Goal: Task Accomplishment & Management: Manage account settings

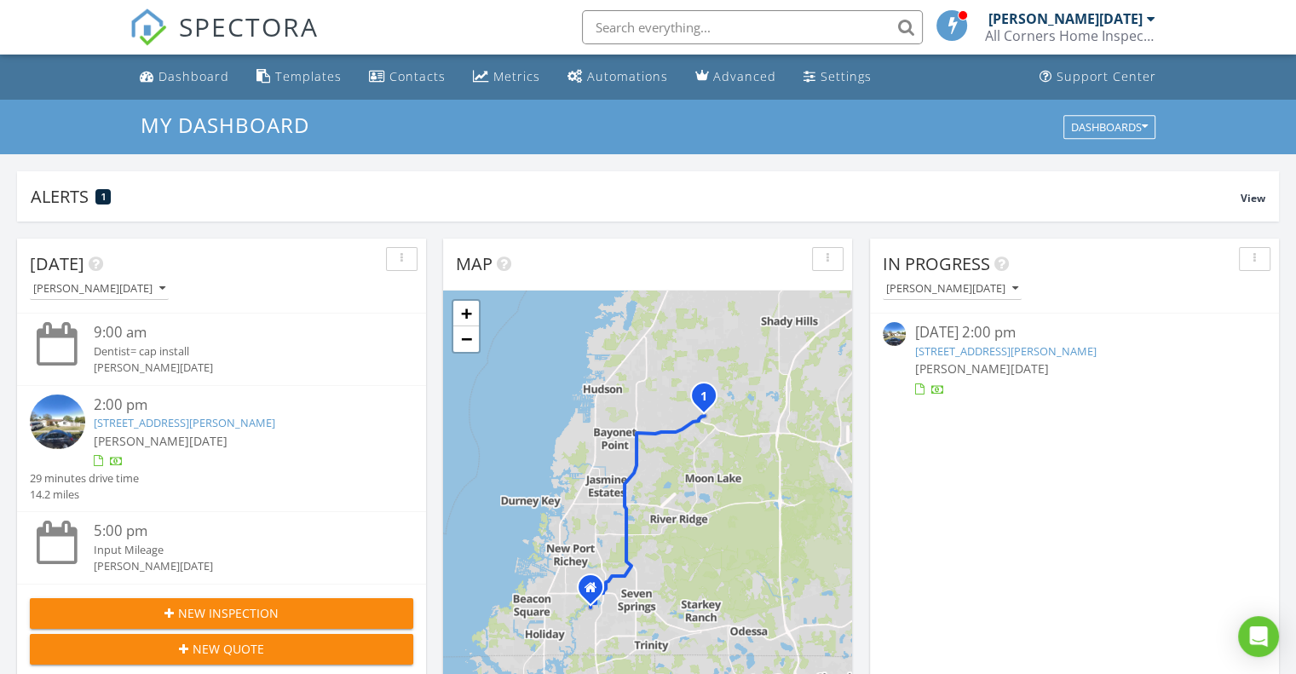
scroll to position [9, 9]
click at [1238, 486] on div "In Progress Mike Noel 08/28/25 2:00 pm 12317 Smokey Dr, Hudson, FL 34669 Mike N…" at bounding box center [1074, 486] width 409 height 494
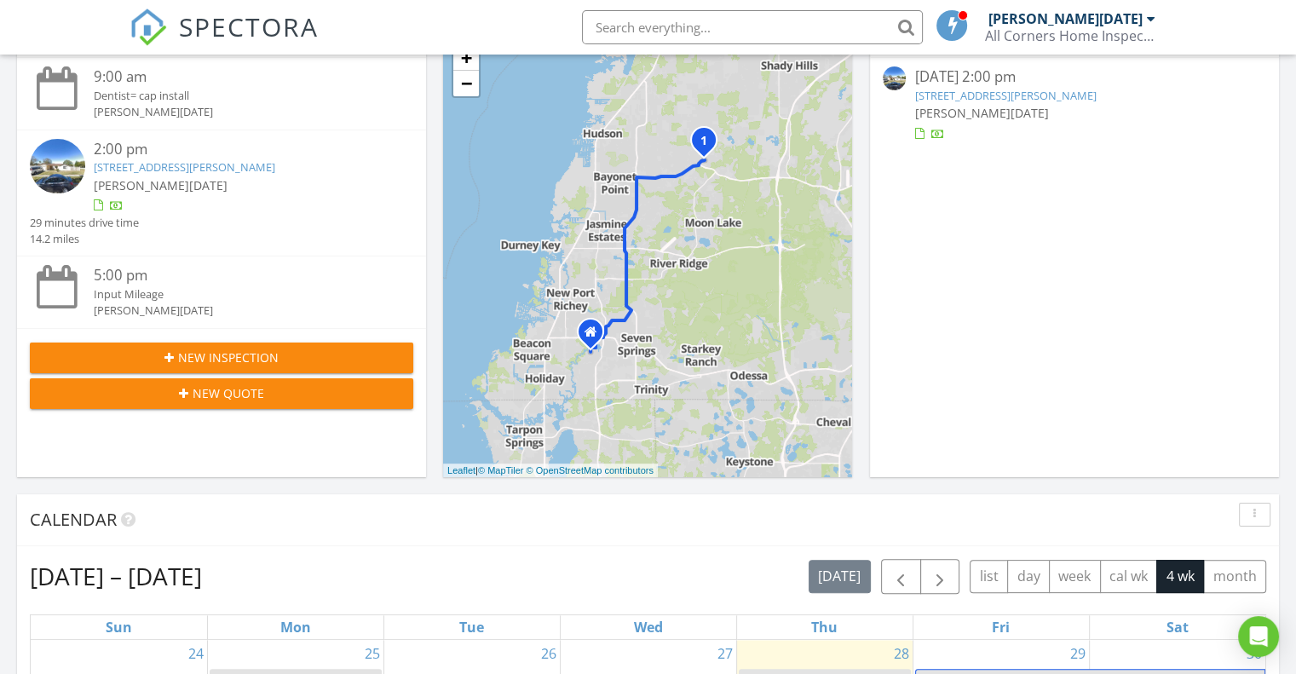
scroll to position [511, 0]
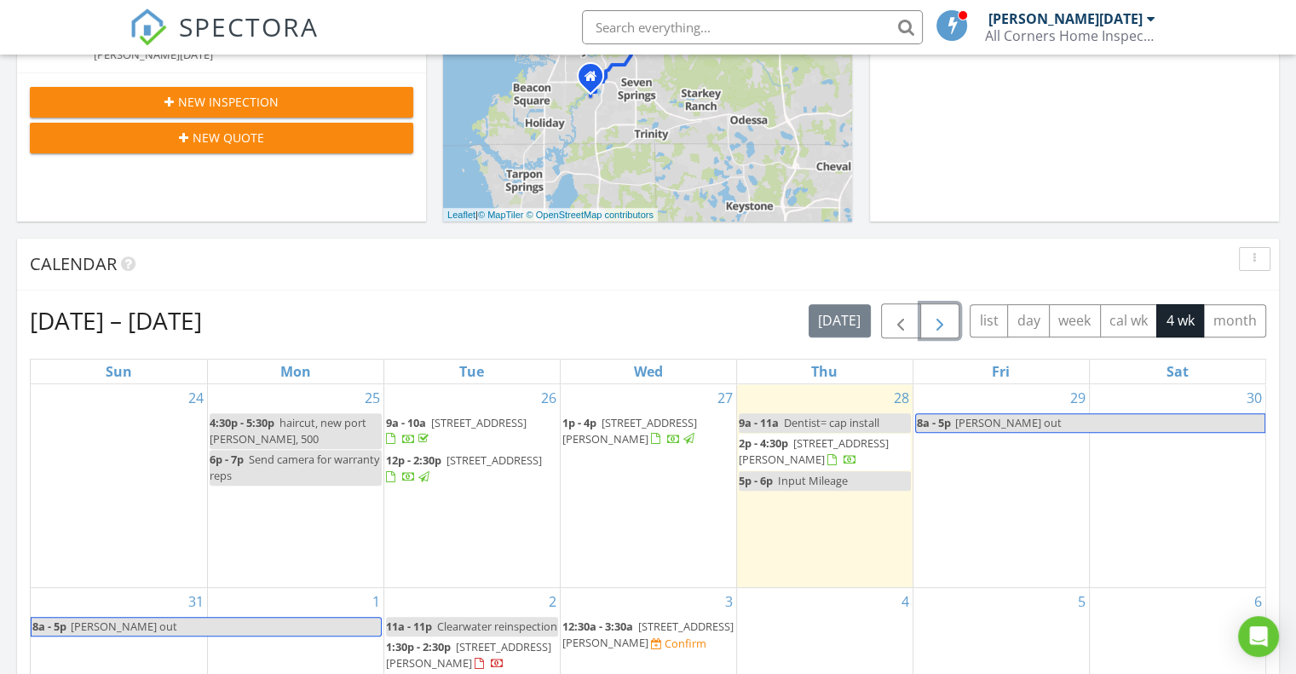
click at [953, 321] on button "button" at bounding box center [940, 320] width 40 height 35
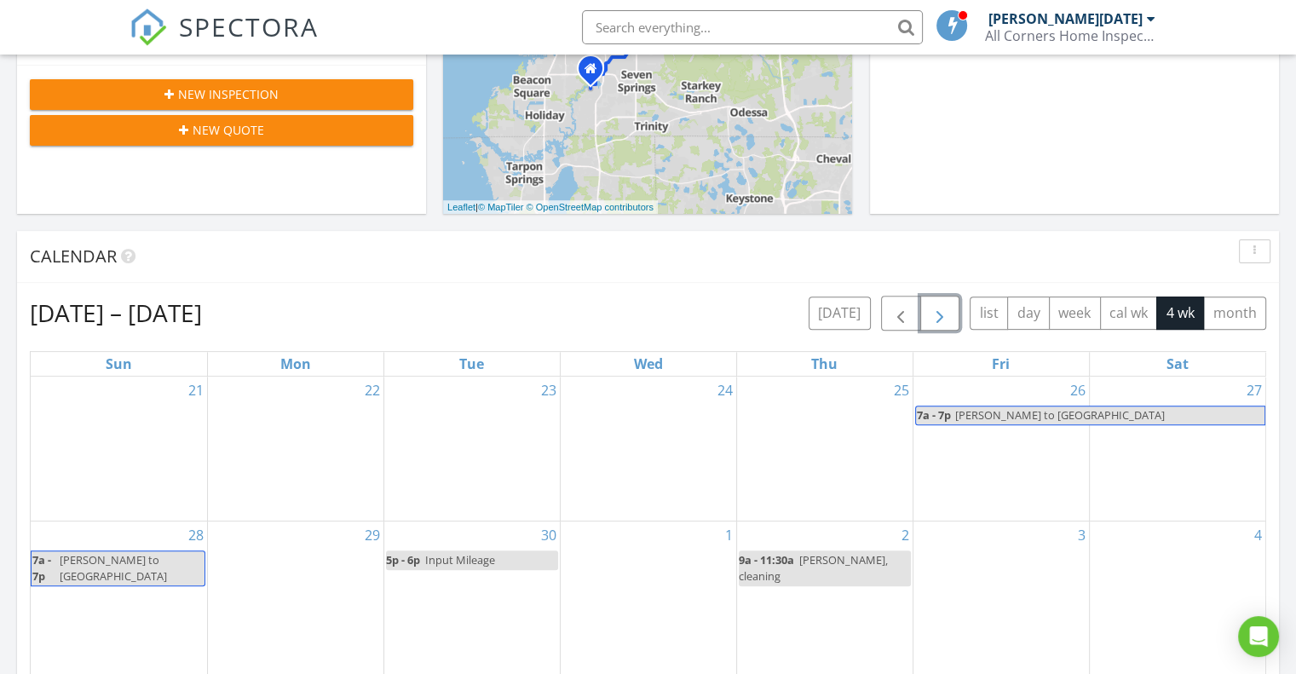
scroll to position [767, 0]
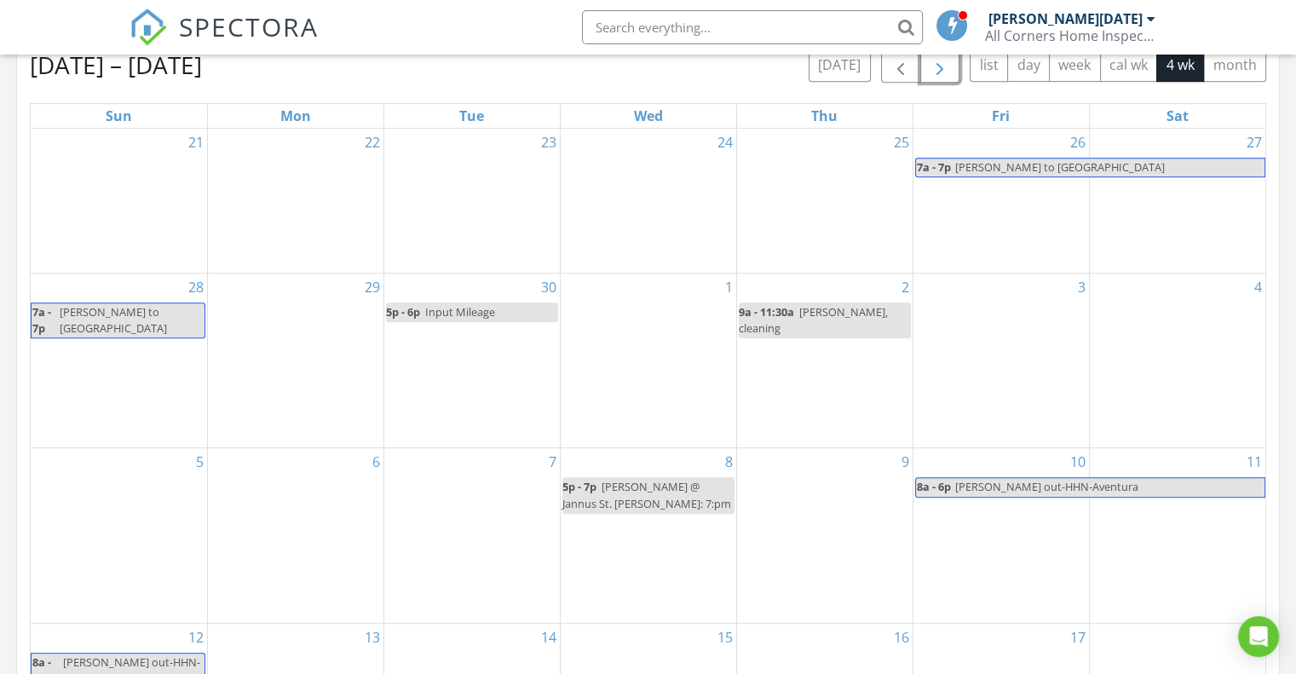
click at [306, 312] on div "29" at bounding box center [296, 360] width 176 height 175
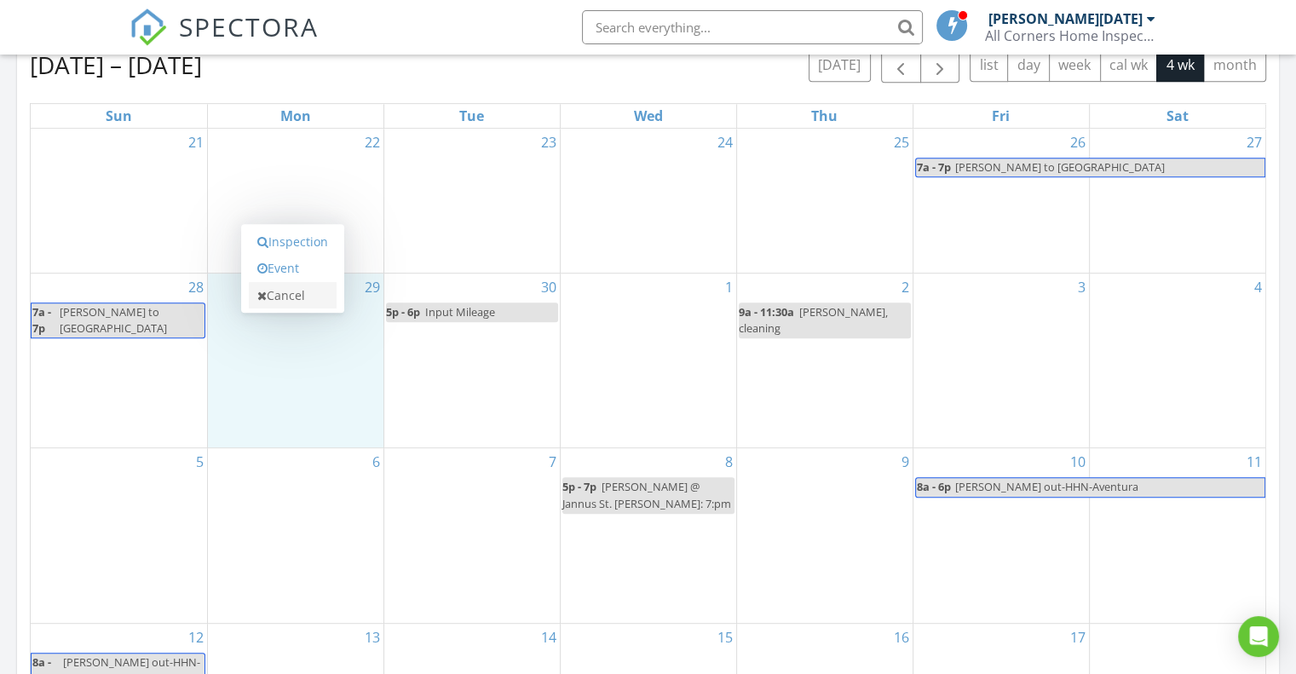
click at [292, 294] on link "Cancel" at bounding box center [293, 295] width 88 height 27
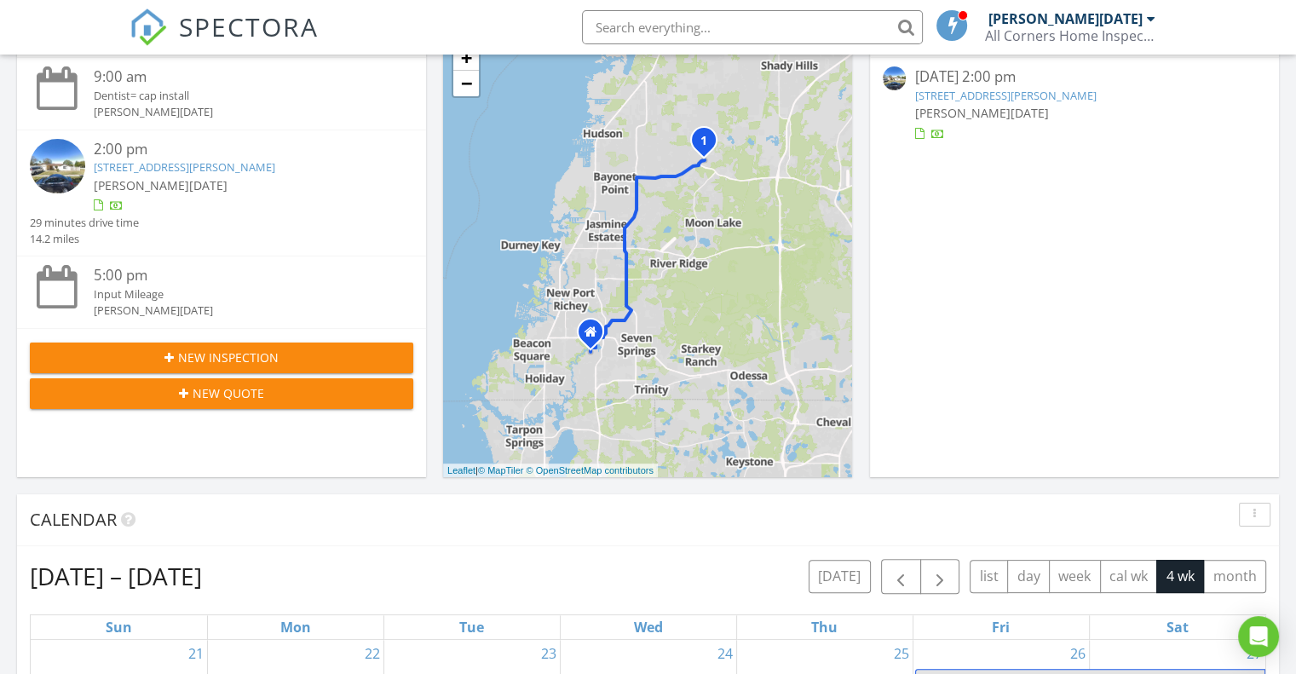
scroll to position [511, 0]
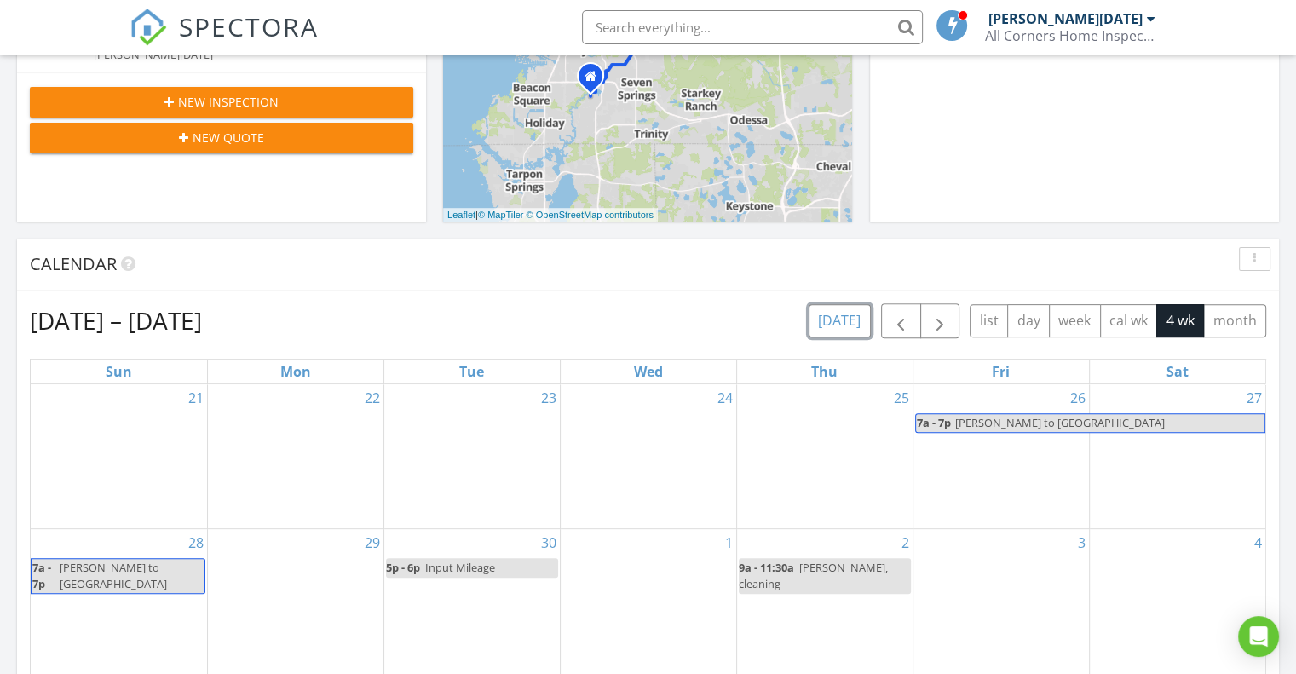
click at [847, 313] on button "today" at bounding box center [840, 320] width 62 height 33
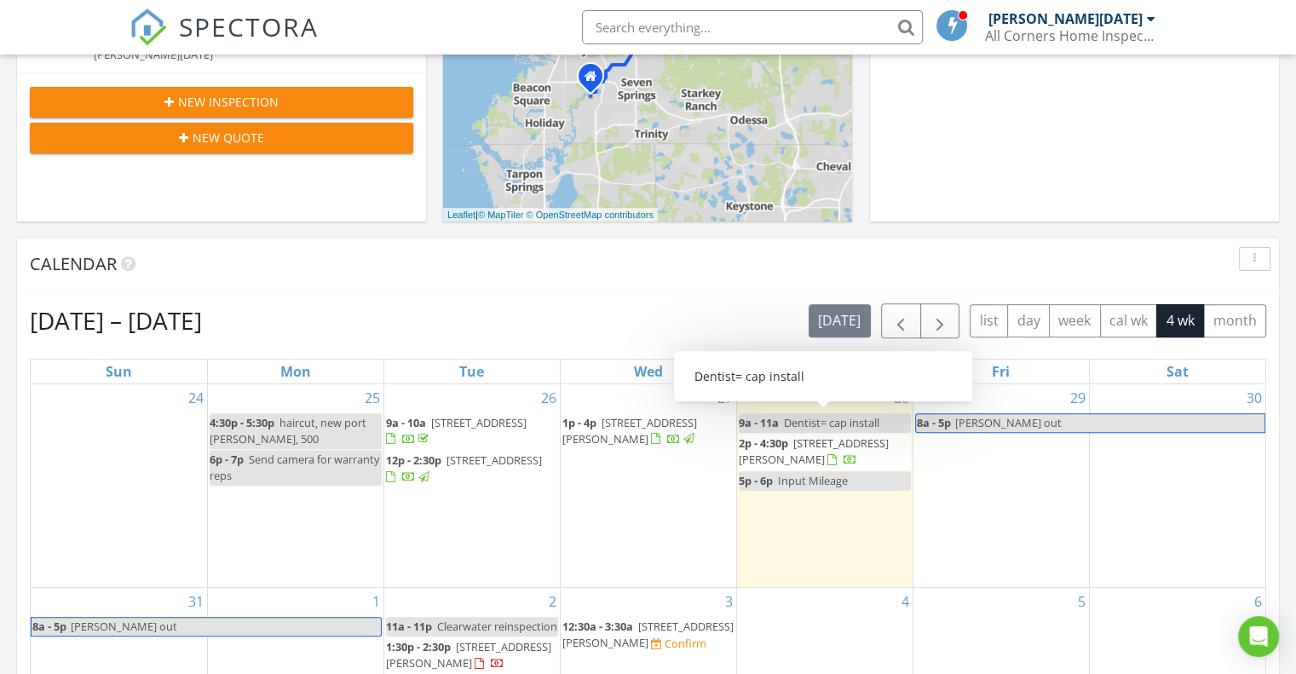
click at [835, 423] on span "Dentist= cap install" at bounding box center [831, 422] width 95 height 15
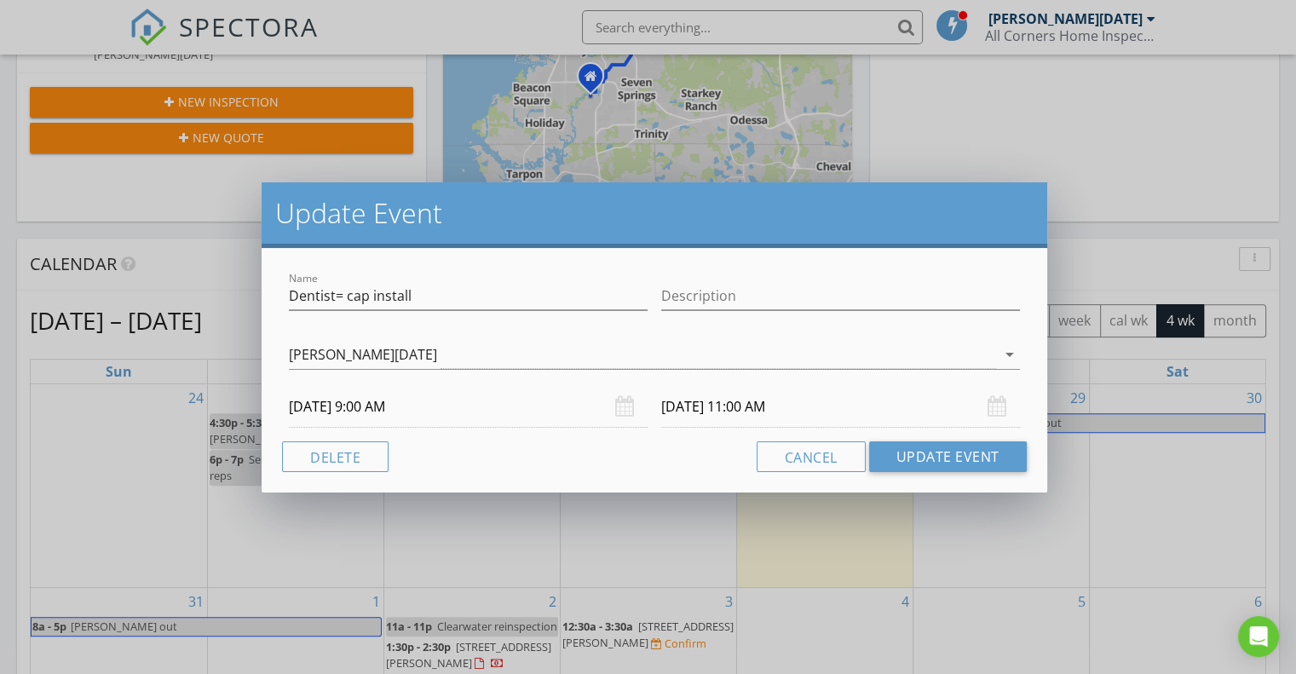
click at [379, 403] on input "08/28/2025 9:00 AM" at bounding box center [468, 407] width 359 height 42
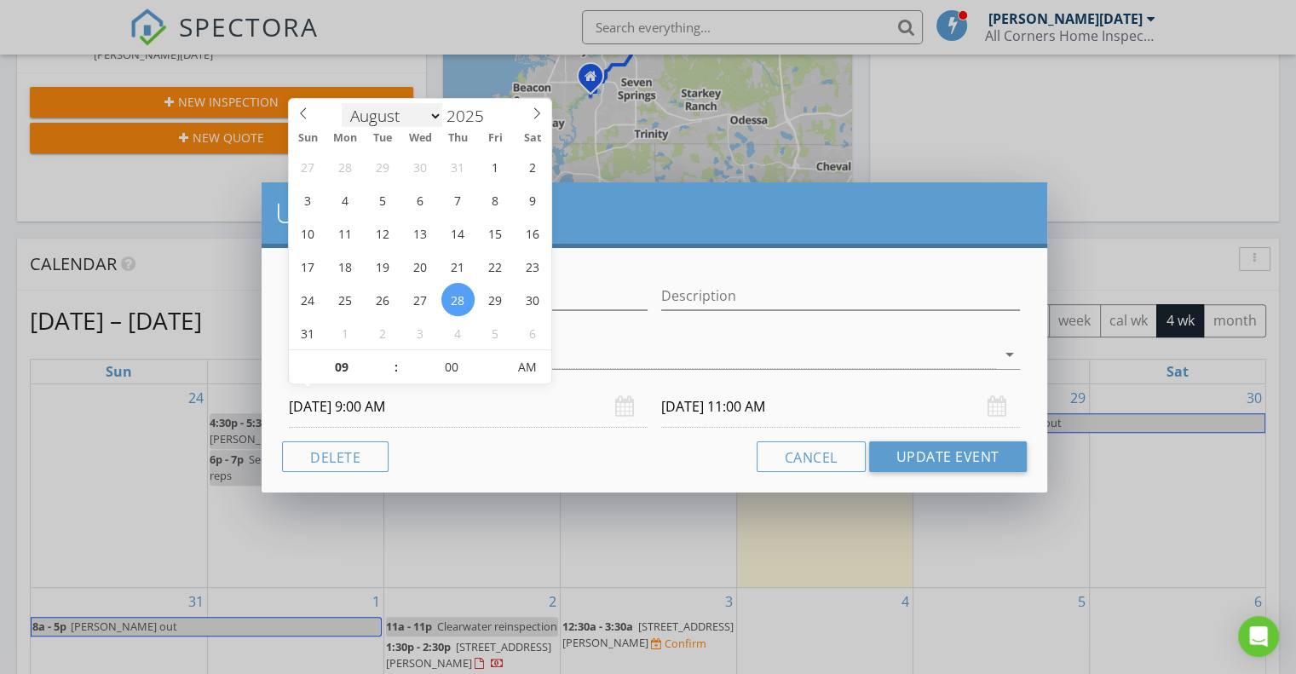
scroll to position [3, 0]
click at [431, 117] on select "January February March April May June July August September October November De…" at bounding box center [392, 114] width 101 height 26
select select "8"
click at [342, 101] on select "January February March April May June July August September October November De…" at bounding box center [392, 114] width 101 height 26
type input "09/29/2025 9:00 AM"
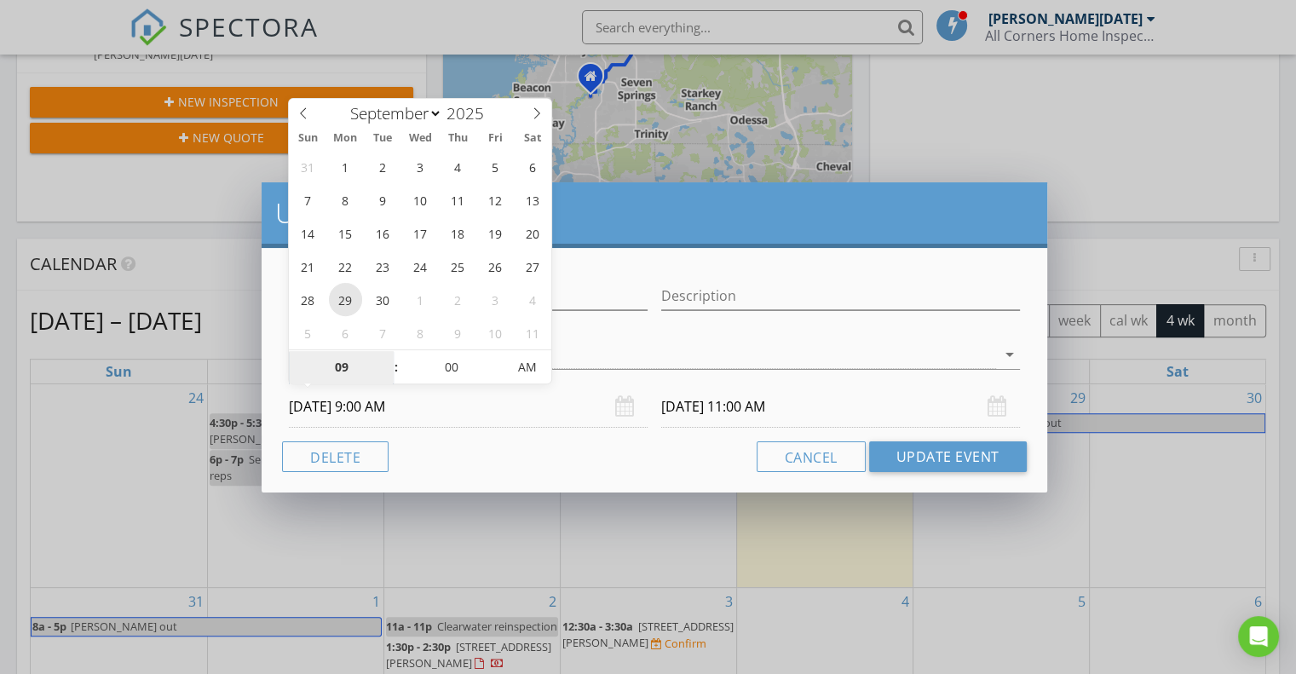
type input "09/29/2025 11:00 AM"
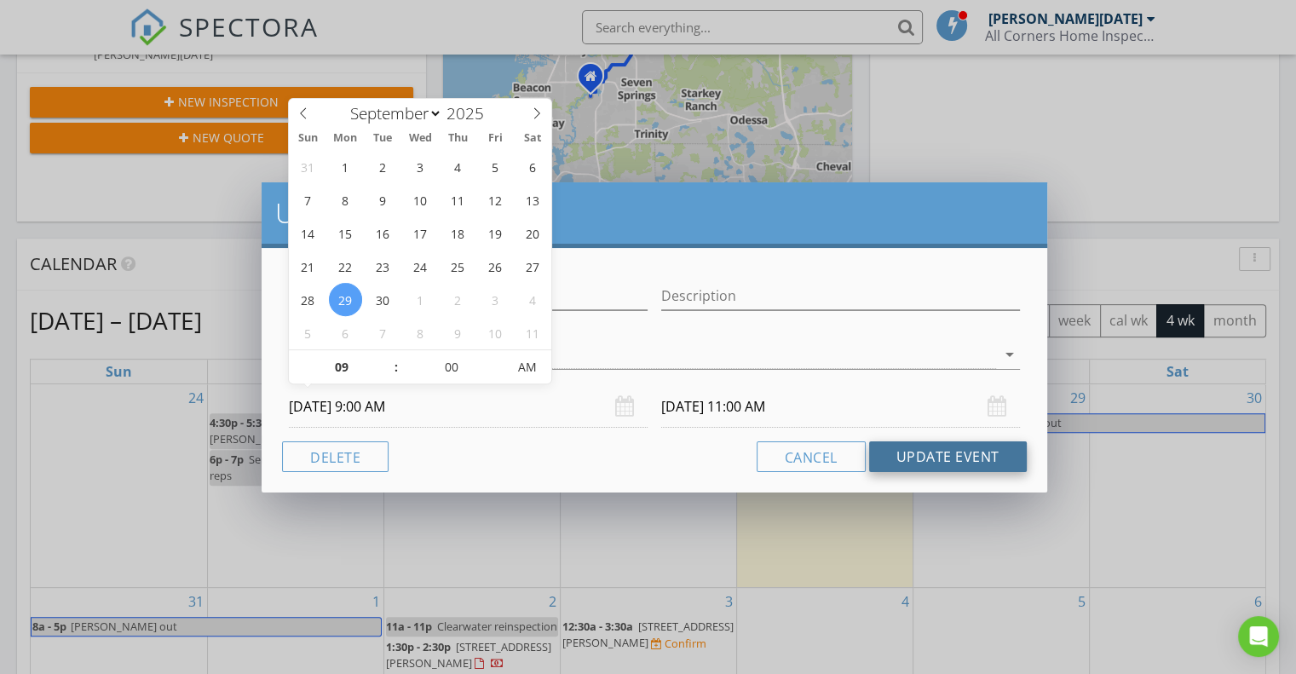
click at [913, 459] on button "Update Event" at bounding box center [948, 456] width 158 height 31
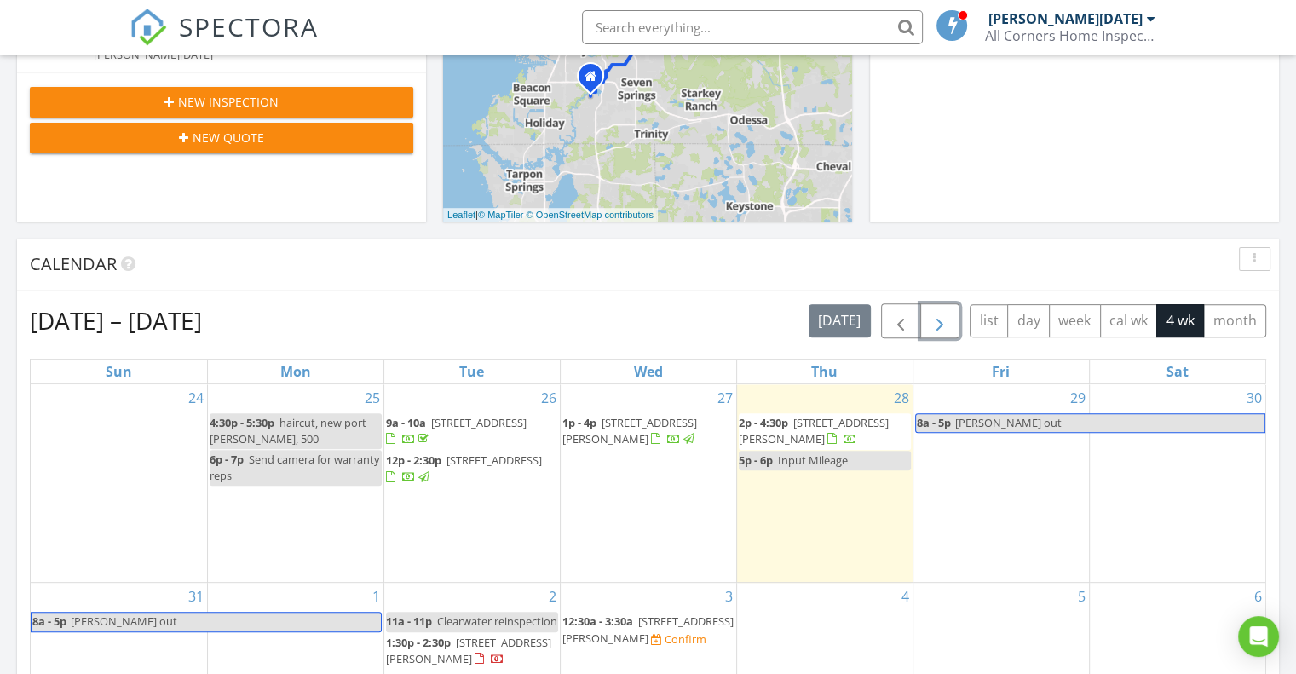
click at [953, 325] on button "button" at bounding box center [940, 320] width 40 height 35
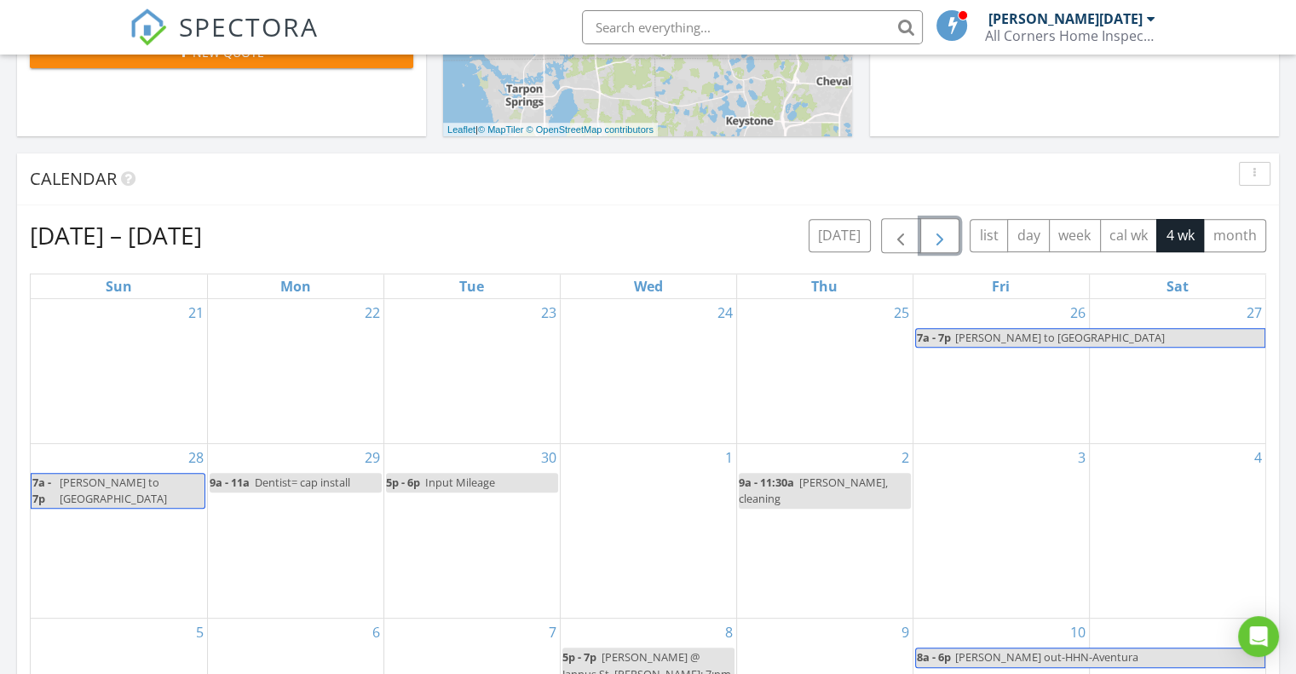
scroll to position [682, 0]
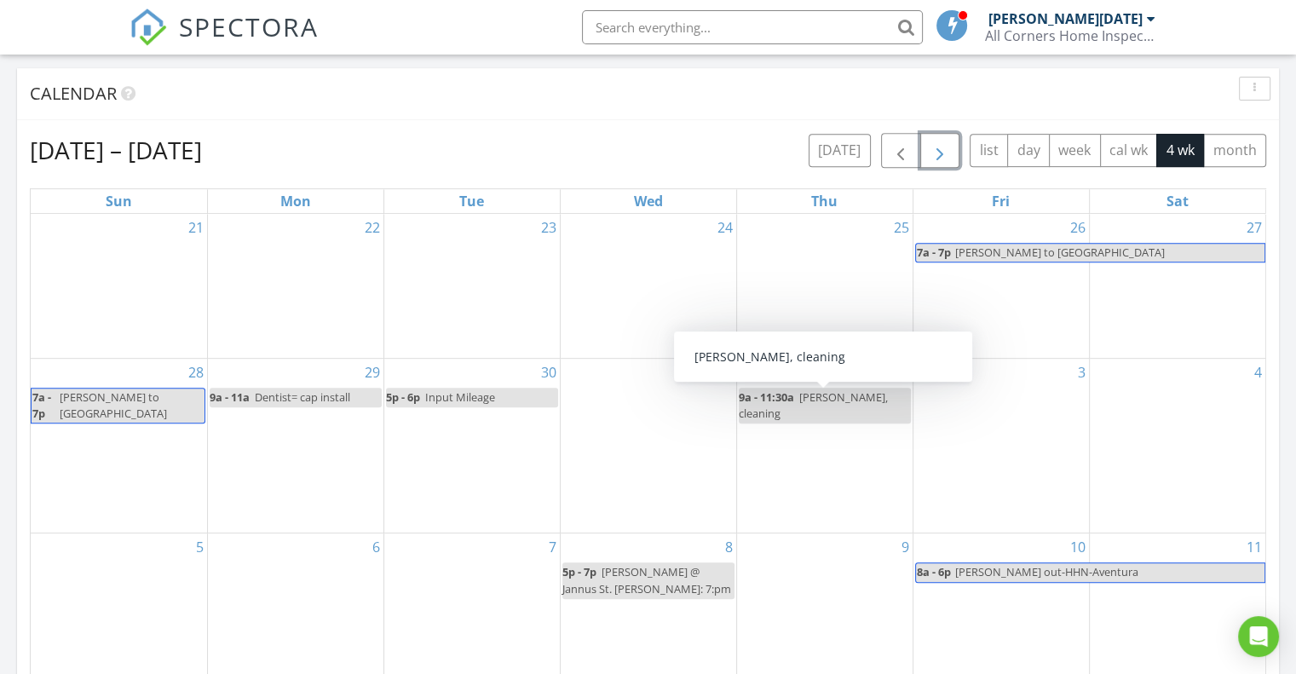
click at [814, 412] on div "9a - 11:30a Mike Dentist, cleaning" at bounding box center [825, 405] width 172 height 32
select select "9"
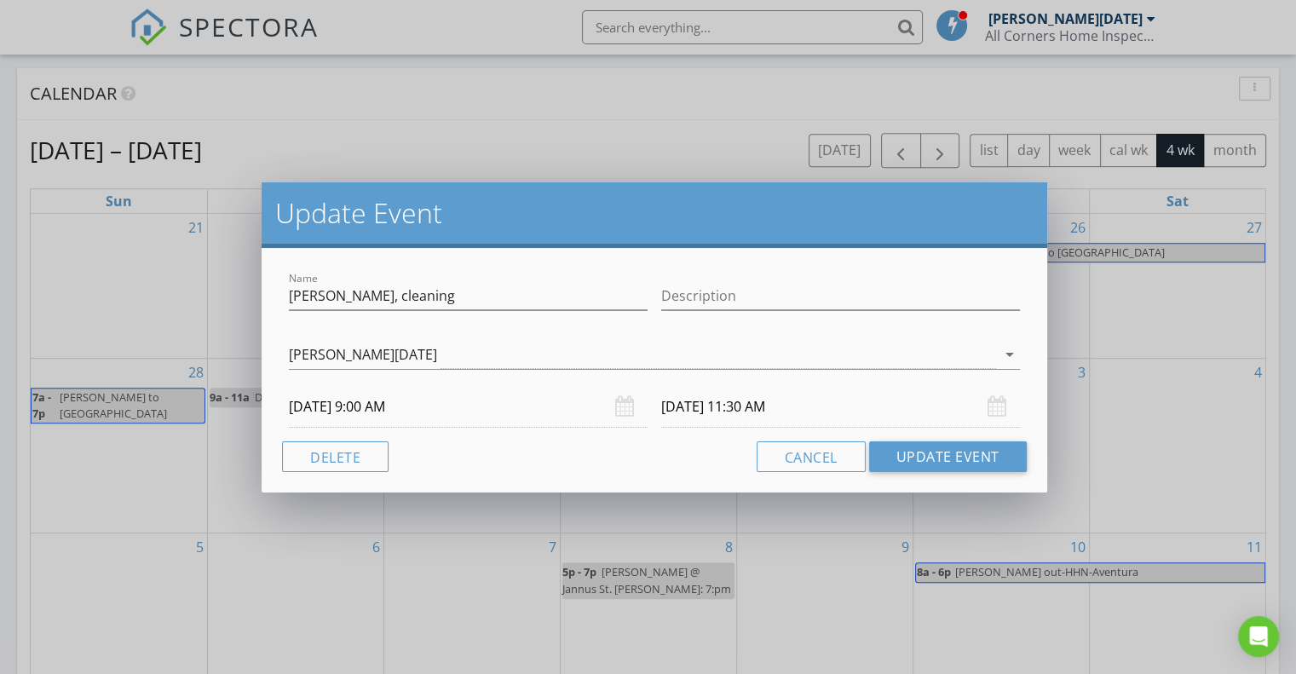
click at [779, 401] on input "10/02/2025 11:30 AM" at bounding box center [840, 407] width 359 height 42
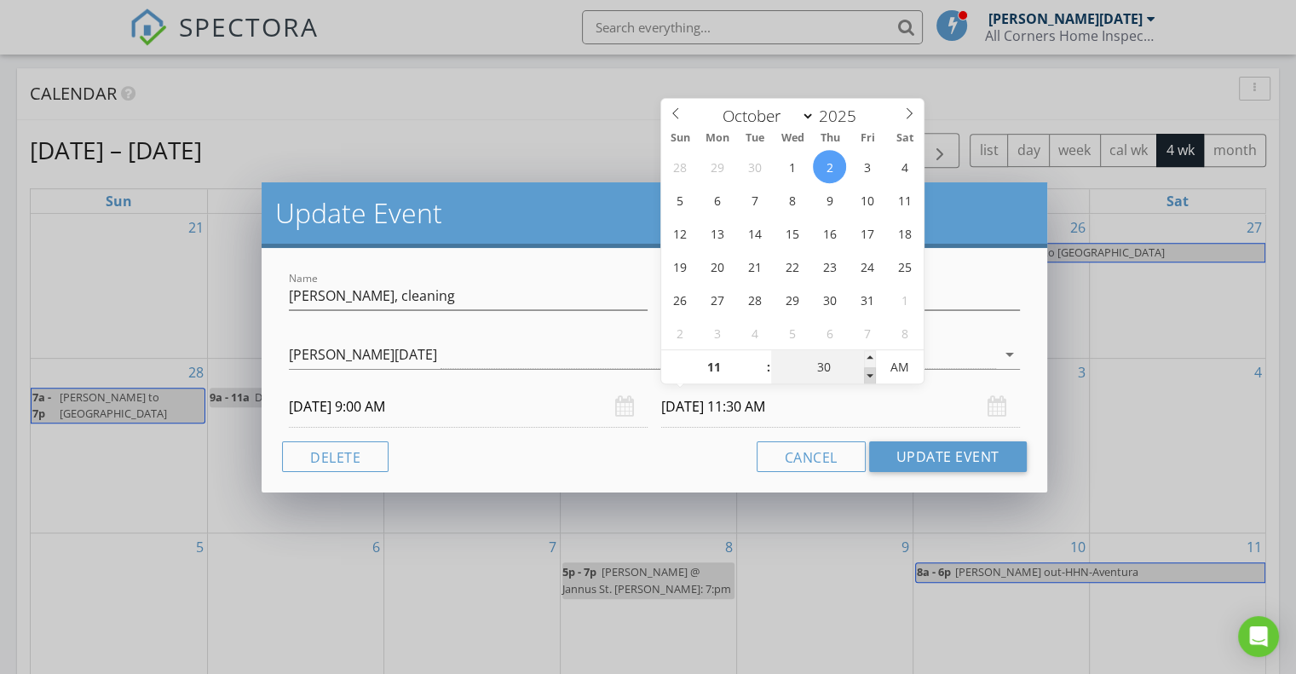
type input "25"
type input "10/02/2025 11:25 AM"
click at [867, 375] on span at bounding box center [870, 375] width 12 height 17
type input "20"
type input "10/02/2025 11:20 AM"
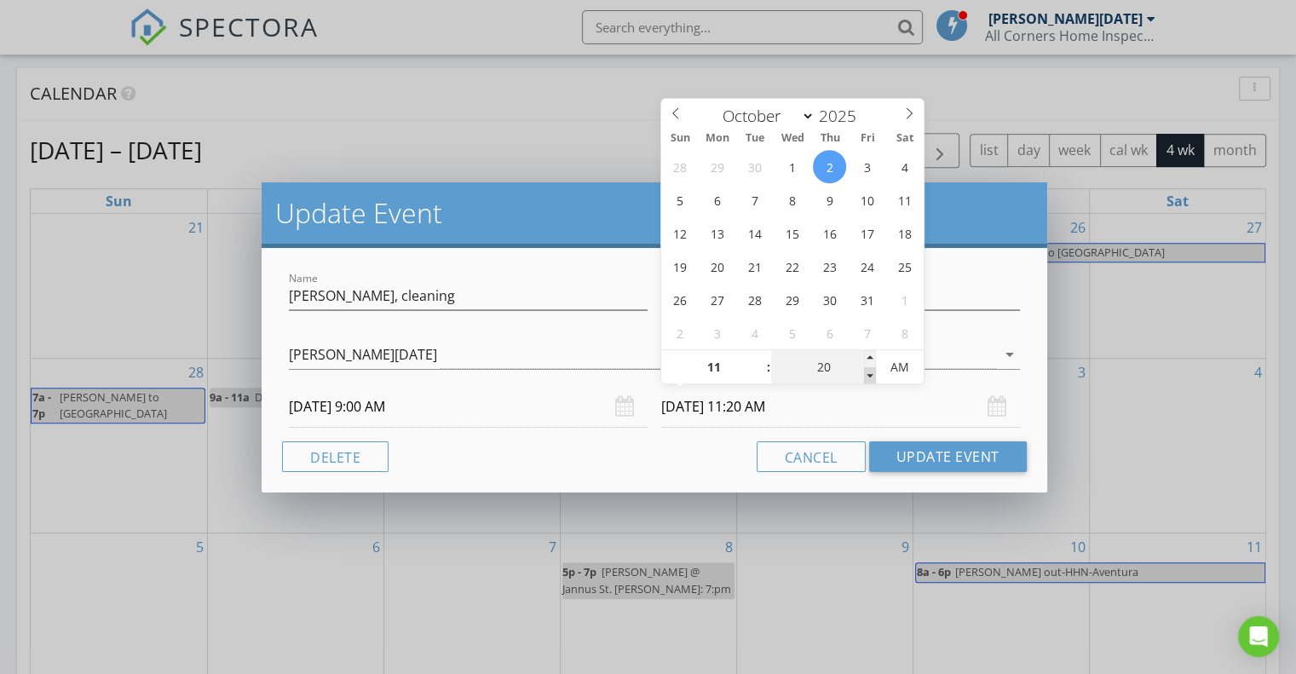
click at [867, 375] on span at bounding box center [870, 375] width 12 height 17
type input "15"
type input "10/02/2025 11:15 AM"
click at [867, 375] on span at bounding box center [870, 375] width 12 height 17
type input "10"
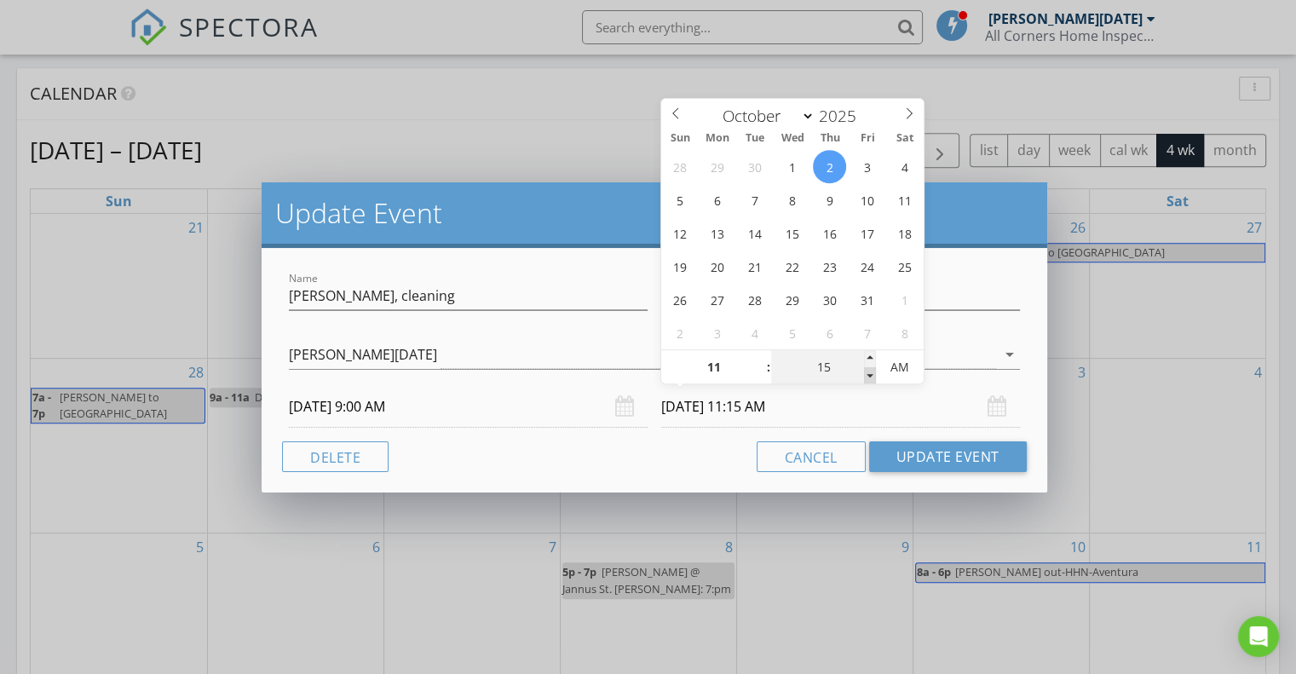
type input "10/02/2025 11:10 AM"
click at [867, 375] on span at bounding box center [870, 375] width 12 height 17
type input "05"
type input "10/02/2025 11:05 AM"
click at [867, 375] on span at bounding box center [870, 375] width 12 height 17
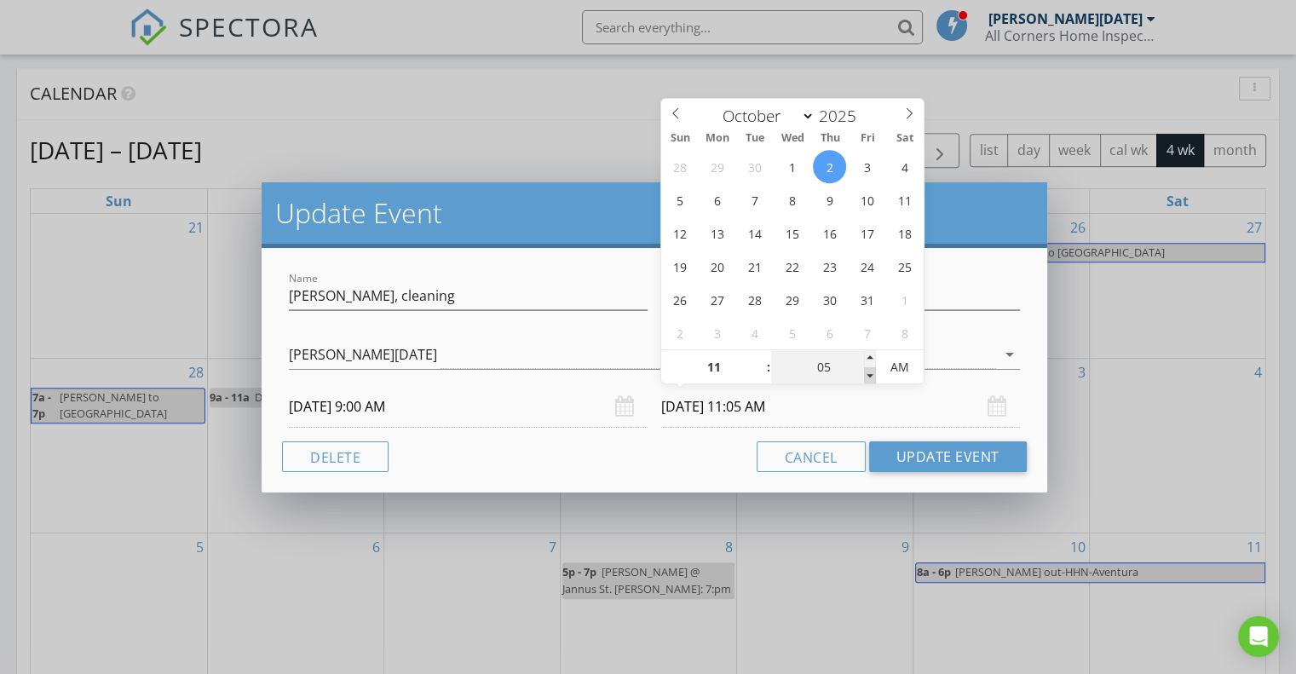
type input "00"
type input "10/02/2025 11:00 AM"
click at [867, 375] on span at bounding box center [870, 375] width 12 height 17
click at [932, 454] on button "Update Event" at bounding box center [948, 456] width 158 height 31
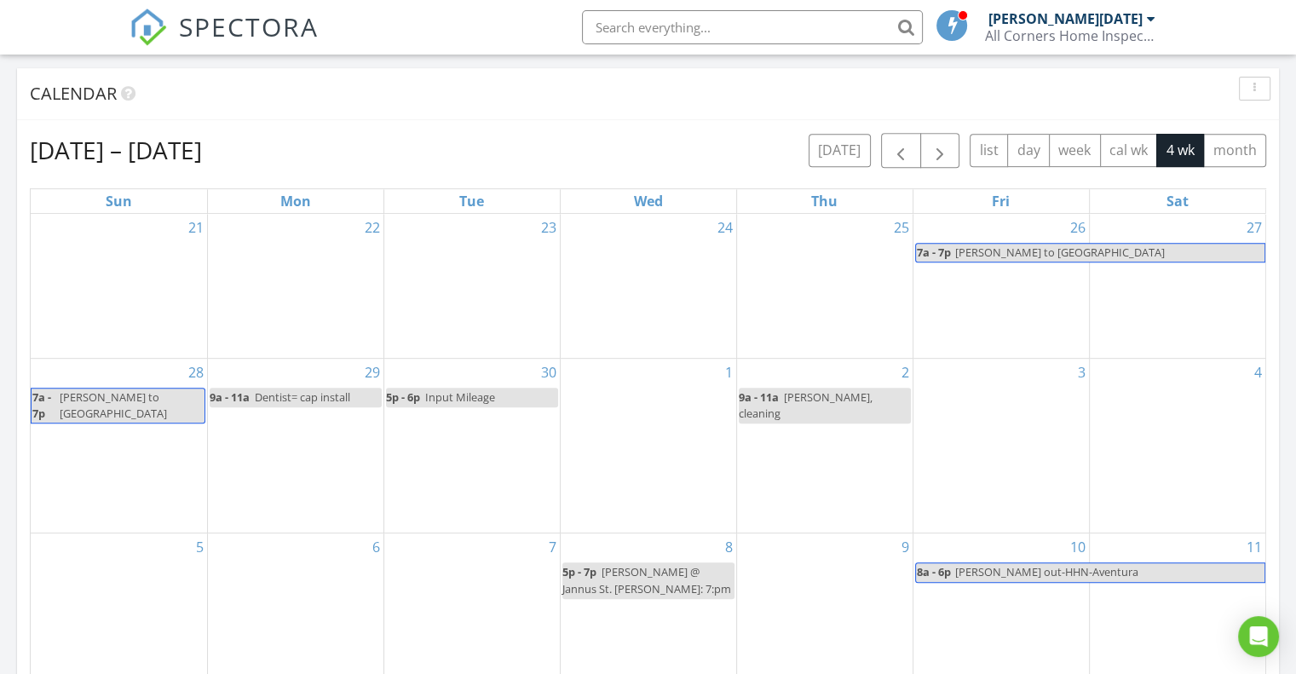
scroll to position [341, 0]
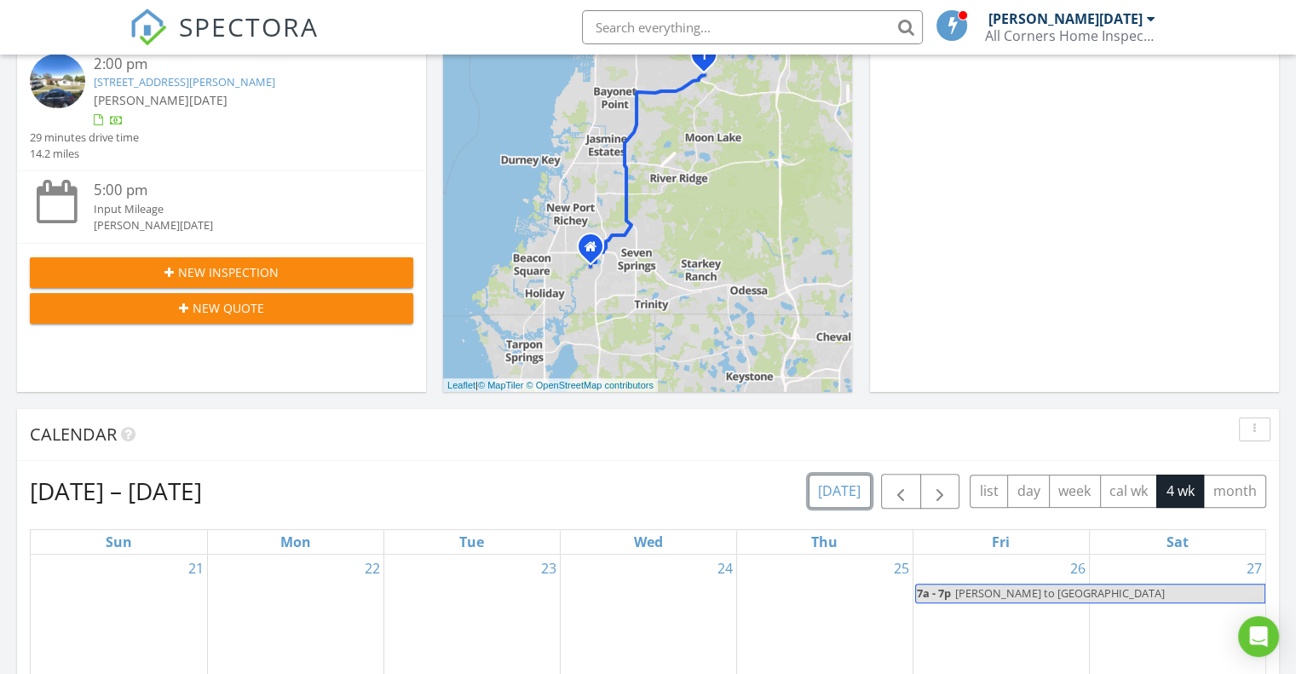
click at [855, 489] on button "today" at bounding box center [840, 491] width 62 height 33
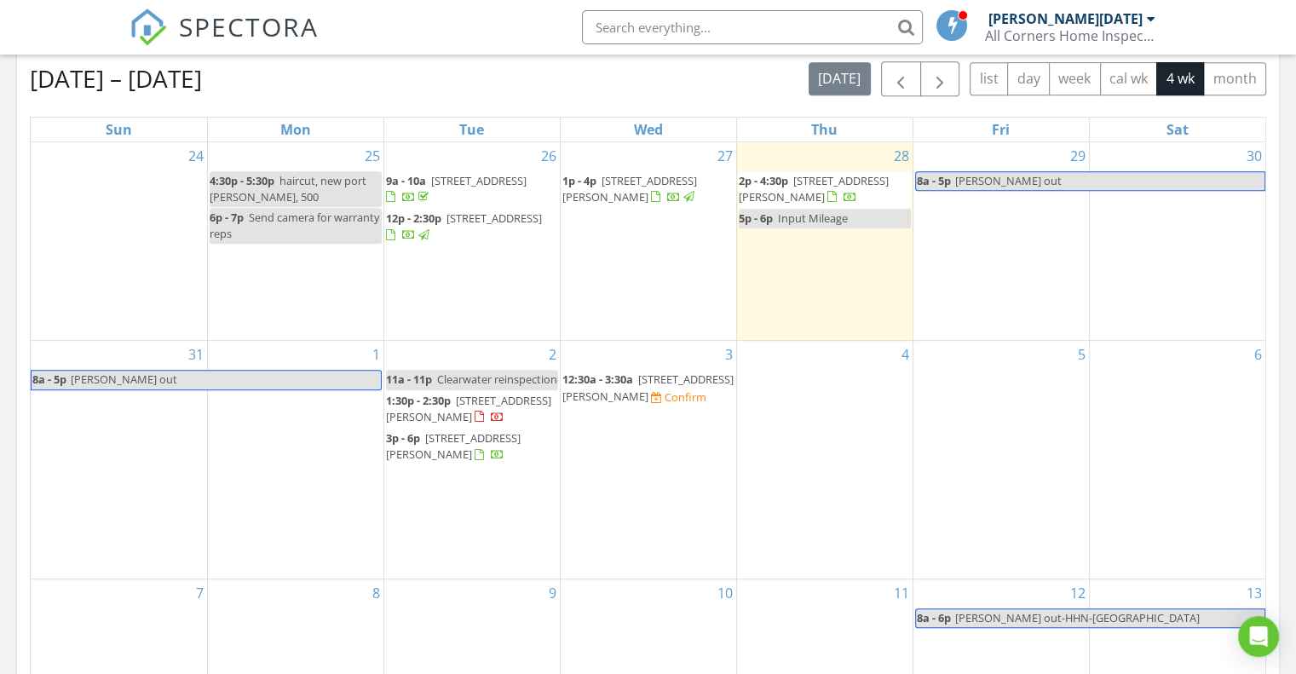
scroll to position [767, 0]
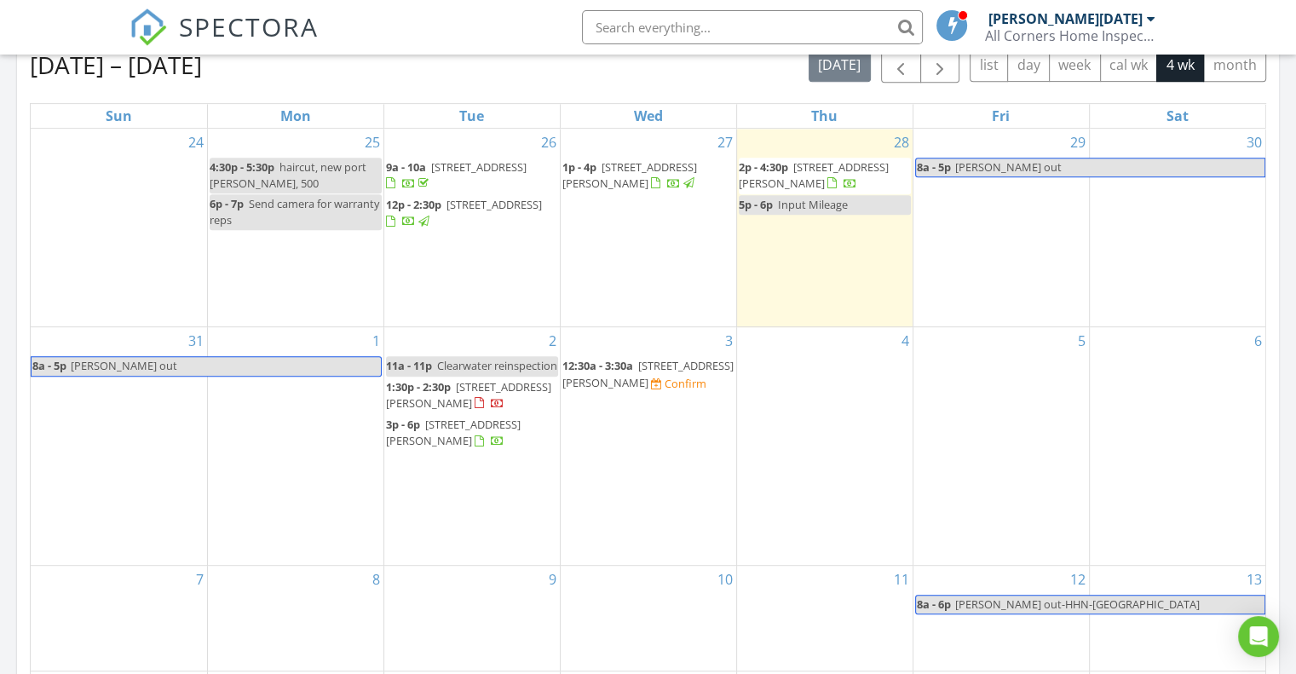
click at [480, 362] on span "Clearwater reinspection" at bounding box center [497, 365] width 120 height 15
select select "8"
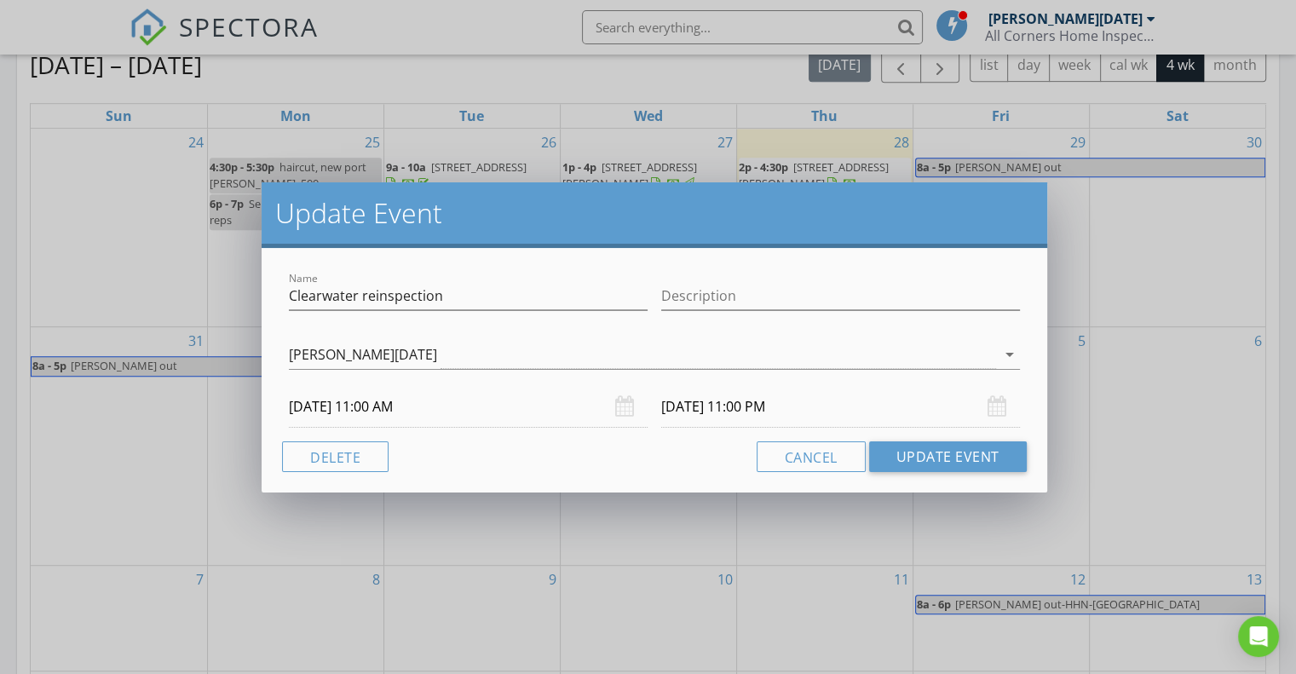
click at [390, 404] on input "09/02/2025 11:00 AM" at bounding box center [468, 407] width 359 height 42
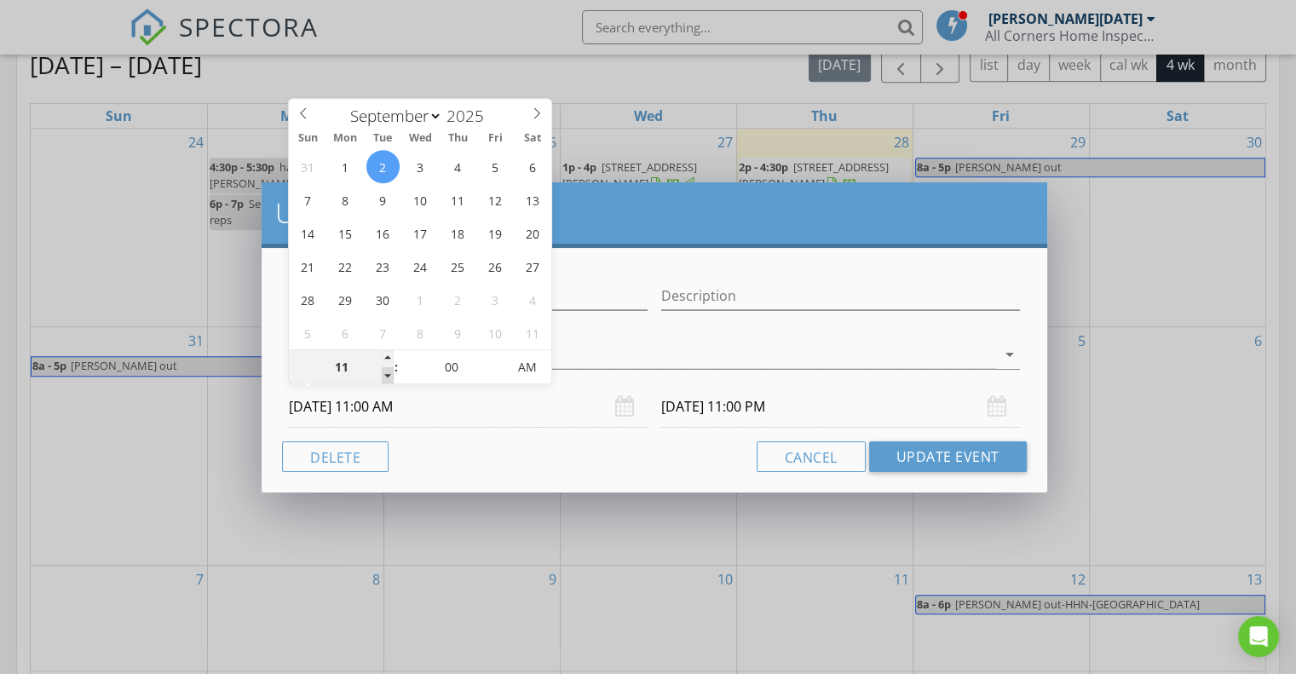
type input "10"
type input "09/02/2025 10:00 AM"
click at [390, 371] on span at bounding box center [388, 375] width 12 height 17
type input "09"
type input "09/02/2025 9:00 AM"
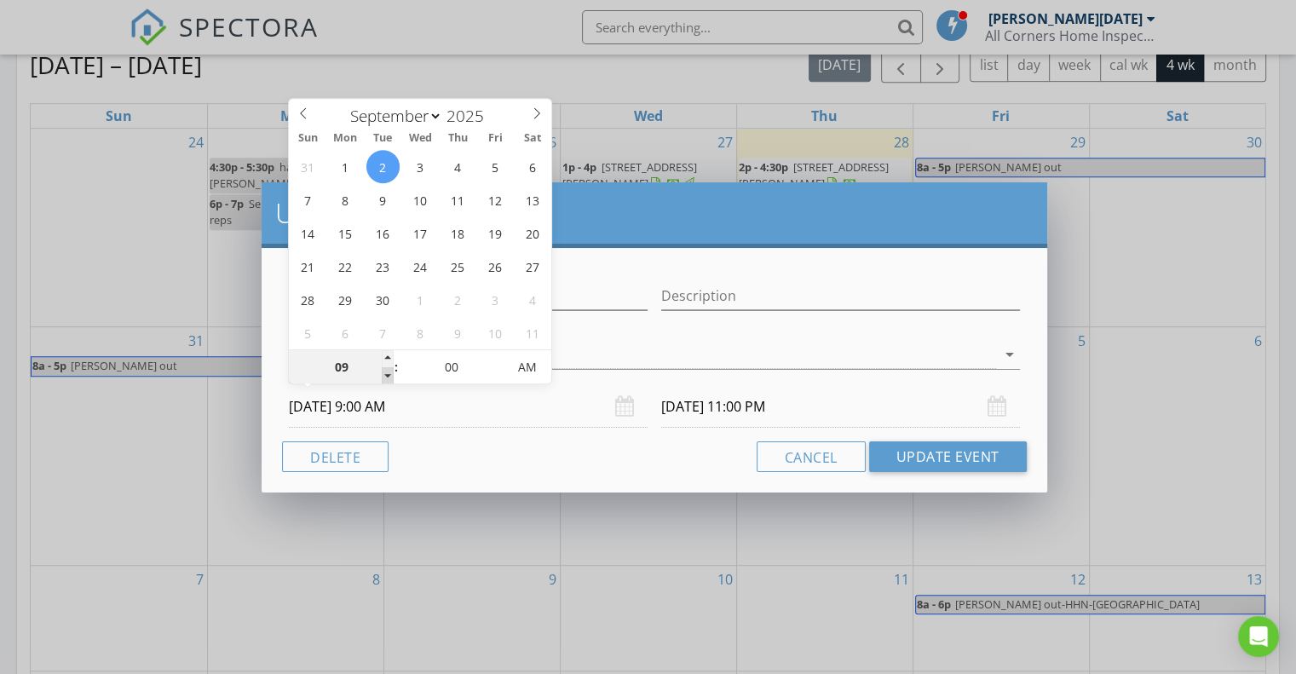
click at [390, 371] on span at bounding box center [388, 375] width 12 height 17
type input "09"
type input "09/02/2025 9:00 PM"
click at [441, 405] on input "09/02/2025 9:00 AM" at bounding box center [468, 407] width 359 height 42
click at [748, 406] on input "09/02/2025 9:00 PM" at bounding box center [840, 407] width 359 height 42
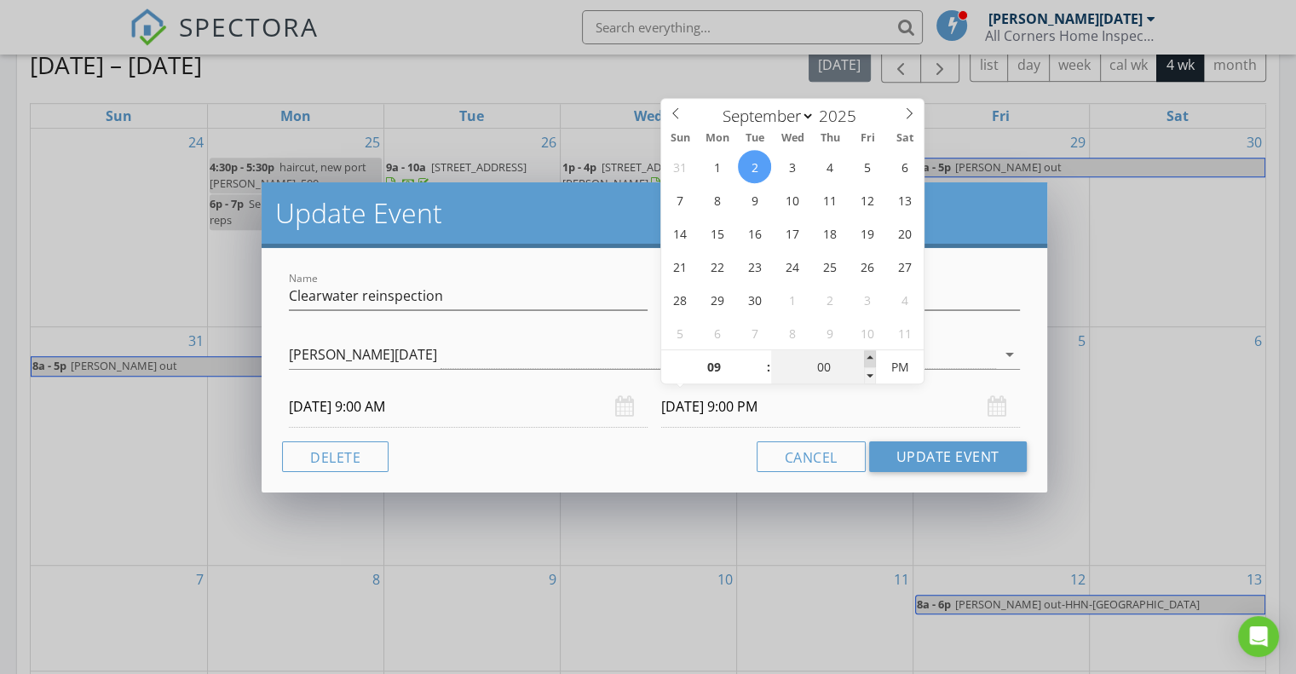
type input "05"
click at [868, 355] on span at bounding box center [870, 358] width 12 height 17
type input "09/02/2025 9:05 AM"
click at [909, 364] on span "AM" at bounding box center [899, 367] width 47 height 34
click at [927, 459] on button "Update Event" at bounding box center [948, 456] width 158 height 31
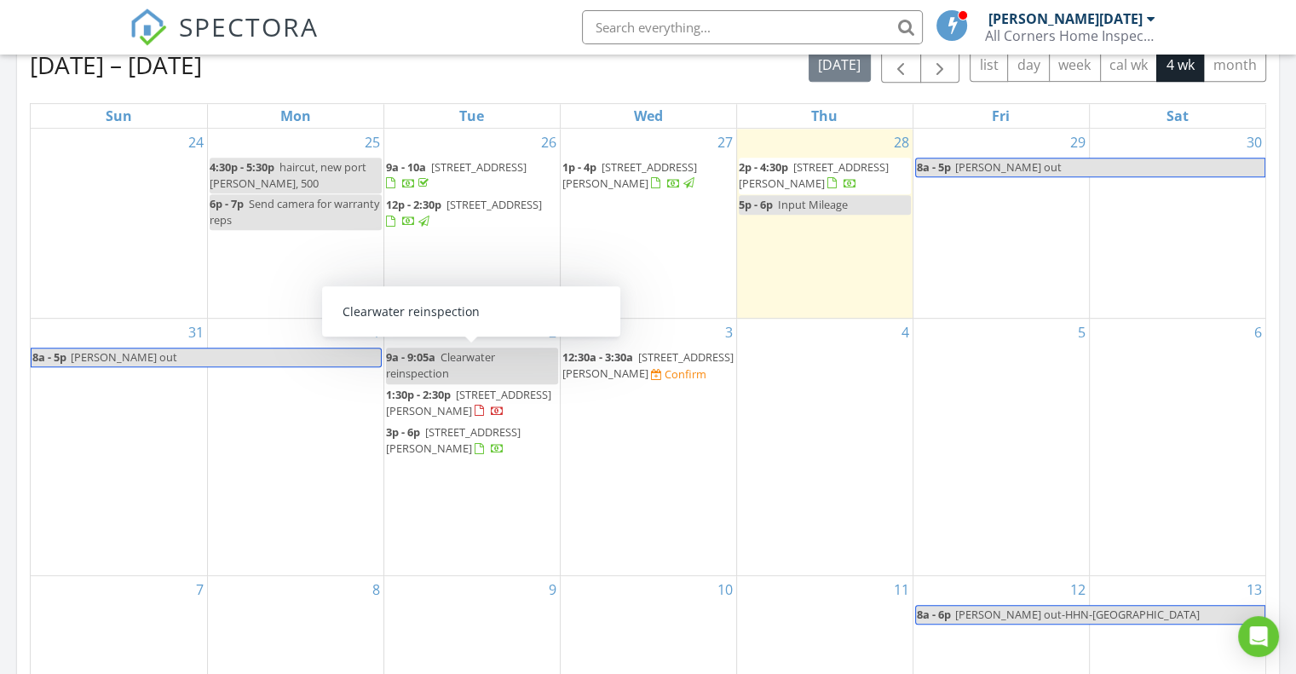
click at [461, 370] on div "9a - 9:05a Clearwater reinspection" at bounding box center [472, 365] width 172 height 32
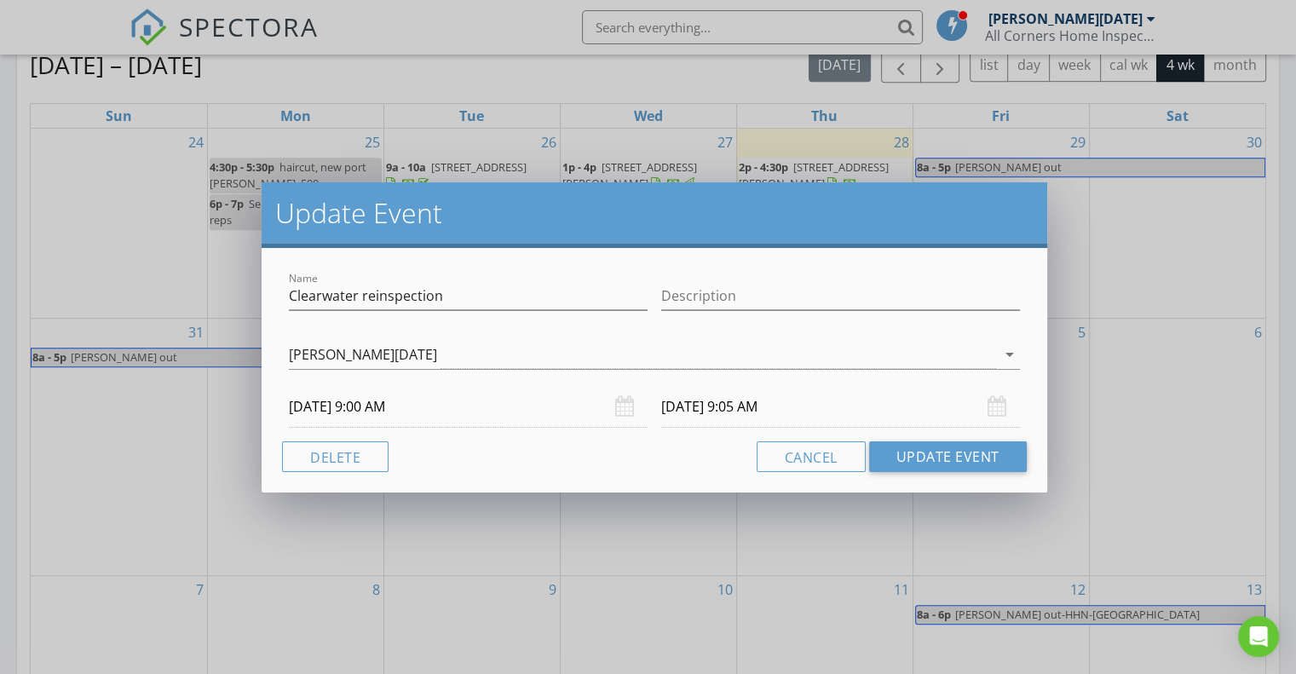
click at [443, 665] on div "Update Event Name Clearwater reinspection Description Mike Noel arrow_drop_down…" at bounding box center [648, 337] width 1296 height 674
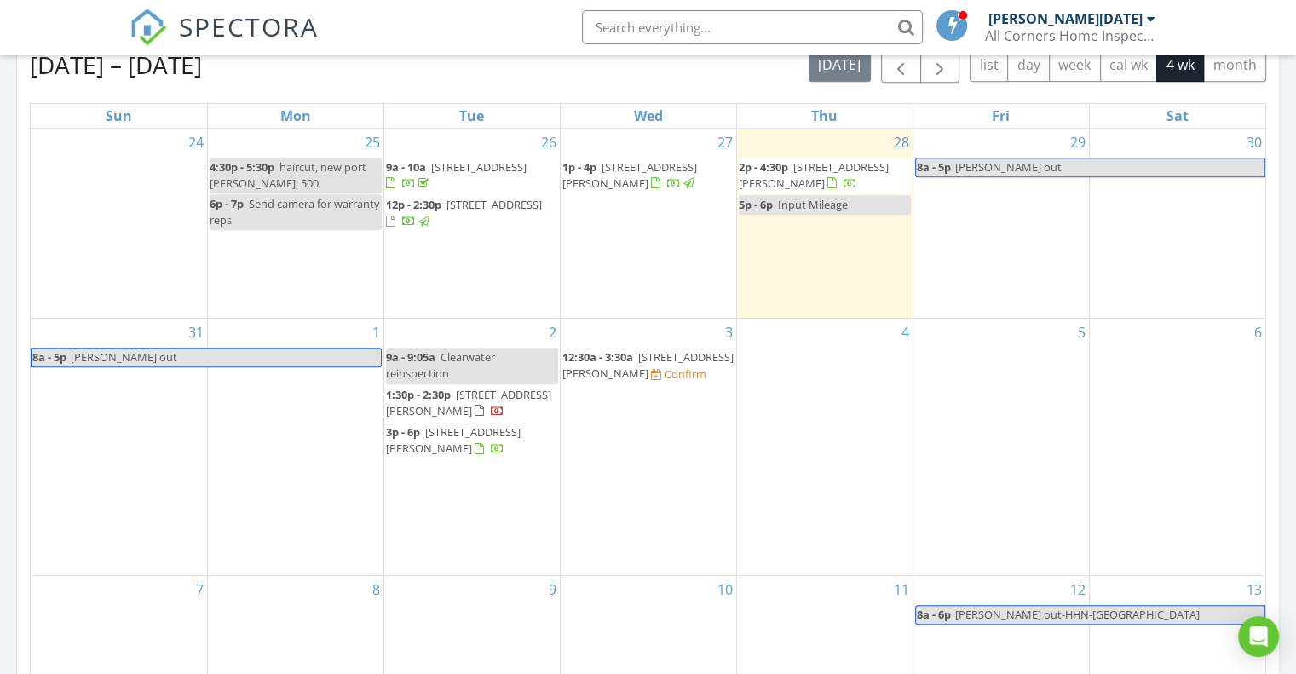
click at [428, 356] on span "9a - 9:05a" at bounding box center [410, 356] width 49 height 15
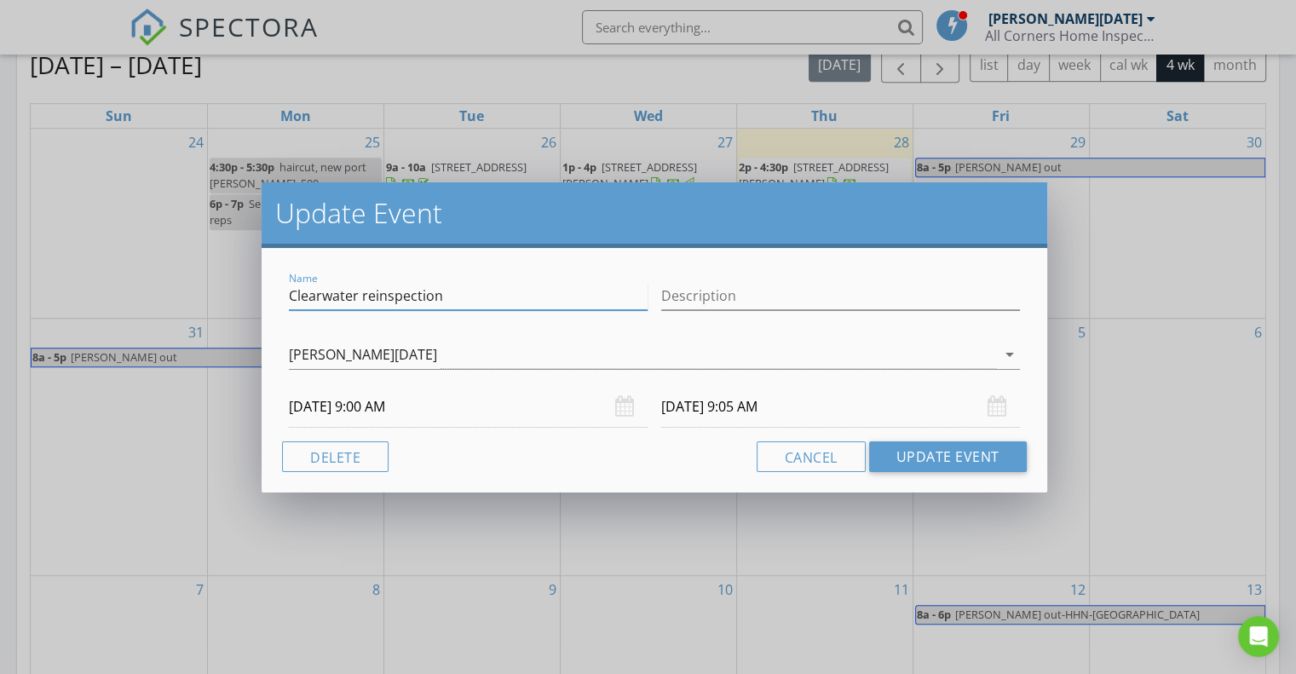
click at [465, 296] on input "Clearwater reinspection" at bounding box center [468, 296] width 359 height 28
type input "Clearwater reinspection 2420 winding creek"
click at [920, 456] on button "Update Event" at bounding box center [948, 456] width 158 height 31
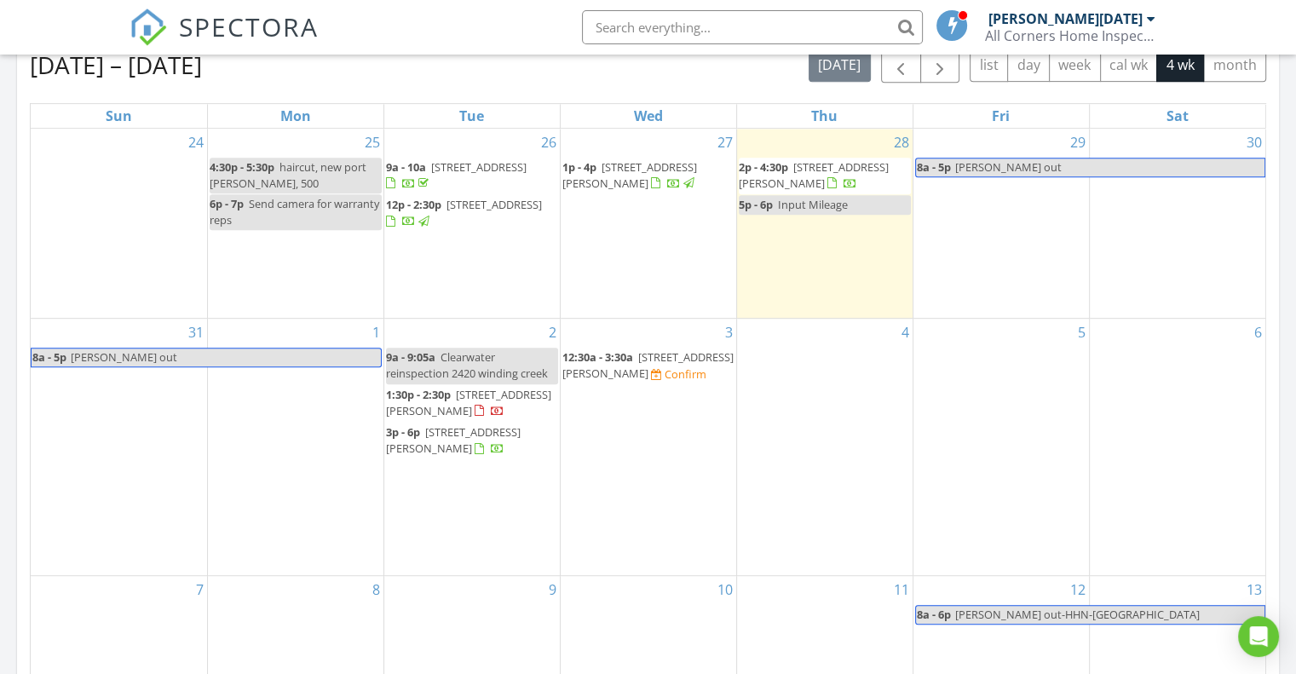
click at [692, 26] on input "text" at bounding box center [752, 27] width 341 height 34
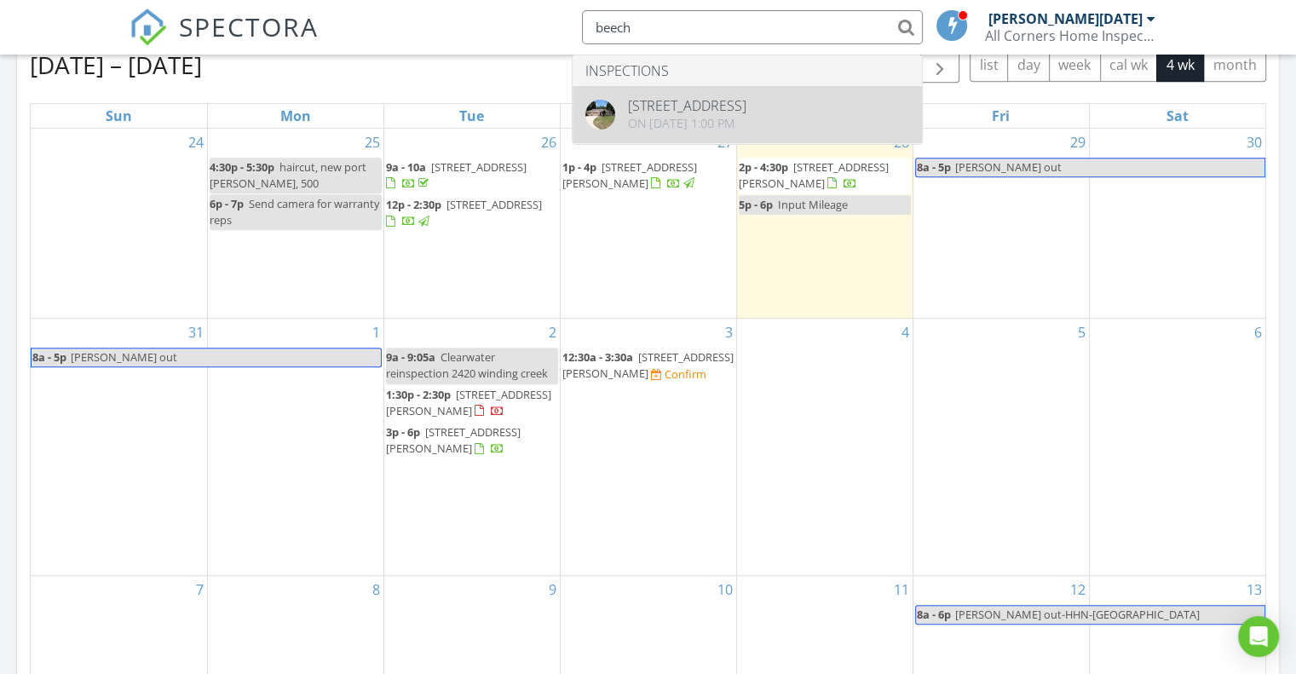
type input "beech"
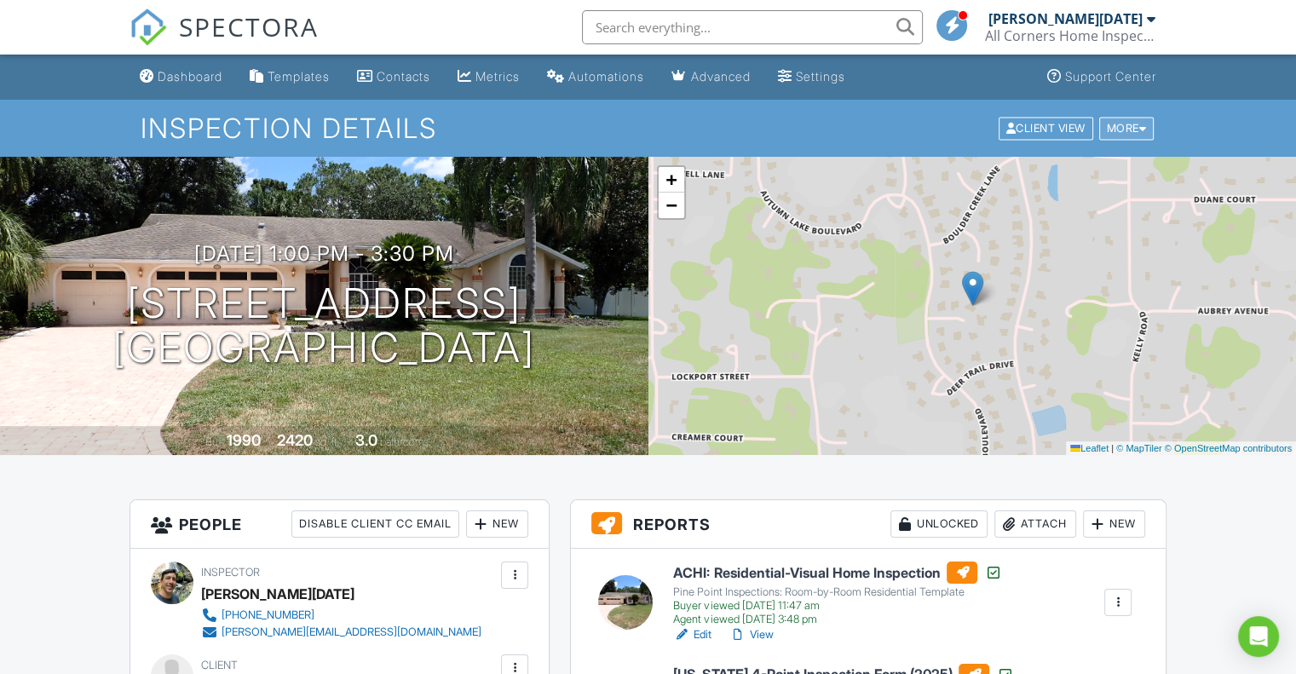
click at [1131, 130] on div "More" at bounding box center [1126, 128] width 55 height 23
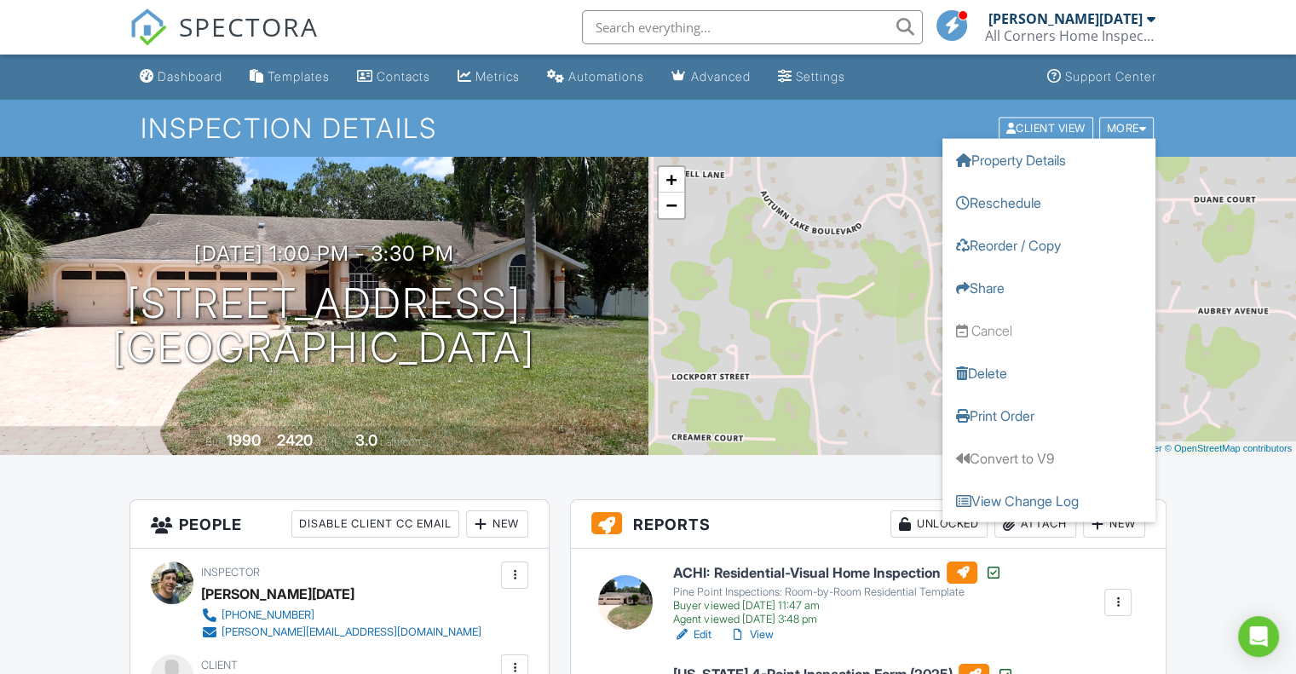
click at [1060, 247] on link "Reorder / Copy" at bounding box center [1048, 244] width 213 height 43
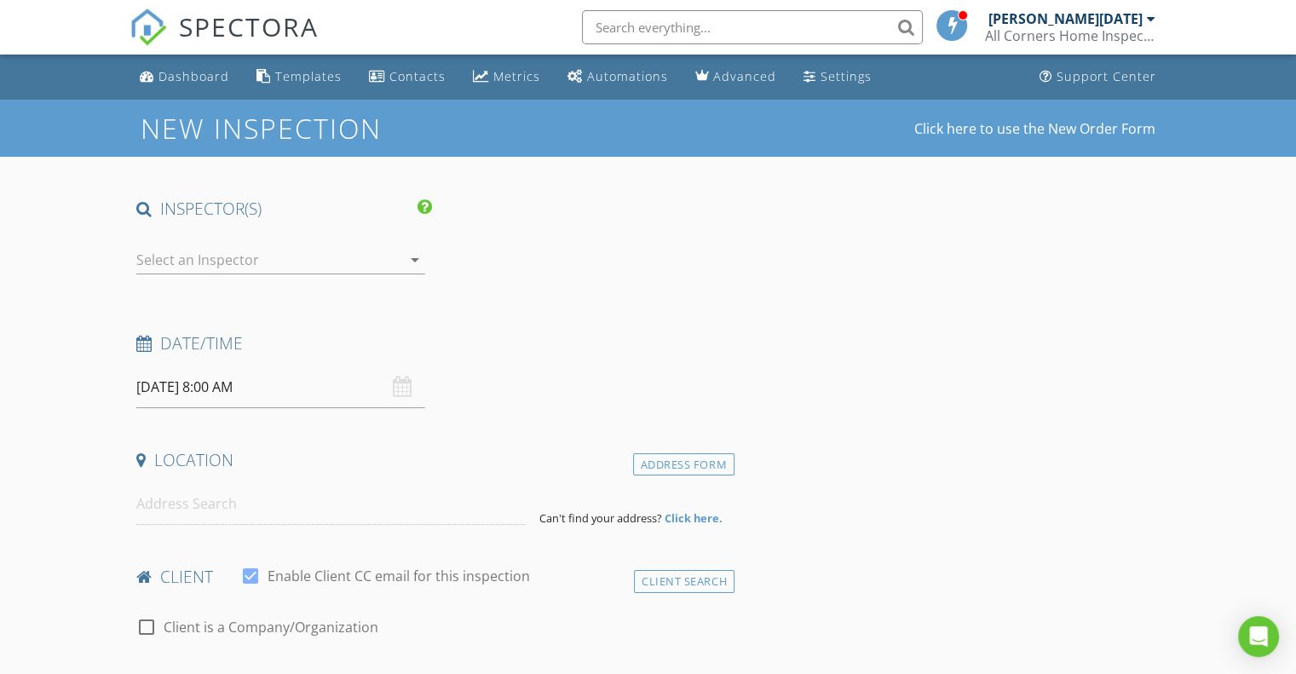
type input "Kara"
type input "Satnik"
type input "kara.j2770@gmail.com"
type input "715-520-2770"
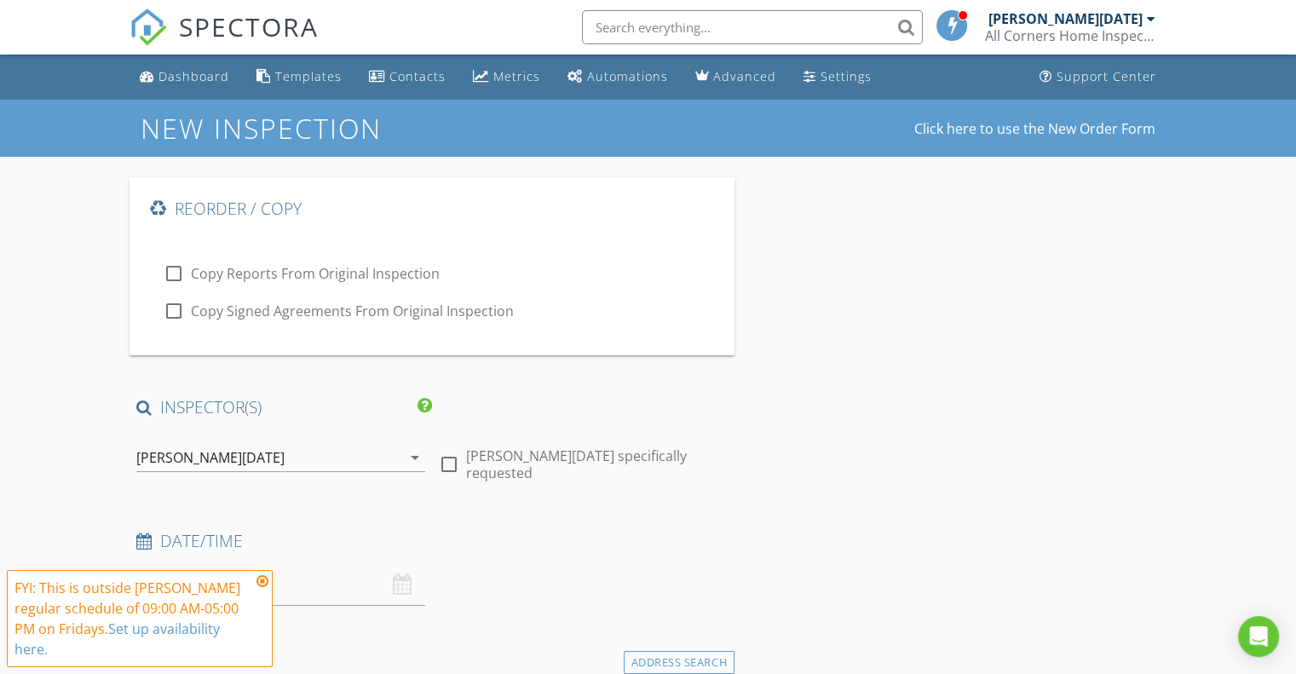
checkbox input "true"
type input "LBC 9264"
checkbox input "true"
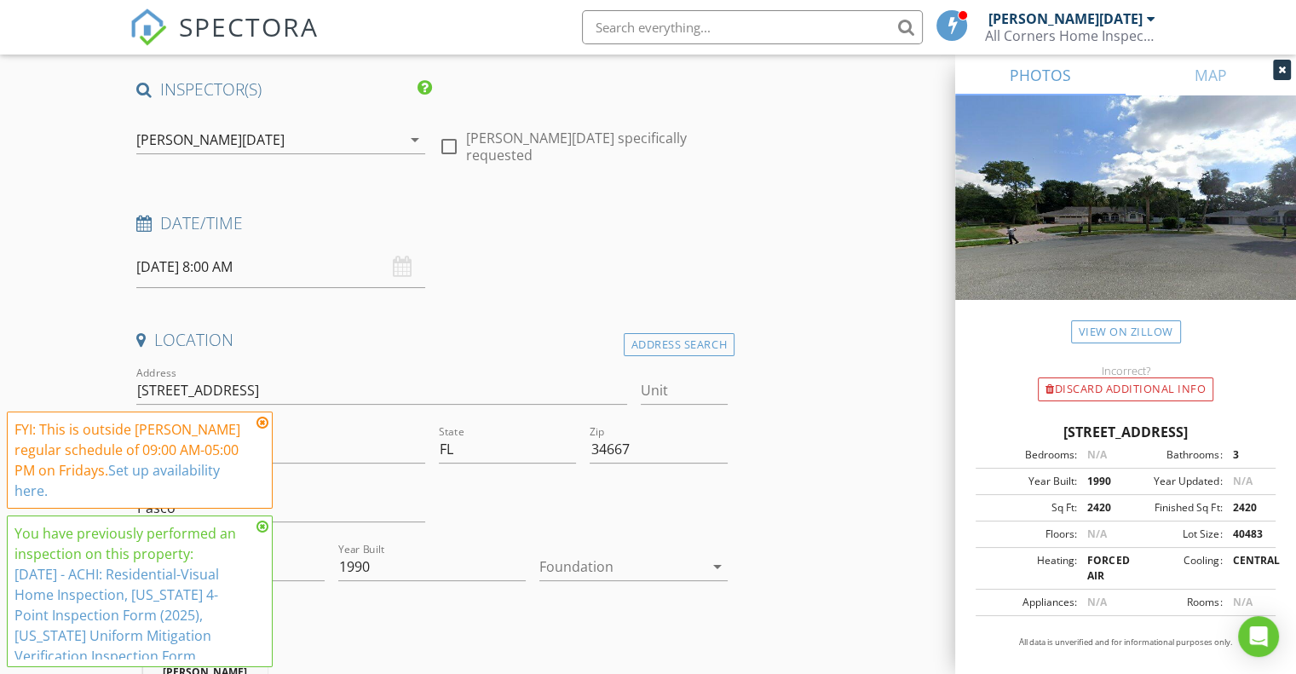
scroll to position [341, 0]
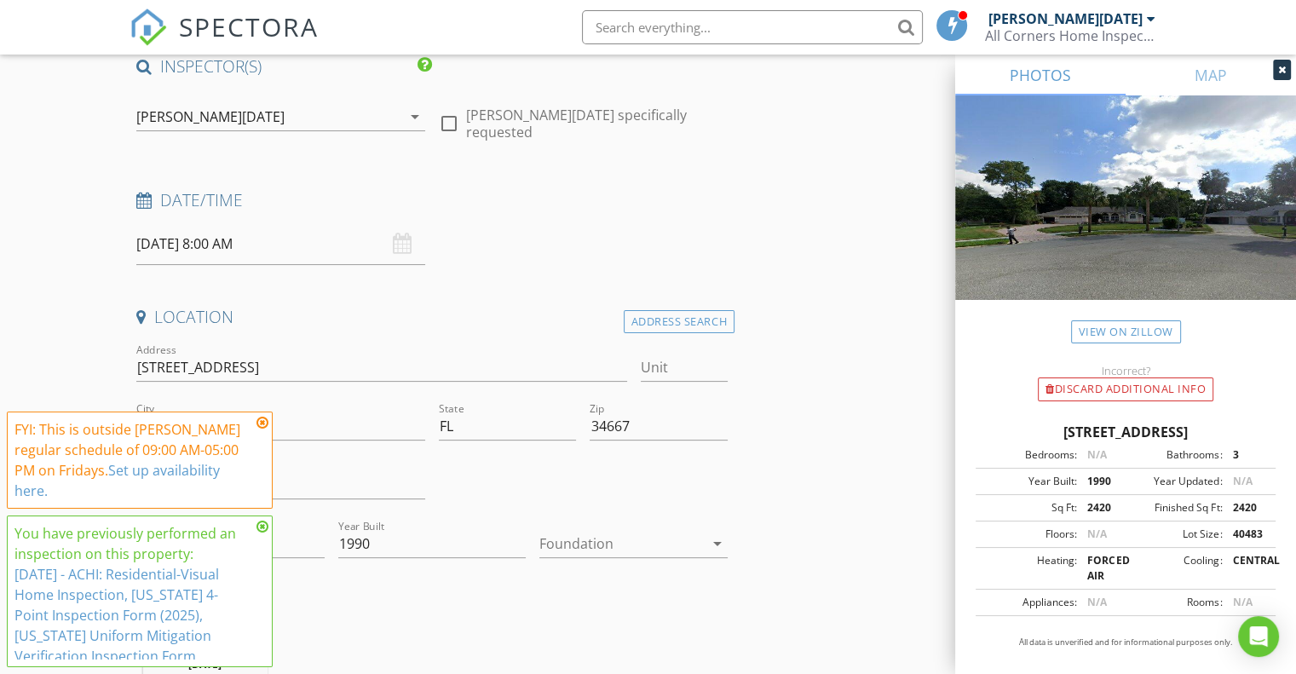
click at [177, 237] on input "08/29/2025 8:00 AM" at bounding box center [280, 244] width 289 height 42
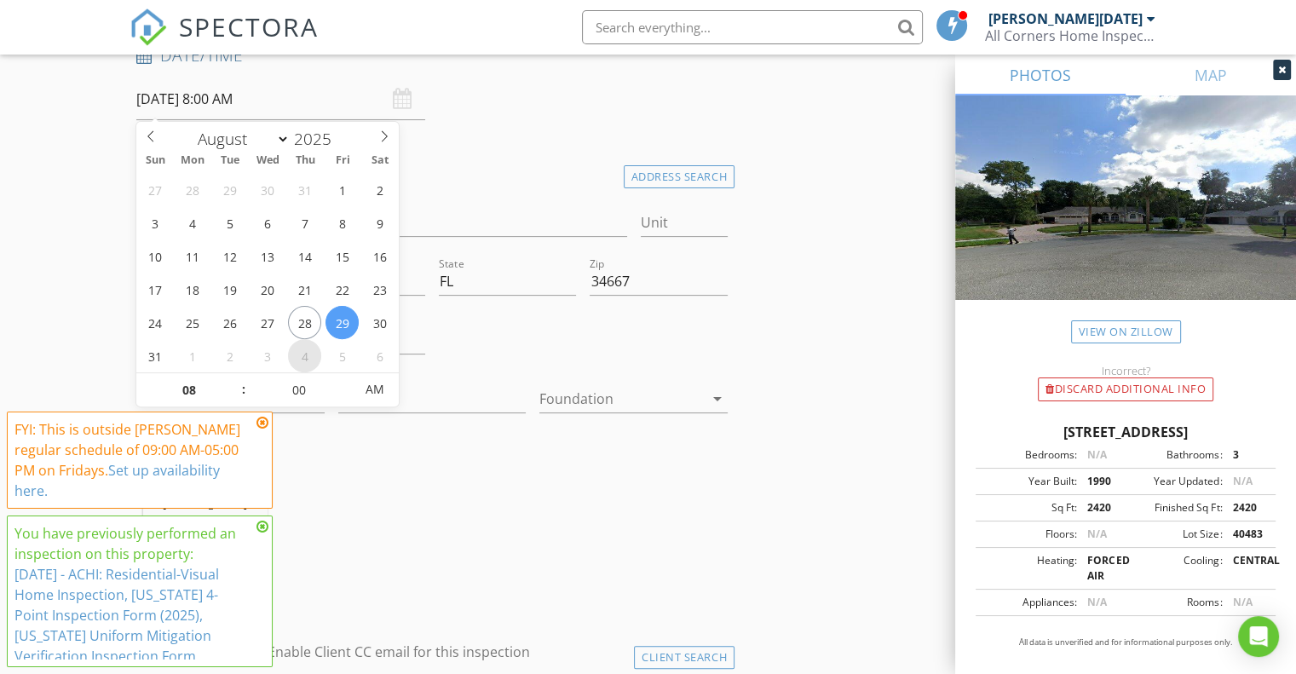
scroll to position [511, 0]
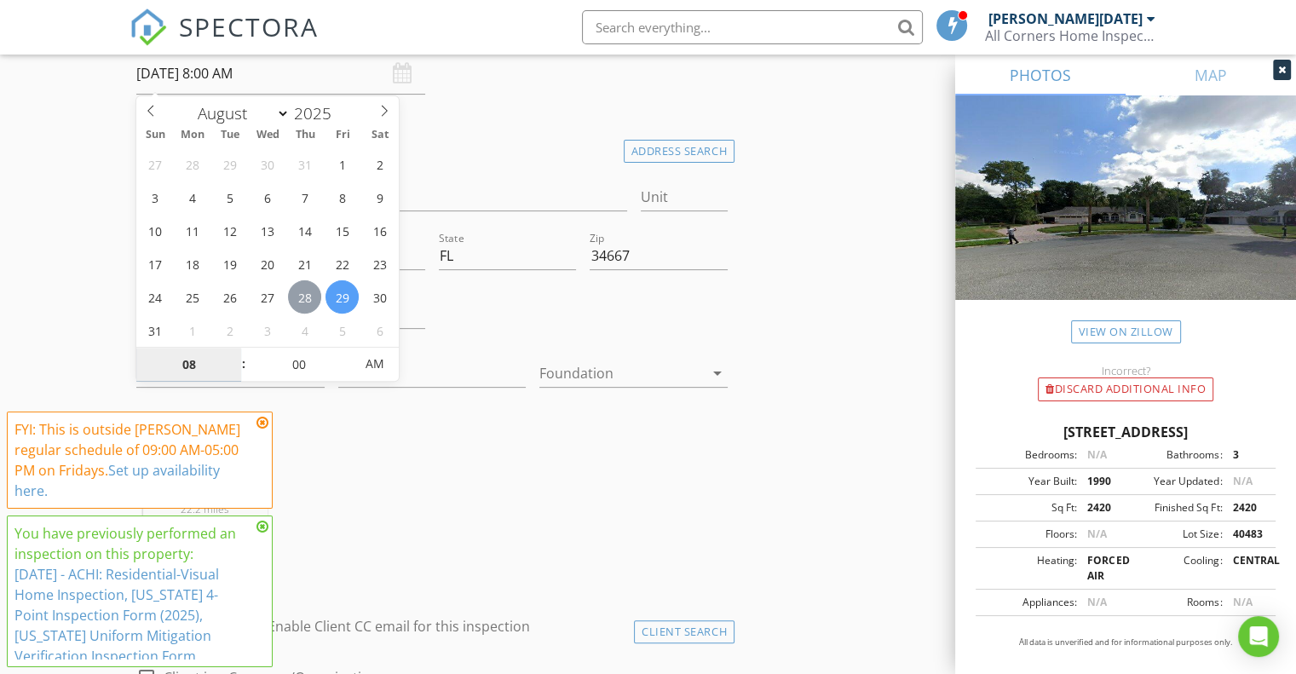
type input "08/28/2025 8:00 AM"
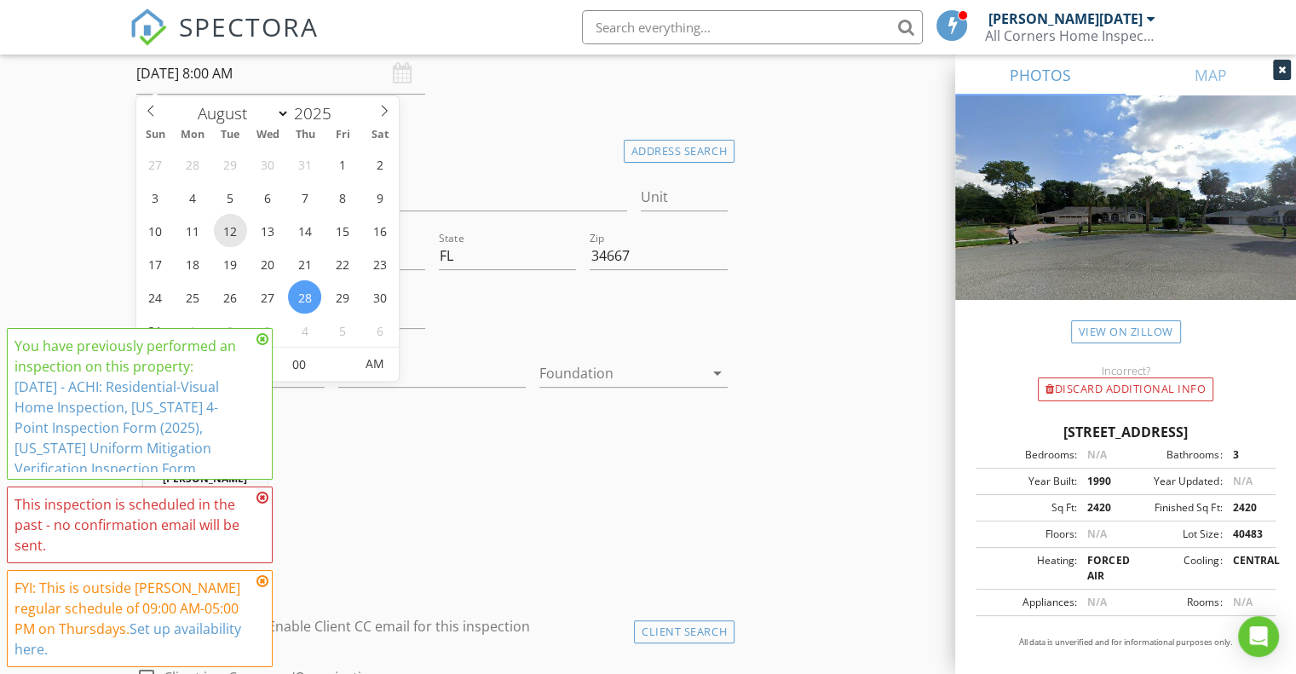
scroll to position [596, 0]
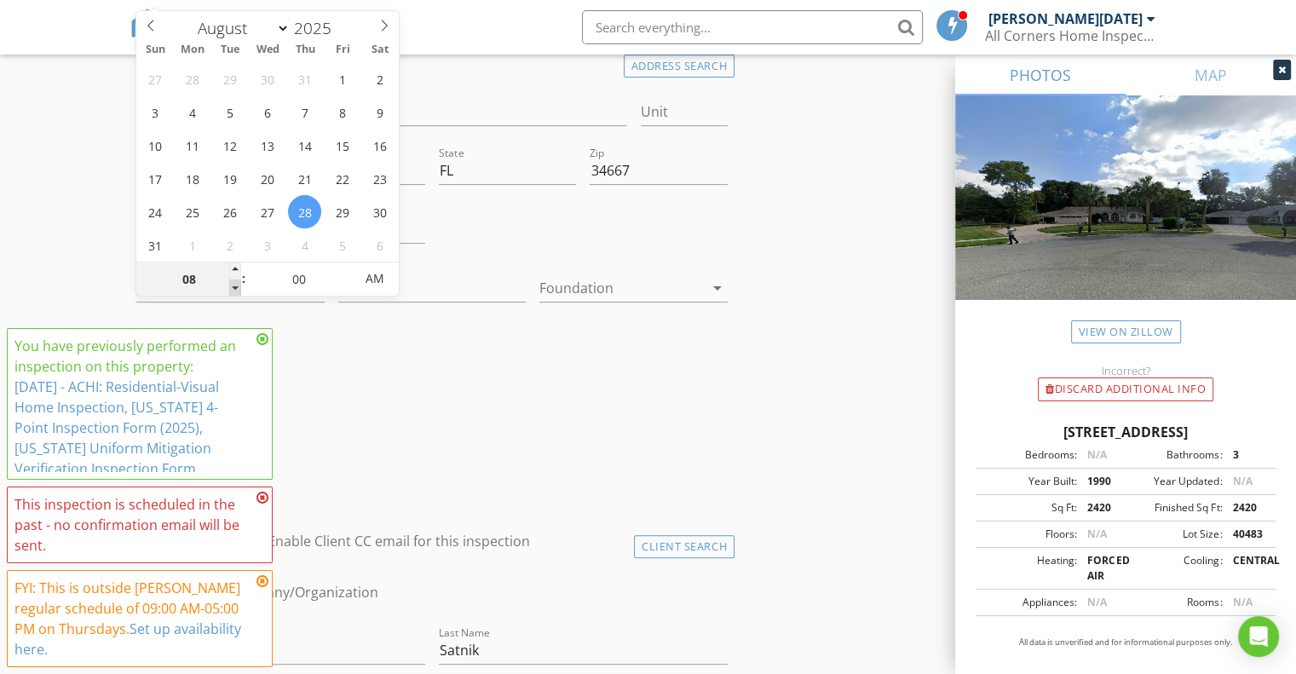
type input "07"
type input "08/28/2025 7:00 AM"
click at [233, 285] on span at bounding box center [235, 287] width 12 height 17
type input "06"
type input "08/28/2025 6:00 AM"
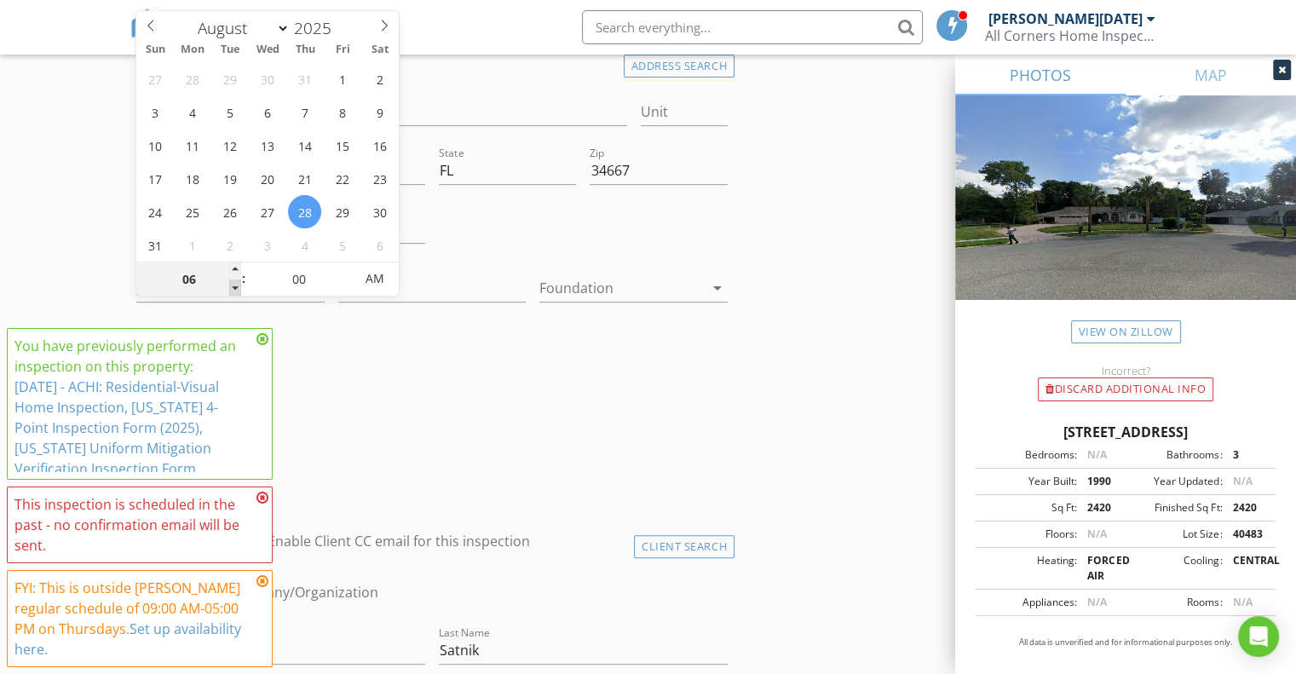
click at [233, 285] on span at bounding box center [235, 287] width 12 height 17
type input "05"
type input "08/28/2025 5:00 AM"
click at [233, 285] on span at bounding box center [235, 287] width 12 height 17
type input "04"
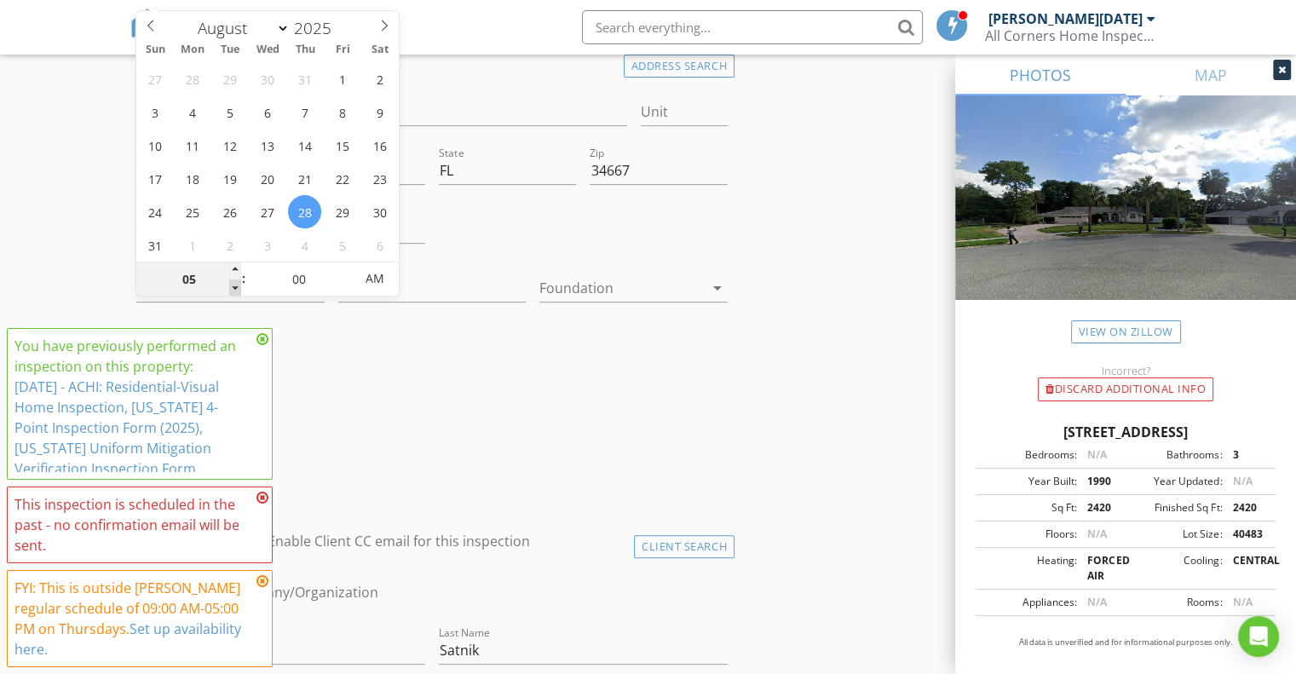
type input "08/28/2025 4:00 AM"
click at [233, 285] on span at bounding box center [235, 287] width 12 height 17
type input "03"
type input "08/28/2025 3:00 AM"
click at [233, 285] on span at bounding box center [235, 287] width 12 height 17
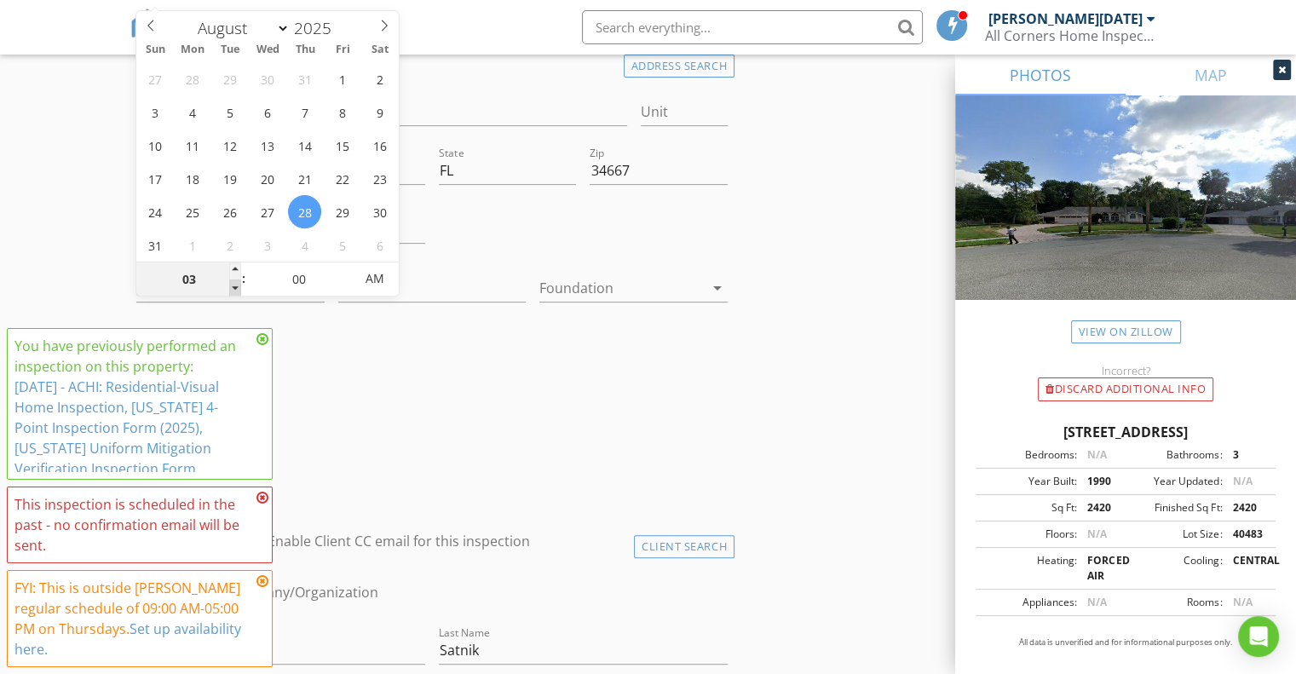
type input "02"
type input "08/28/2025 2:00 AM"
click at [233, 285] on span at bounding box center [235, 287] width 12 height 17
type input "01"
click at [233, 285] on span at bounding box center [235, 287] width 12 height 17
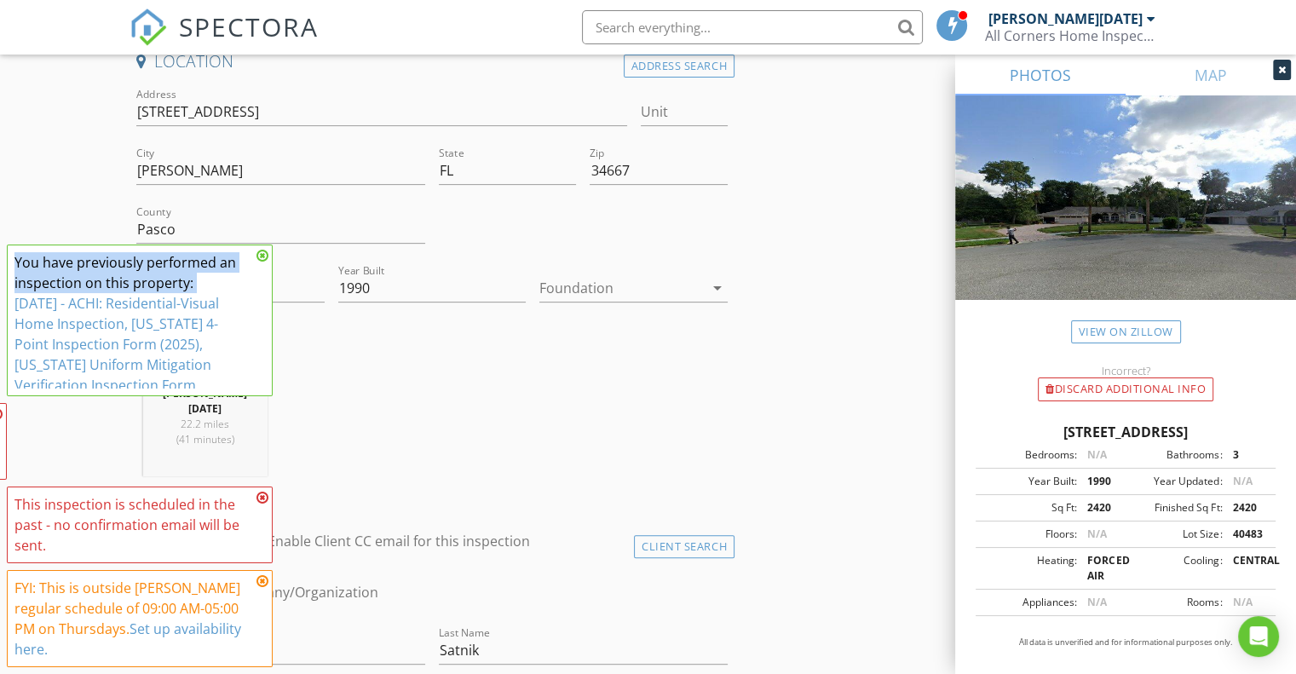
click at [233, 285] on div "You have previously performed an inspection on this property: 8/7/2025 - ACHI: …" at bounding box center [132, 323] width 237 height 143
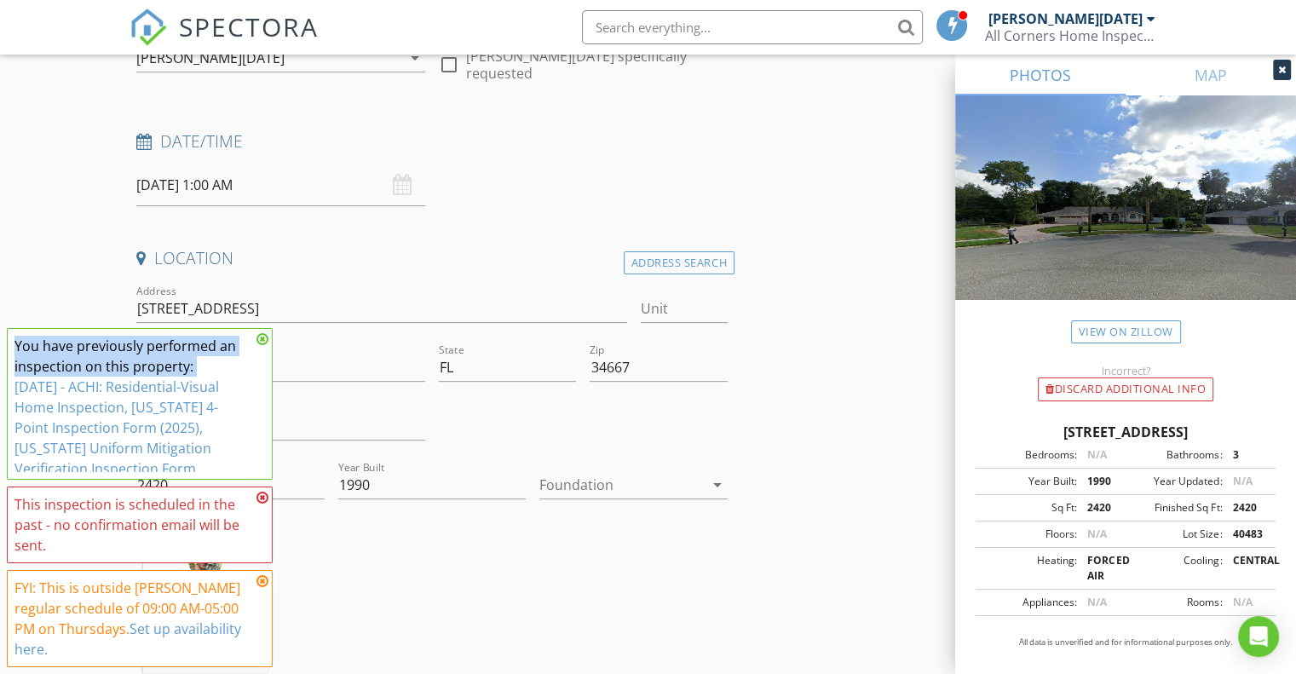
scroll to position [426, 0]
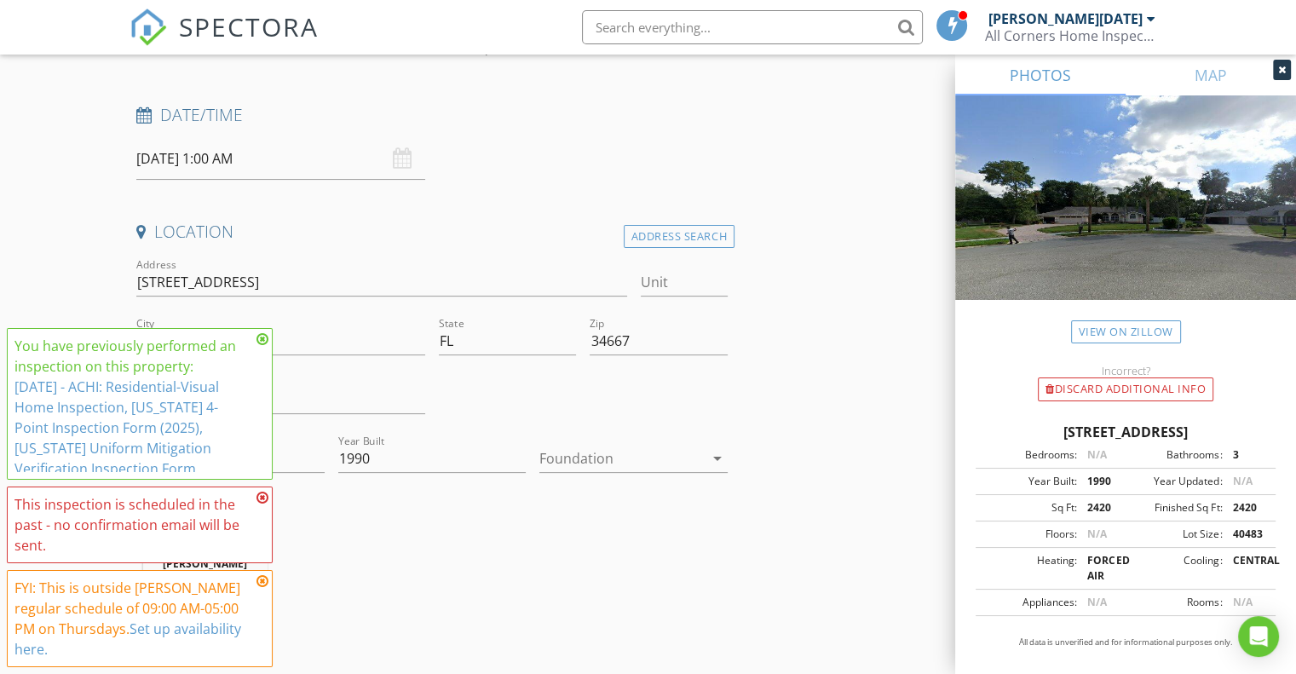
click at [256, 161] on input "08/28/2025 1:00 AM" at bounding box center [280, 159] width 289 height 42
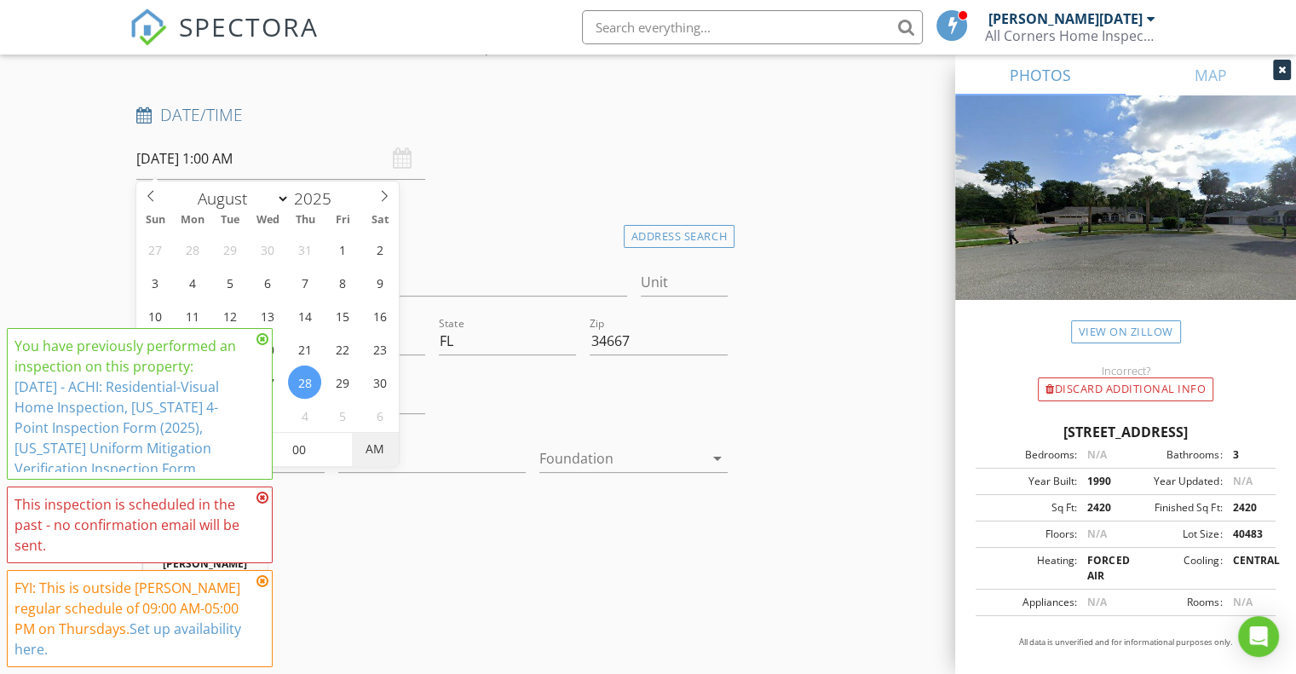
type input "08/28/2025 1:00 PM"
click at [373, 459] on span "AM" at bounding box center [375, 449] width 47 height 34
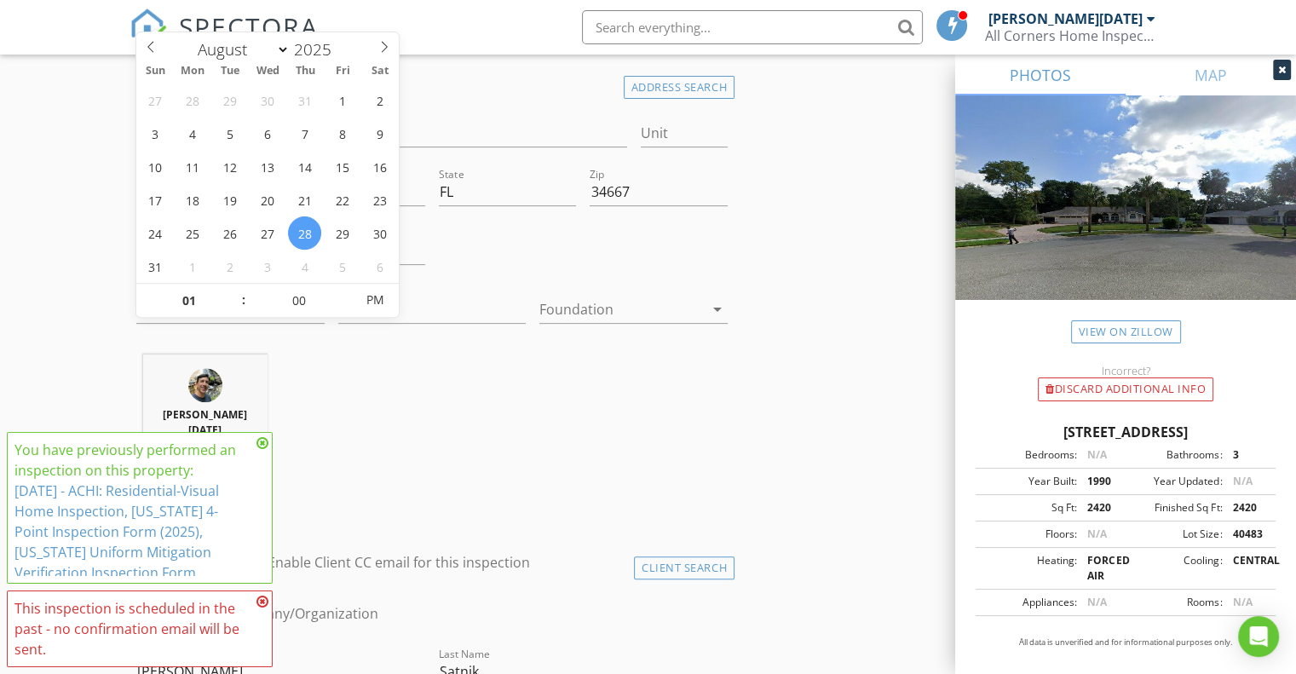
scroll to position [596, 0]
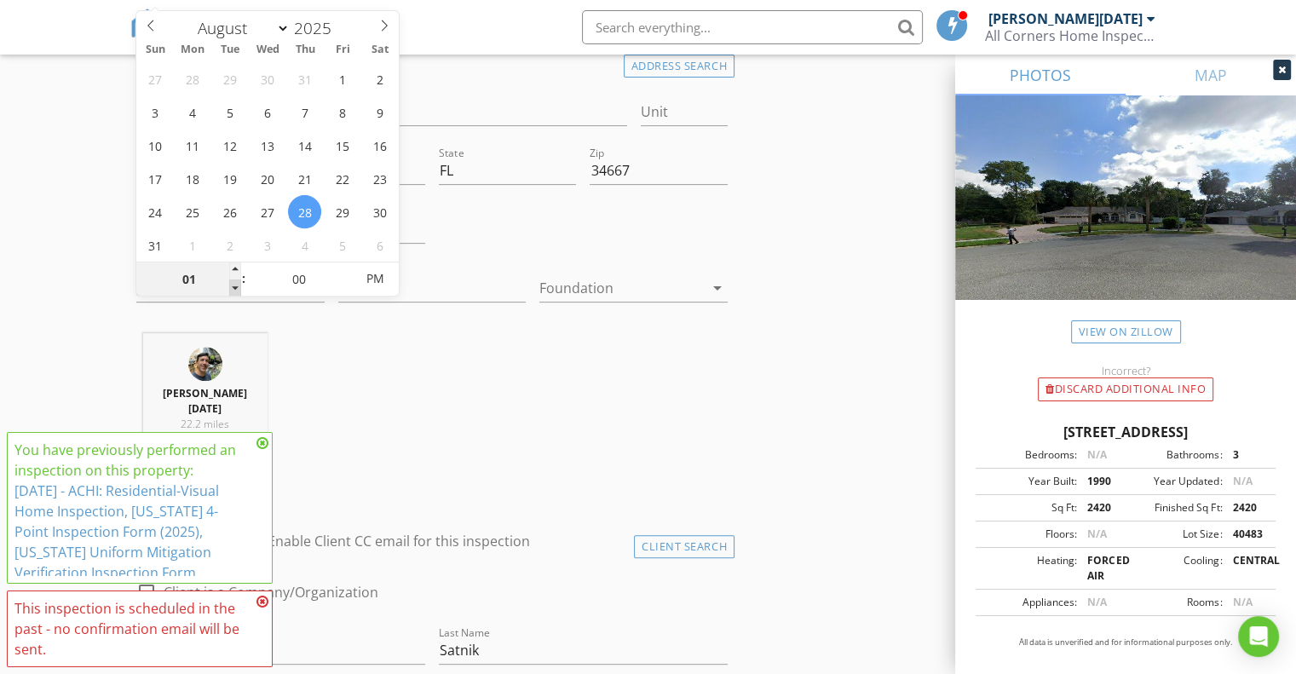
type input "12"
type input "08/28/2025 12:00 PM"
click at [238, 285] on span at bounding box center [235, 287] width 12 height 17
type input "11"
type input "08/28/2025 11:00 AM"
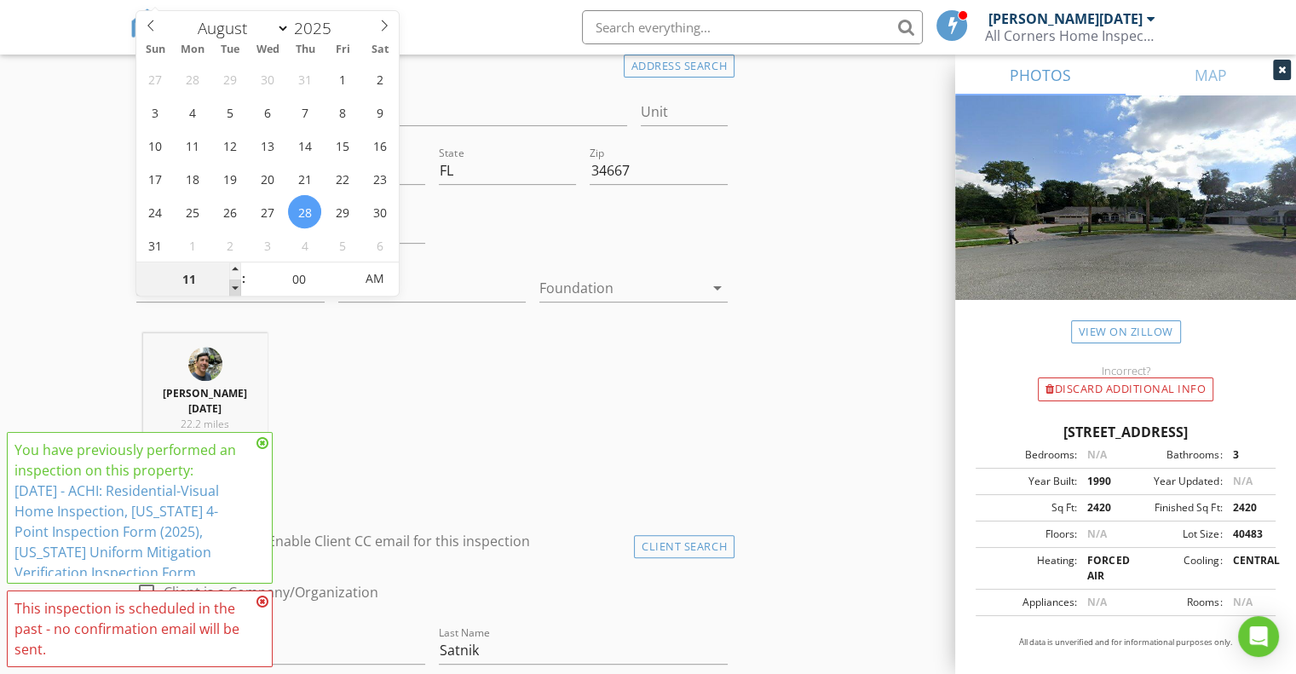
click at [238, 285] on span at bounding box center [235, 287] width 12 height 17
click at [186, 275] on input "11" at bounding box center [188, 279] width 105 height 34
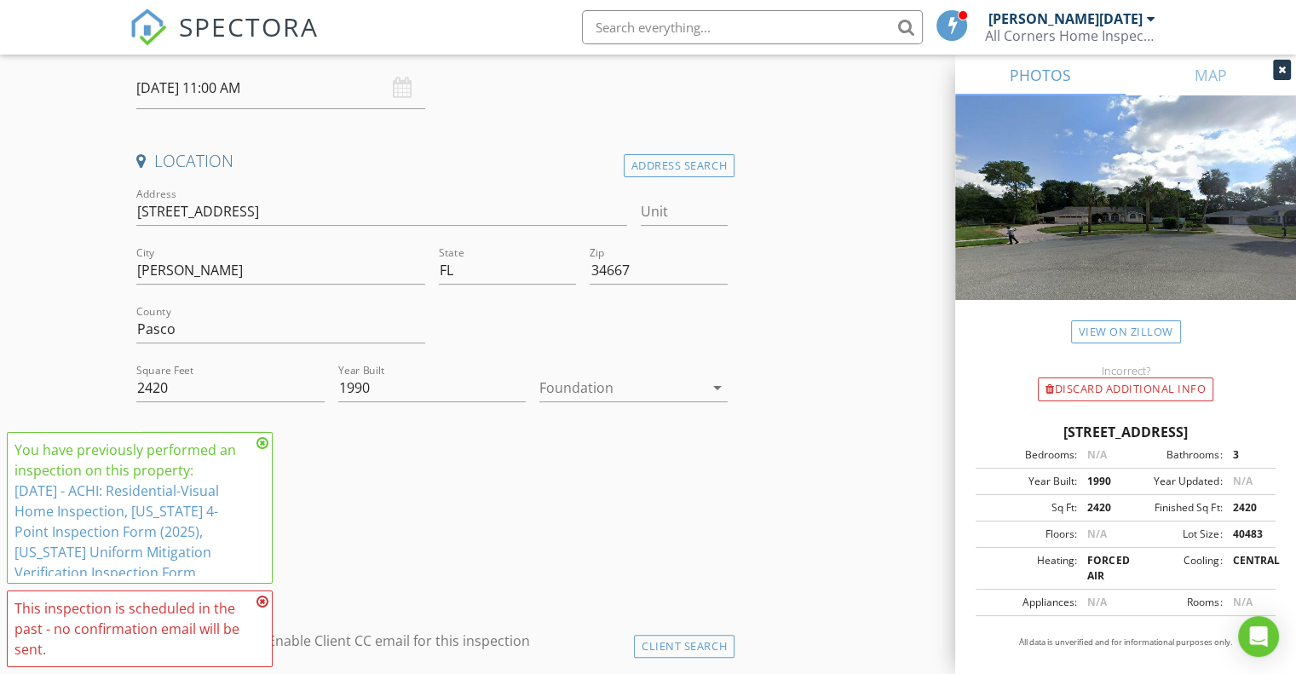
scroll to position [511, 0]
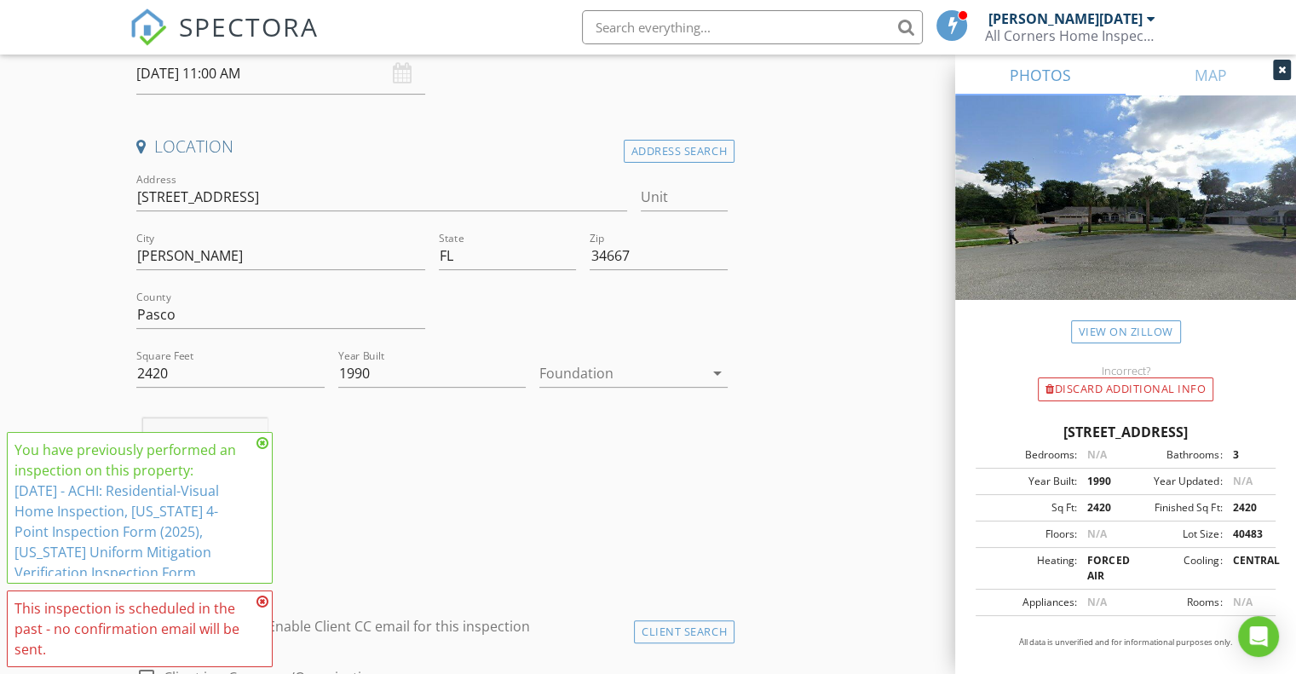
click at [263, 446] on icon at bounding box center [262, 443] width 12 height 14
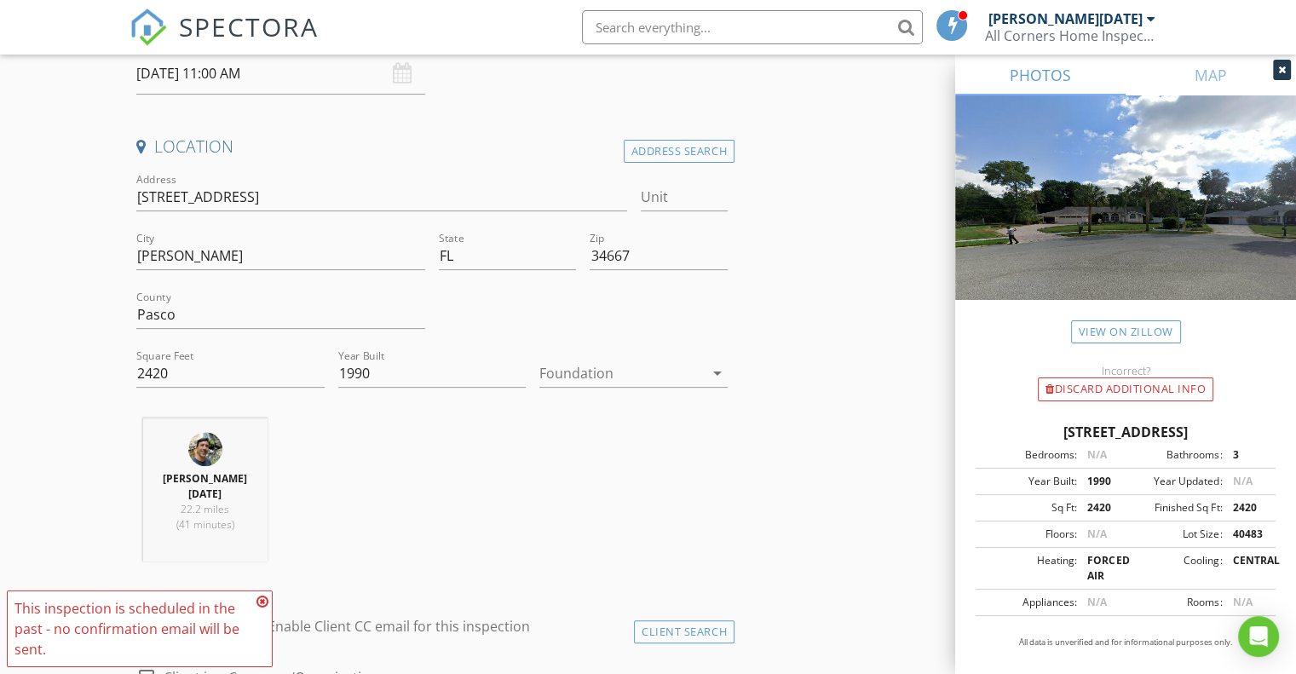
click at [261, 600] on icon at bounding box center [262, 602] width 12 height 14
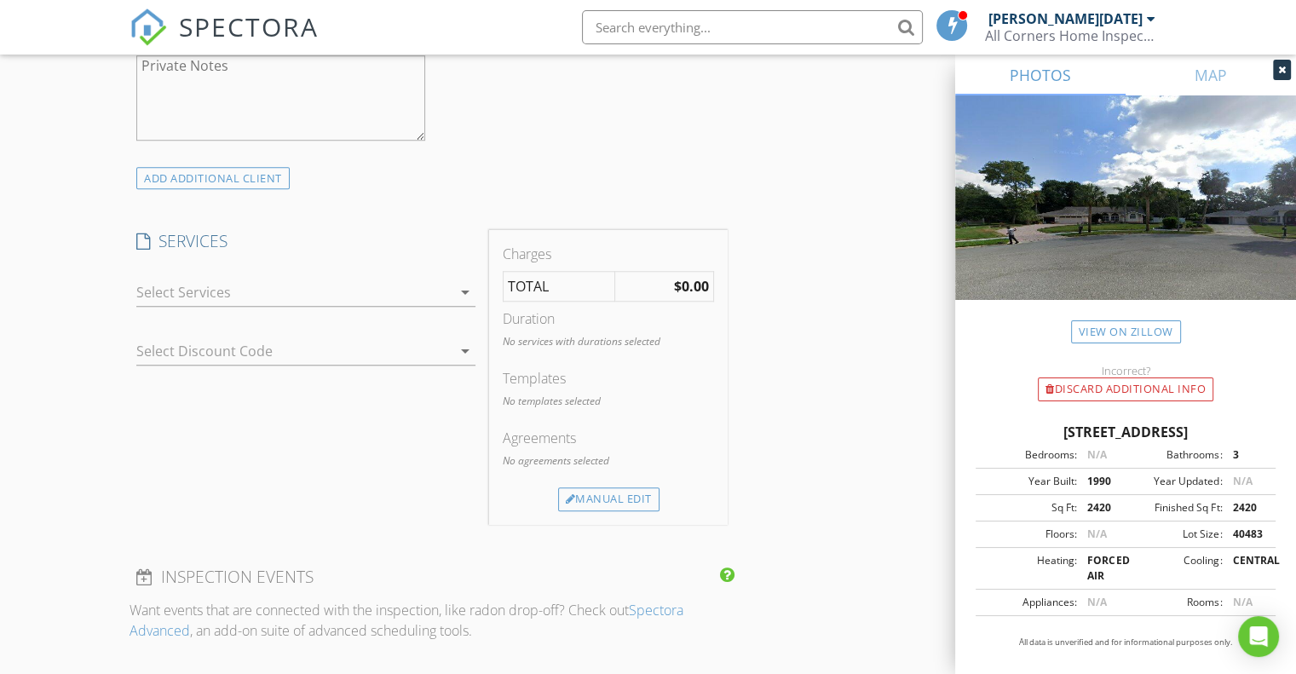
scroll to position [1448, 0]
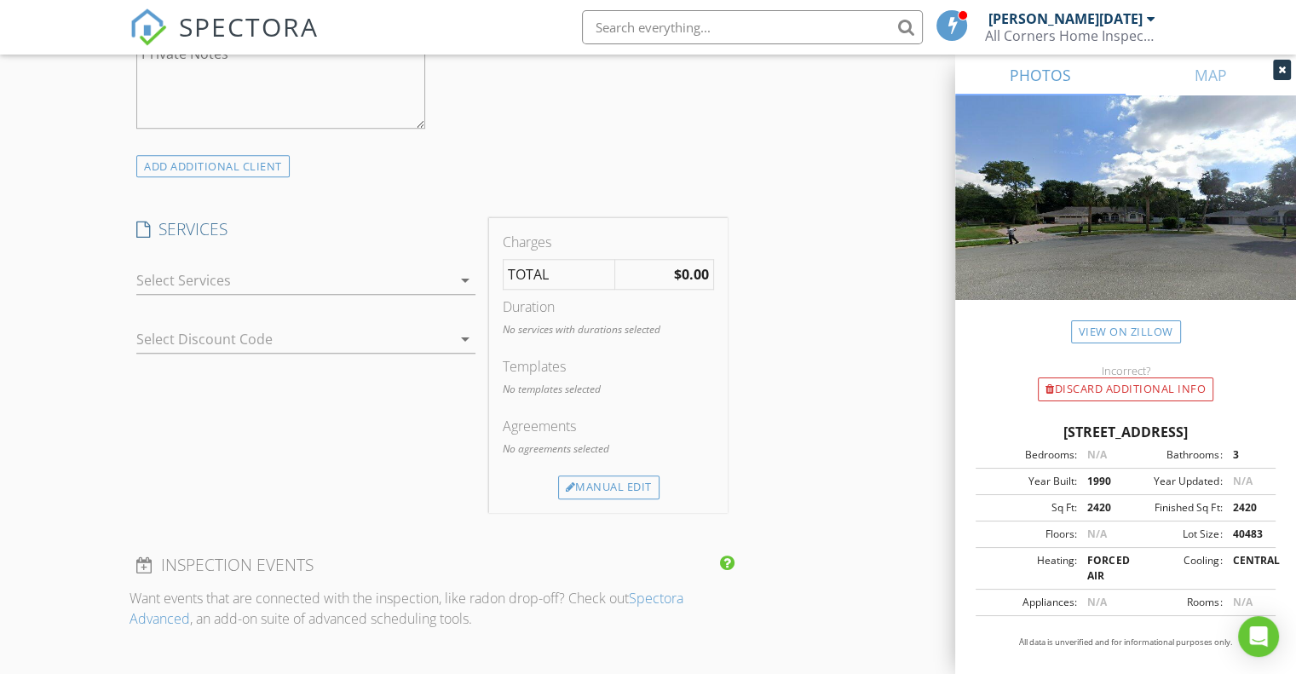
click at [252, 267] on div at bounding box center [293, 280] width 315 height 27
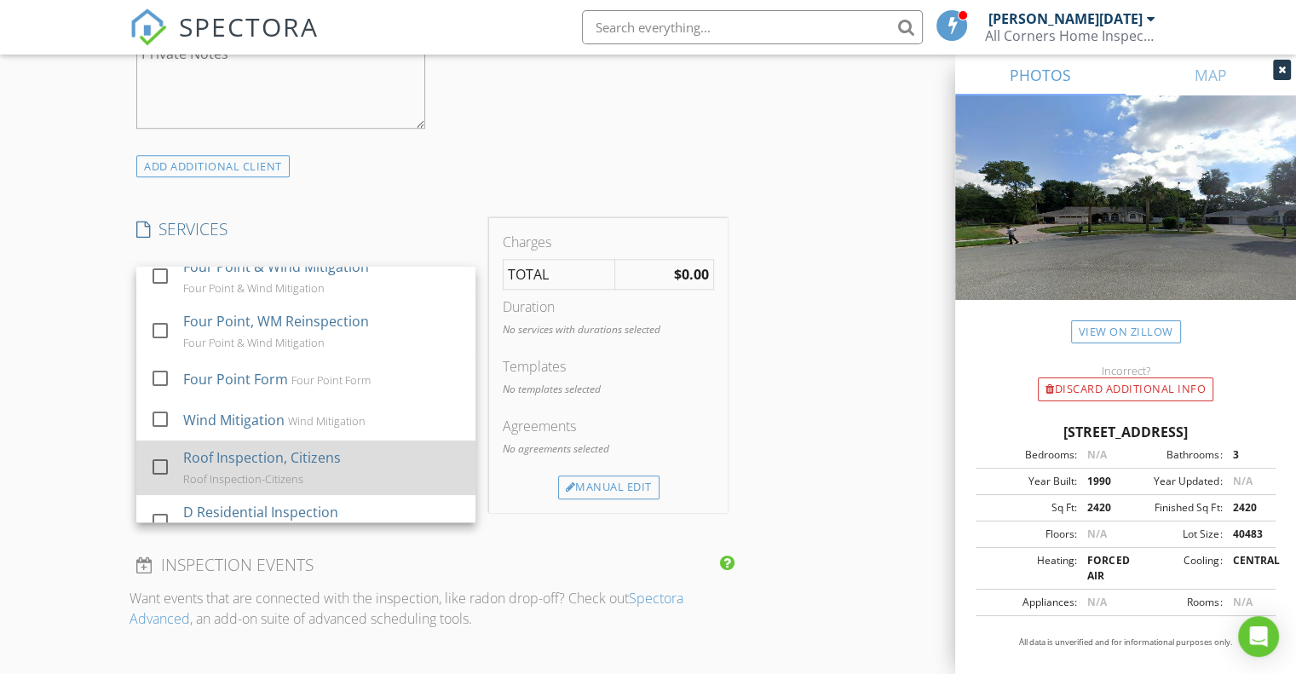
scroll to position [341, 0]
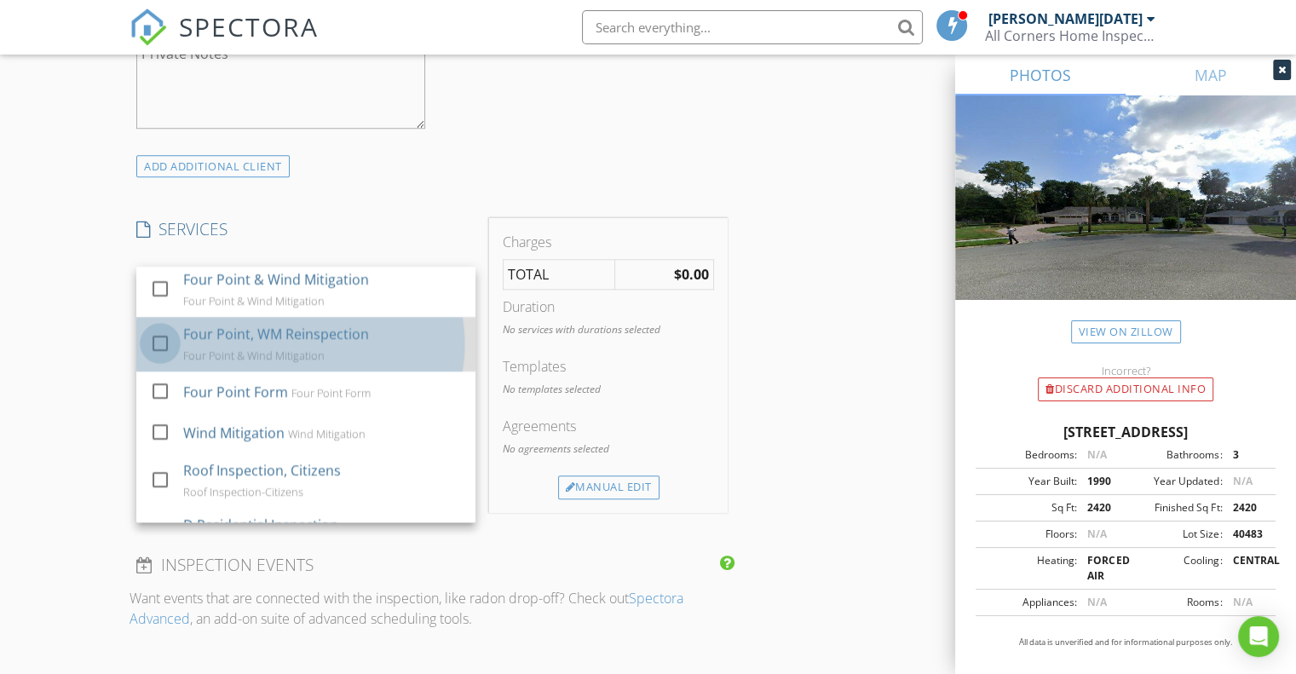
click at [162, 328] on div at bounding box center [160, 342] width 29 height 29
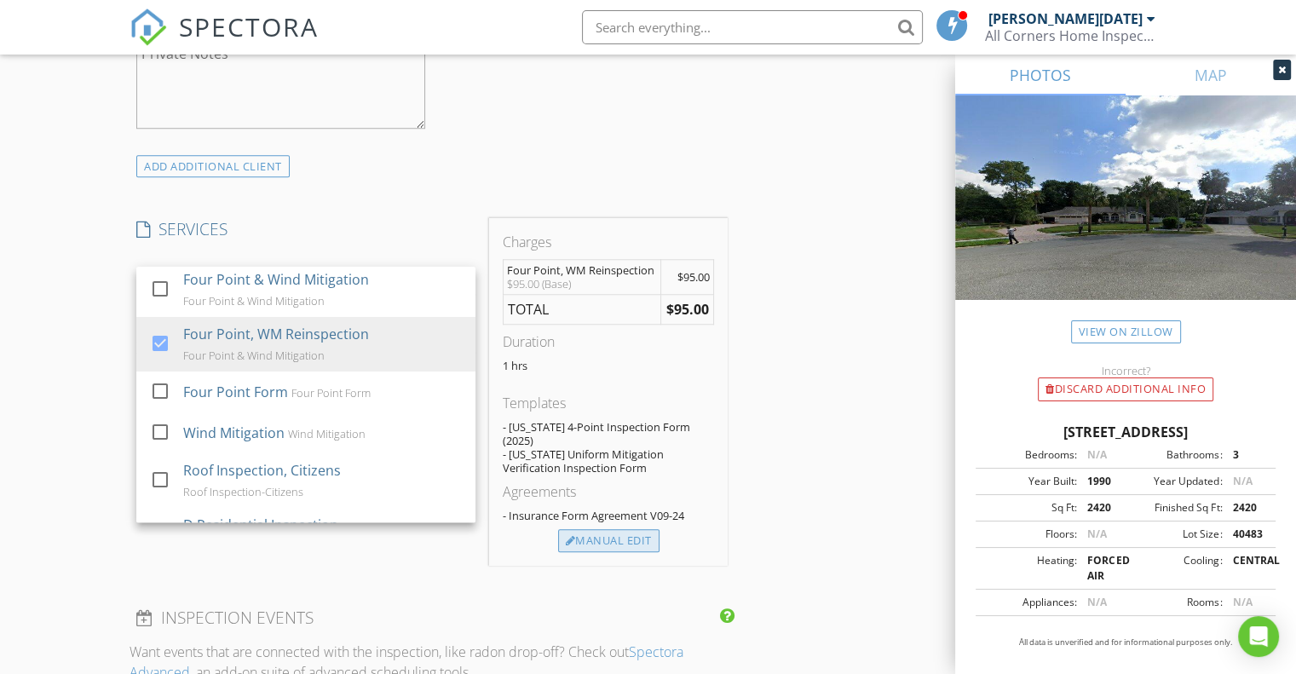
click at [605, 529] on div "Manual Edit" at bounding box center [608, 541] width 101 height 24
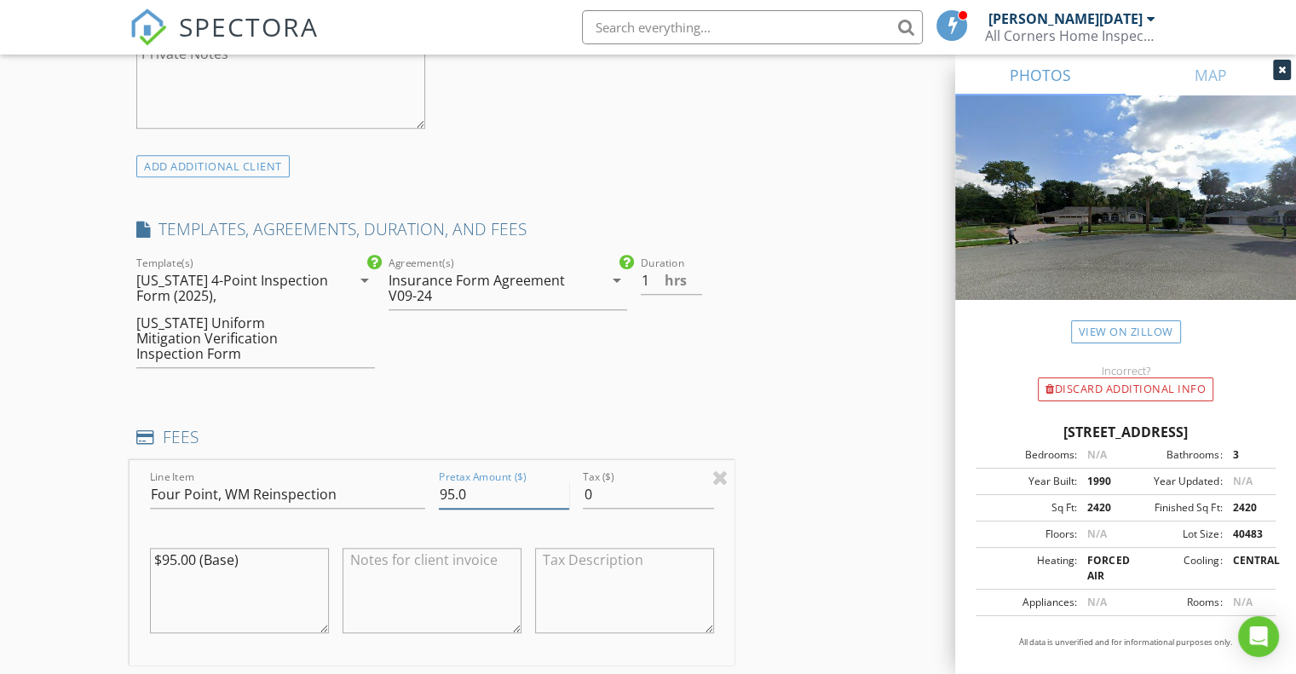
drag, startPoint x: 477, startPoint y: 463, endPoint x: 419, endPoint y: 458, distance: 58.2
click at [426, 460] on div "Line Item Four Point, WM Reinspection Pretax Amount ($) 95.0 Tax ($) 0 $95.00 (…" at bounding box center [432, 562] width 605 height 205
type input "0"
click at [130, 543] on div "Line Item Four Point, WM Reinspection Pretax Amount ($) 0 Tax ($) 0 $95.00 (Bas…" at bounding box center [432, 562] width 605 height 205
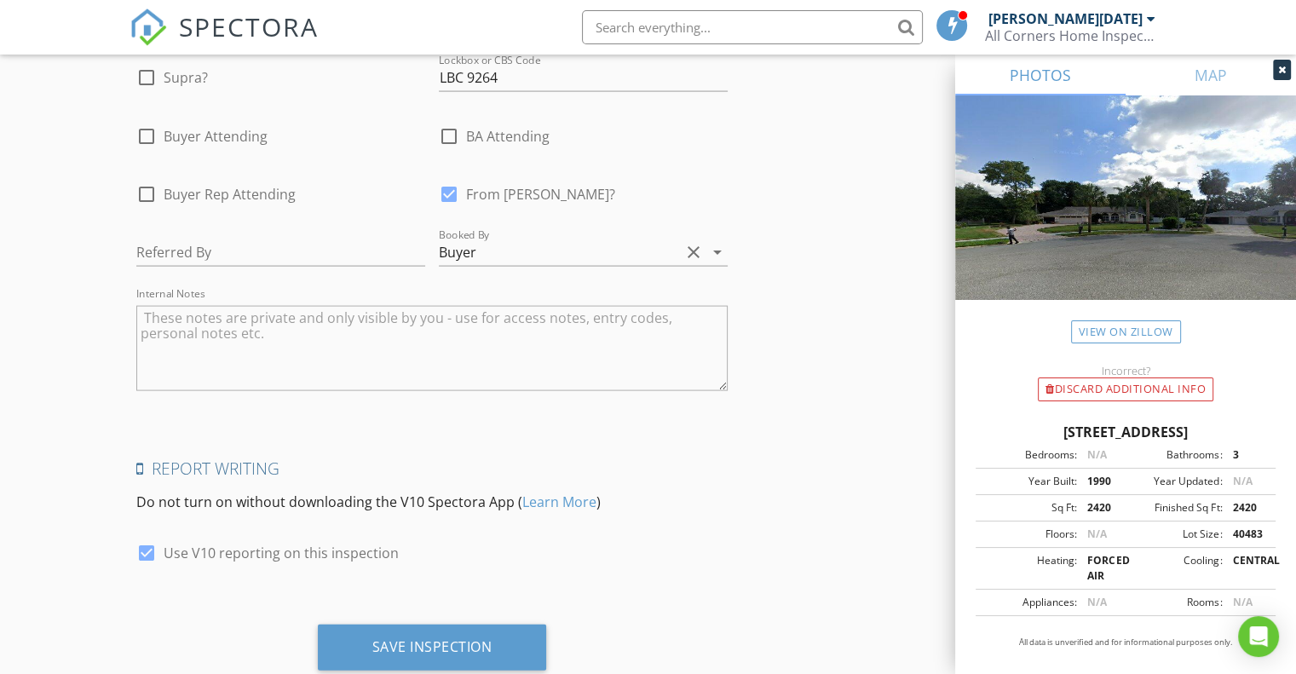
scroll to position [3533, 0]
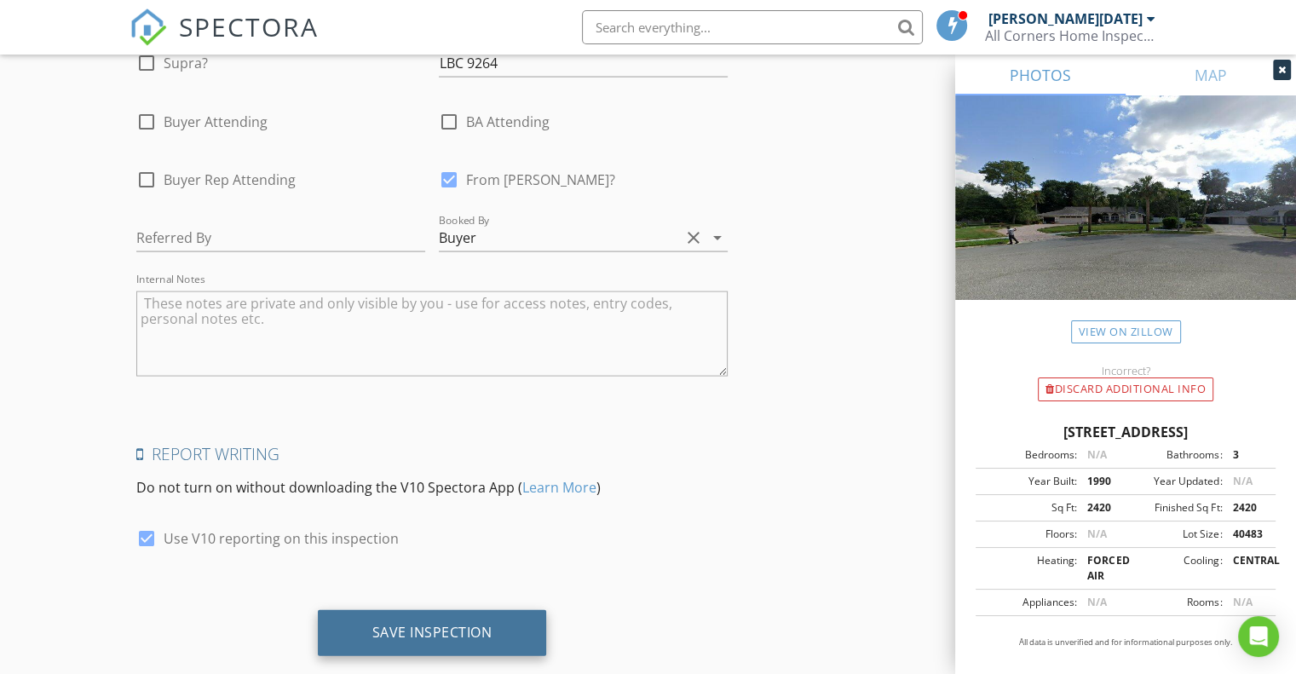
click at [430, 624] on div "Save Inspection" at bounding box center [432, 632] width 120 height 17
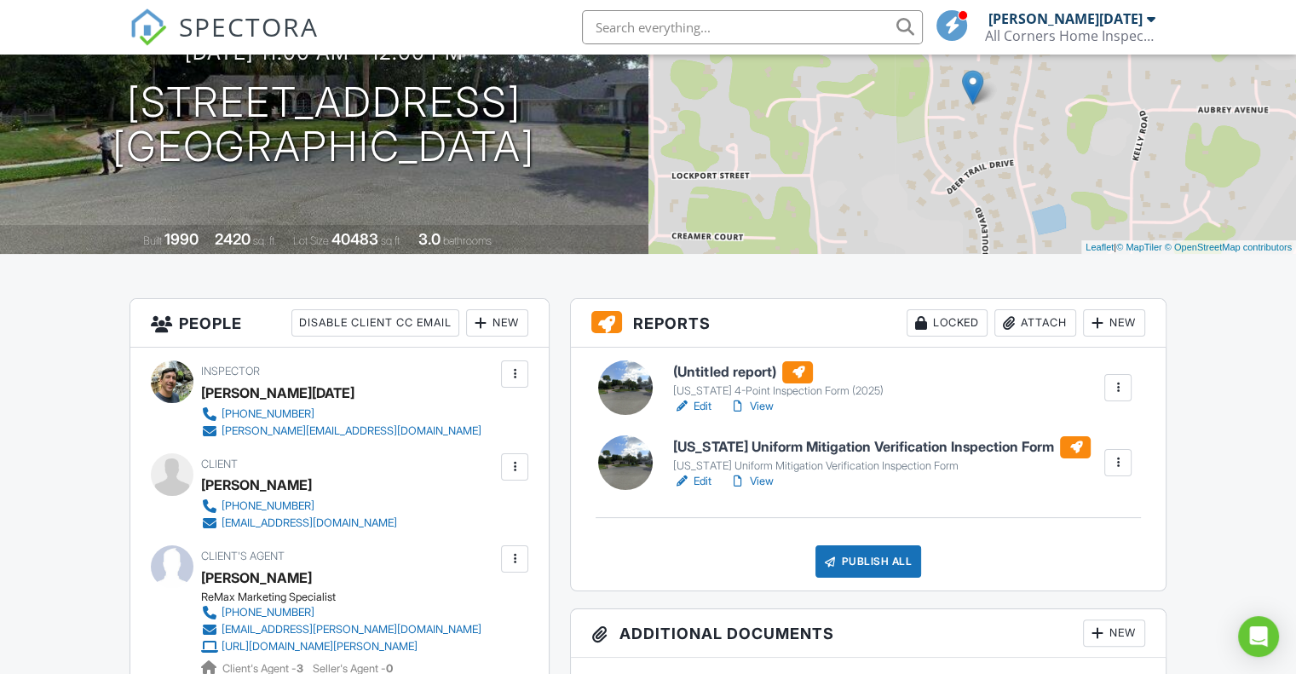
scroll to position [256, 0]
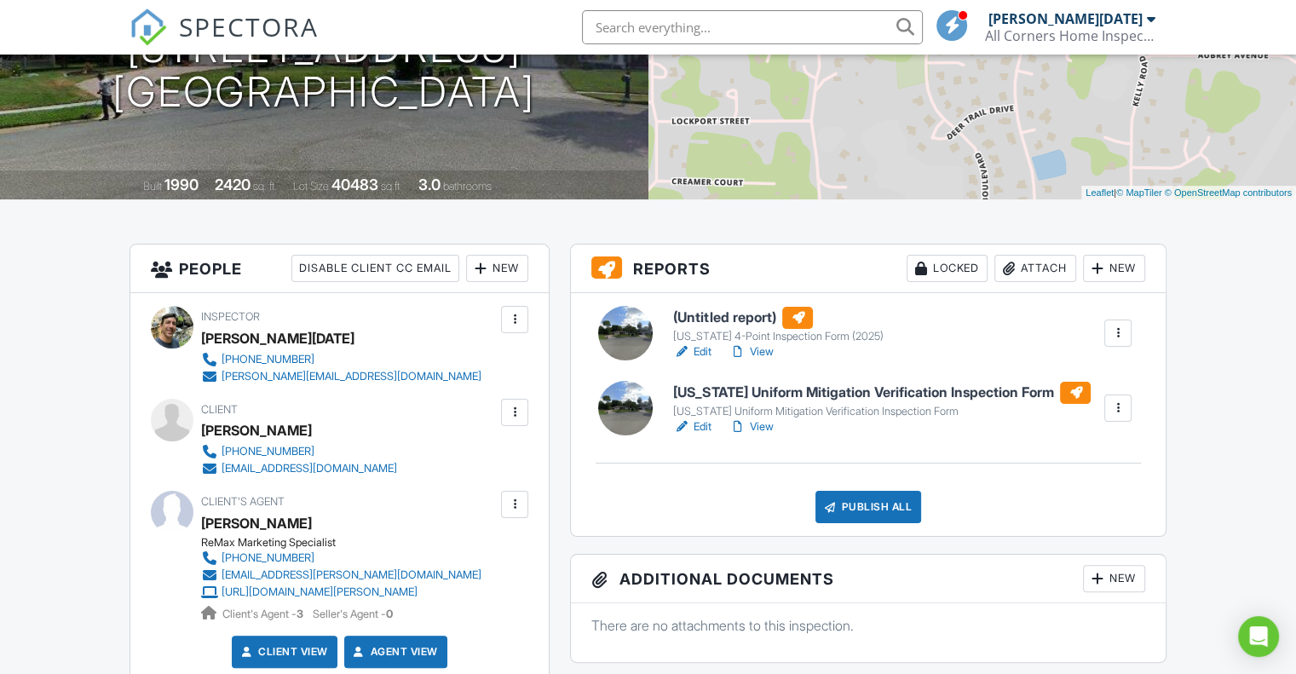
click at [1110, 267] on div "New" at bounding box center [1114, 268] width 62 height 27
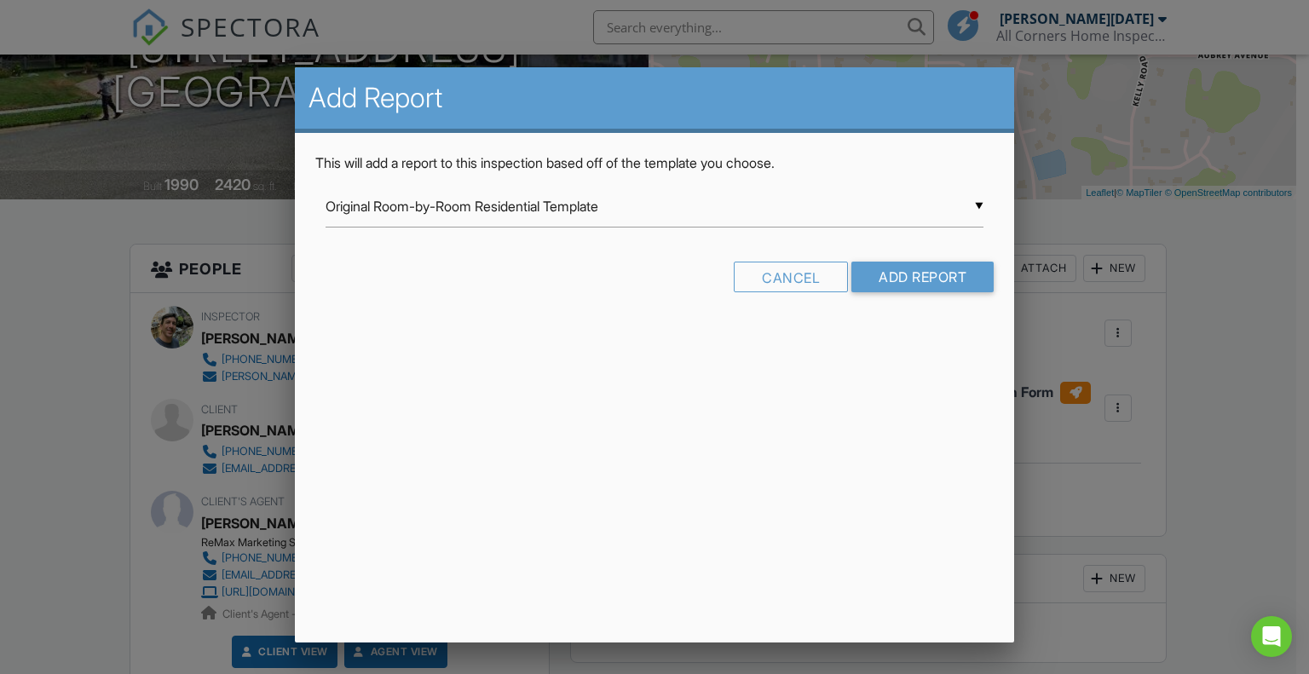
click at [965, 204] on div "▼ Original Room-by-Room Residential Template Original Room-by-Room Residential …" at bounding box center [654, 207] width 659 height 42
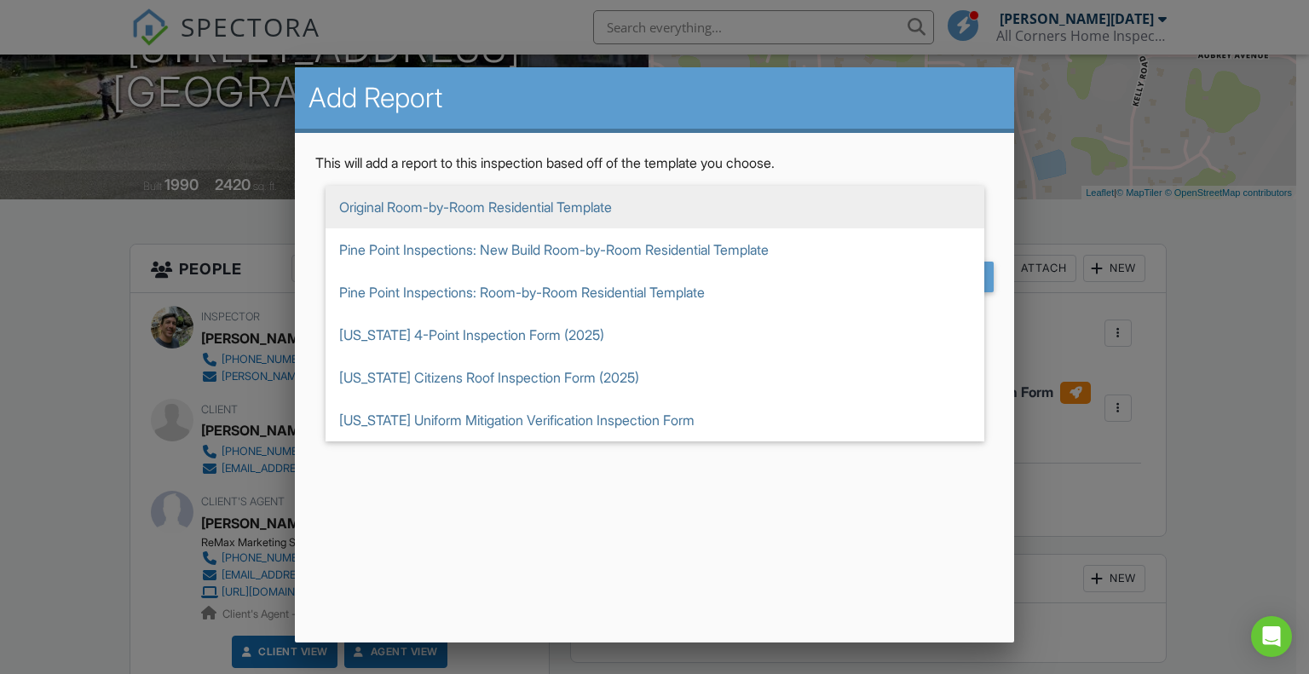
click at [1212, 260] on div at bounding box center [654, 336] width 1309 height 843
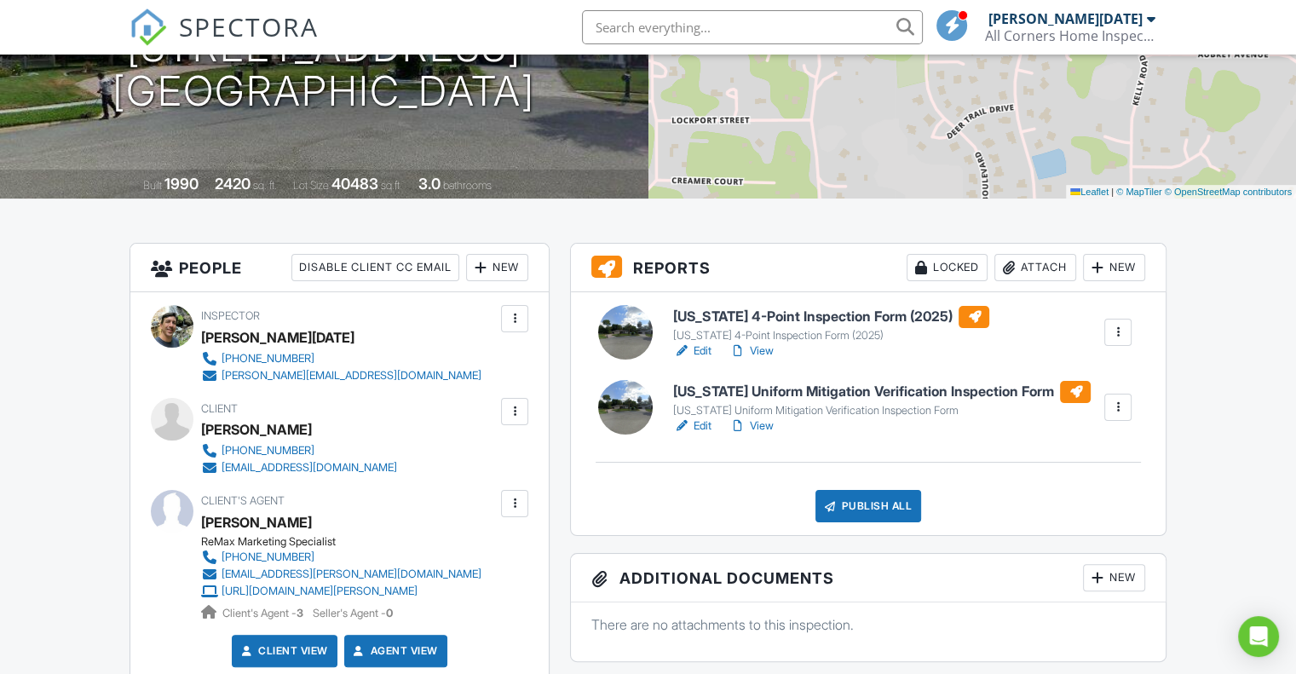
scroll to position [256, 0]
click at [254, 28] on span "SPECTORA" at bounding box center [249, 27] width 140 height 36
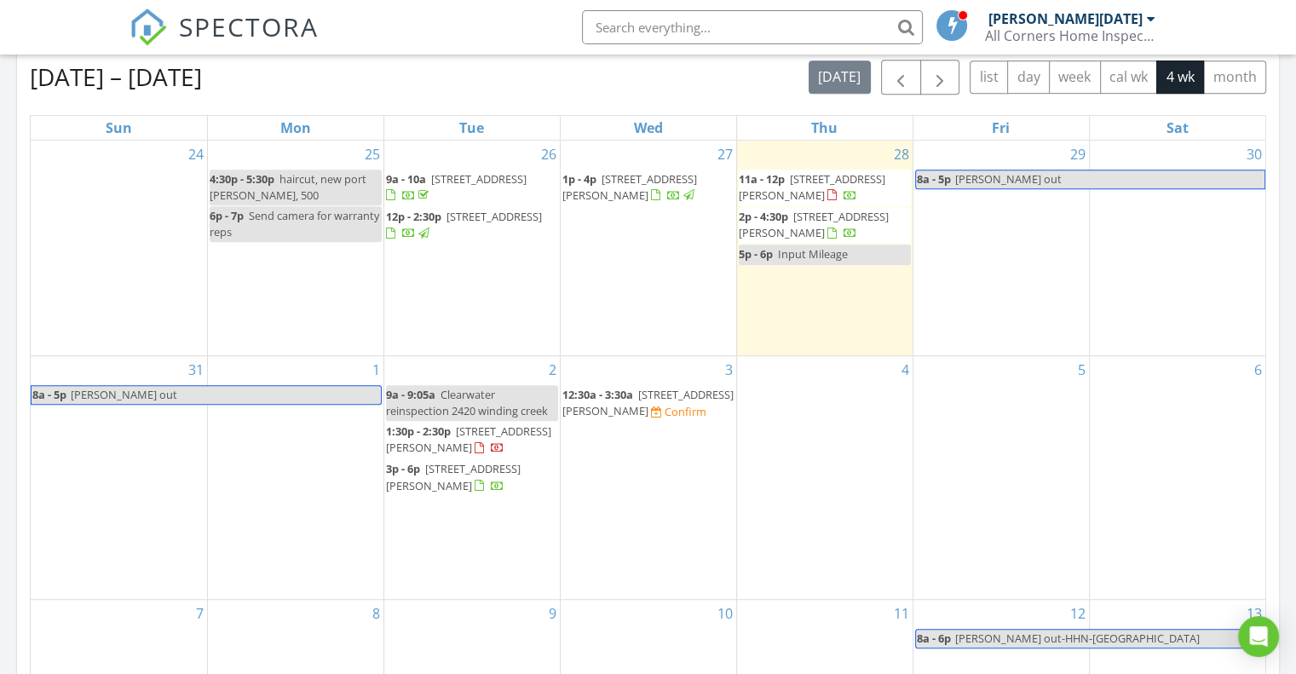
scroll to position [767, 0]
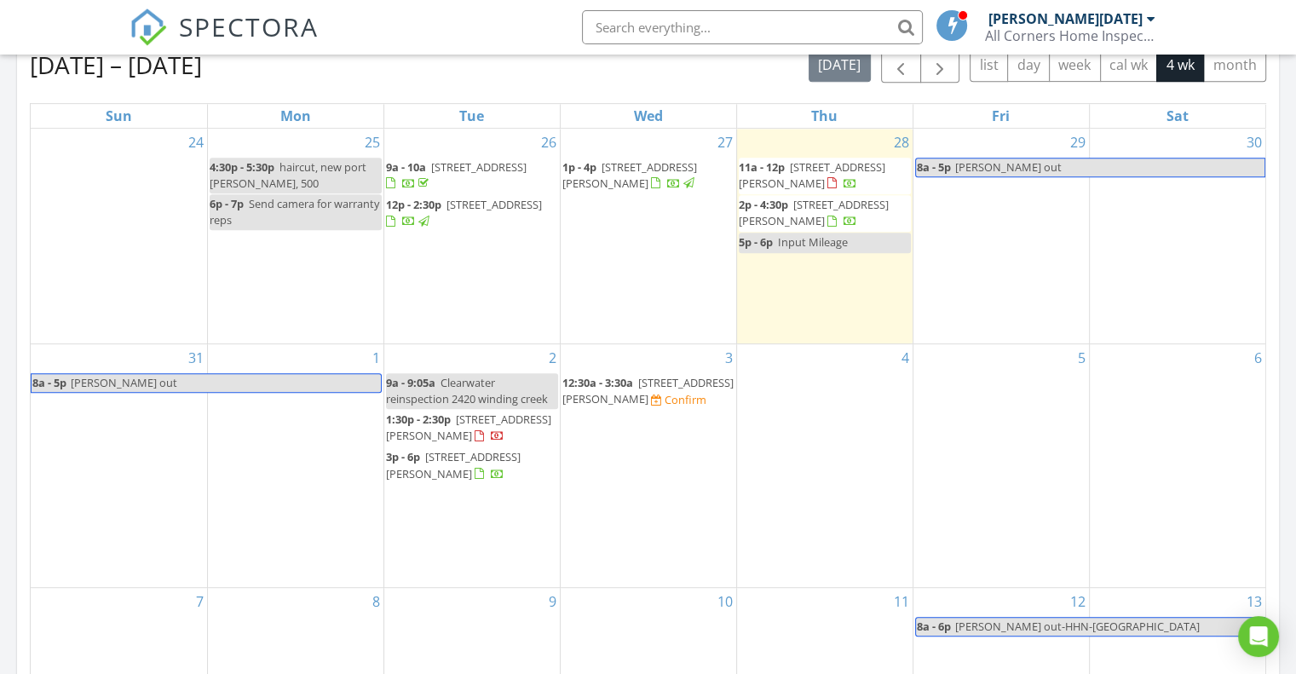
click at [457, 389] on span "Clearwater reinspection 2420 winding creek" at bounding box center [467, 391] width 162 height 32
select select "8"
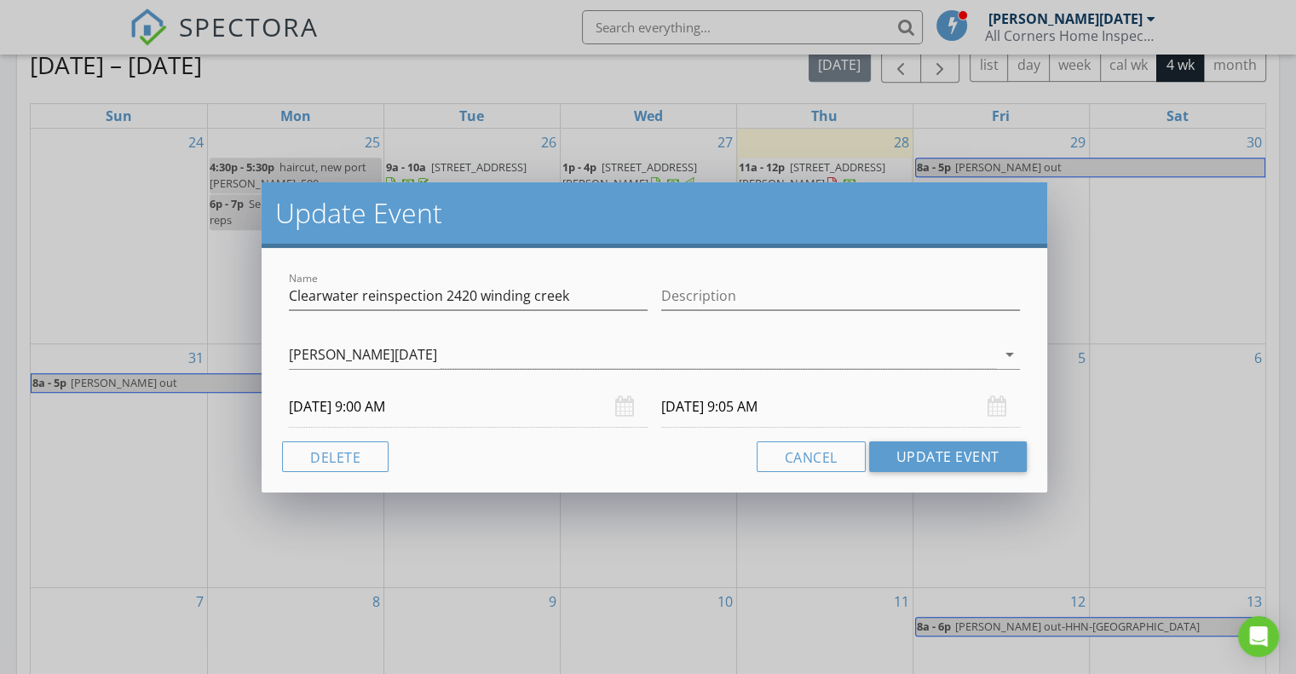
click at [393, 408] on input "[DATE] 9:00 AM" at bounding box center [468, 407] width 359 height 42
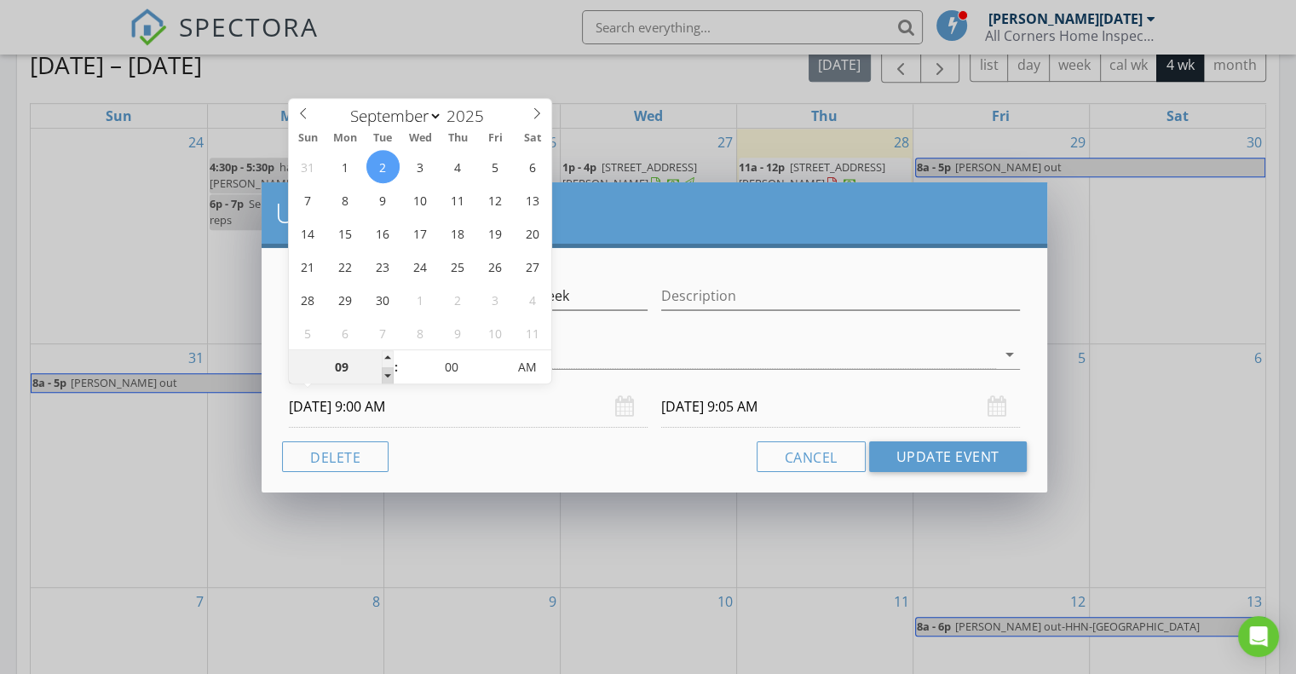
type input "08"
type input "[DATE] 8:00 AM"
click at [386, 375] on span at bounding box center [388, 375] width 12 height 17
type input "[DATE] 8:05 AM"
click at [930, 459] on button "Update Event" at bounding box center [948, 456] width 158 height 31
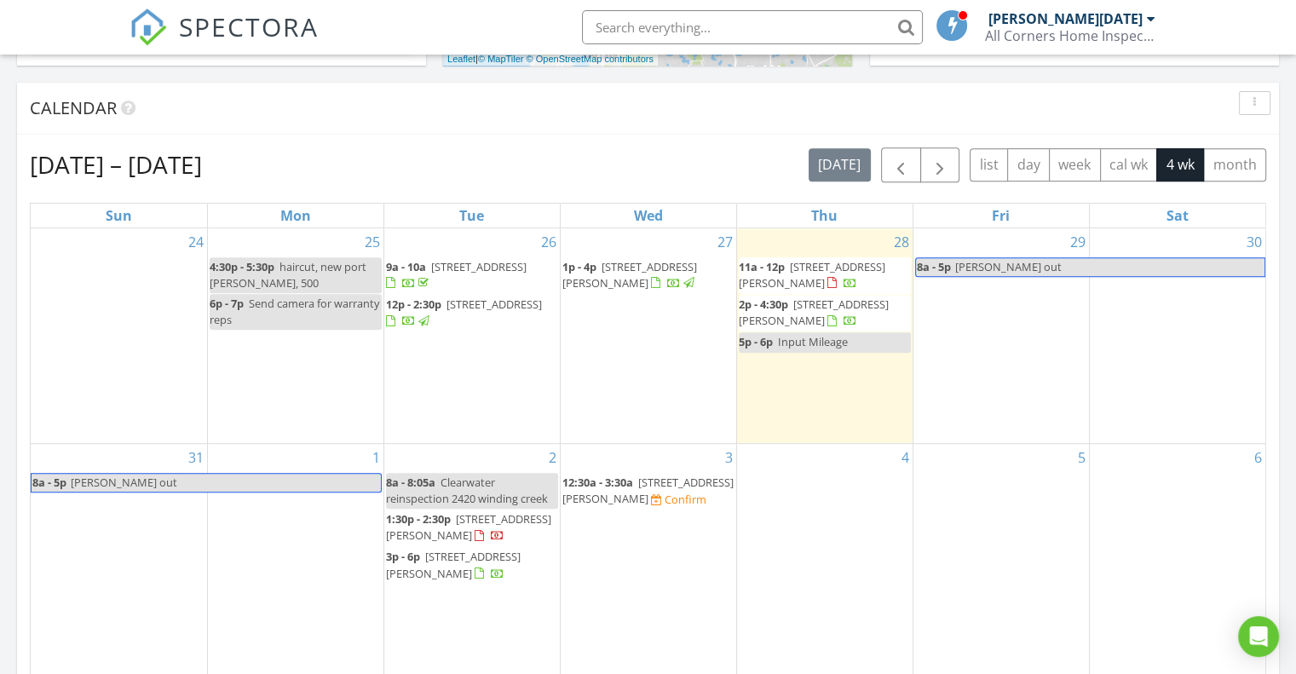
scroll to position [682, 0]
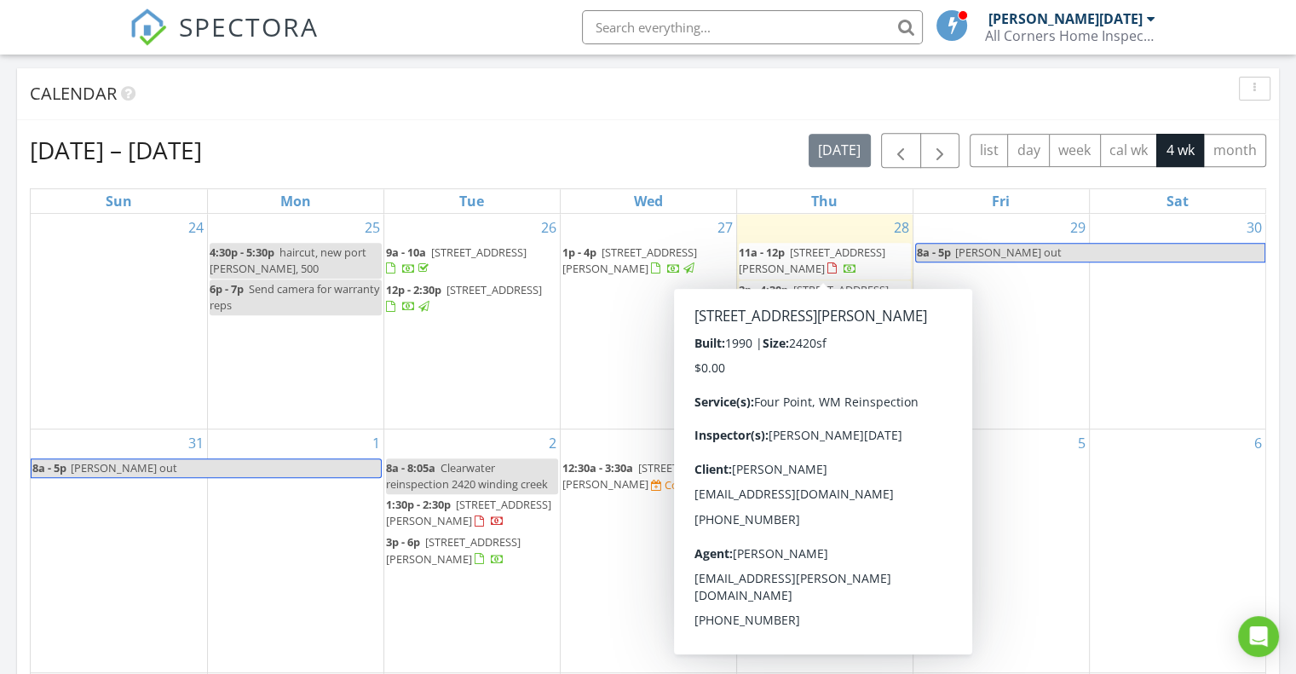
click at [832, 251] on span "14101 Beechtree Ct , Hudson 34667" at bounding box center [812, 261] width 147 height 32
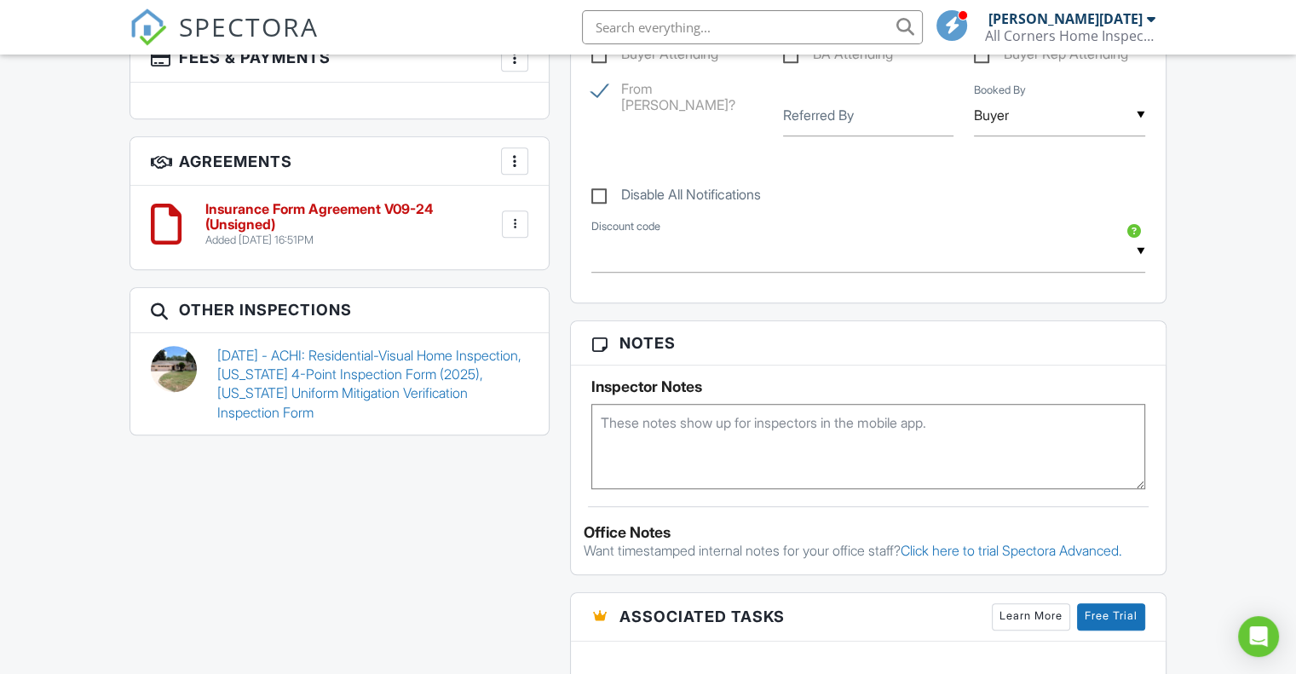
scroll to position [1019, 0]
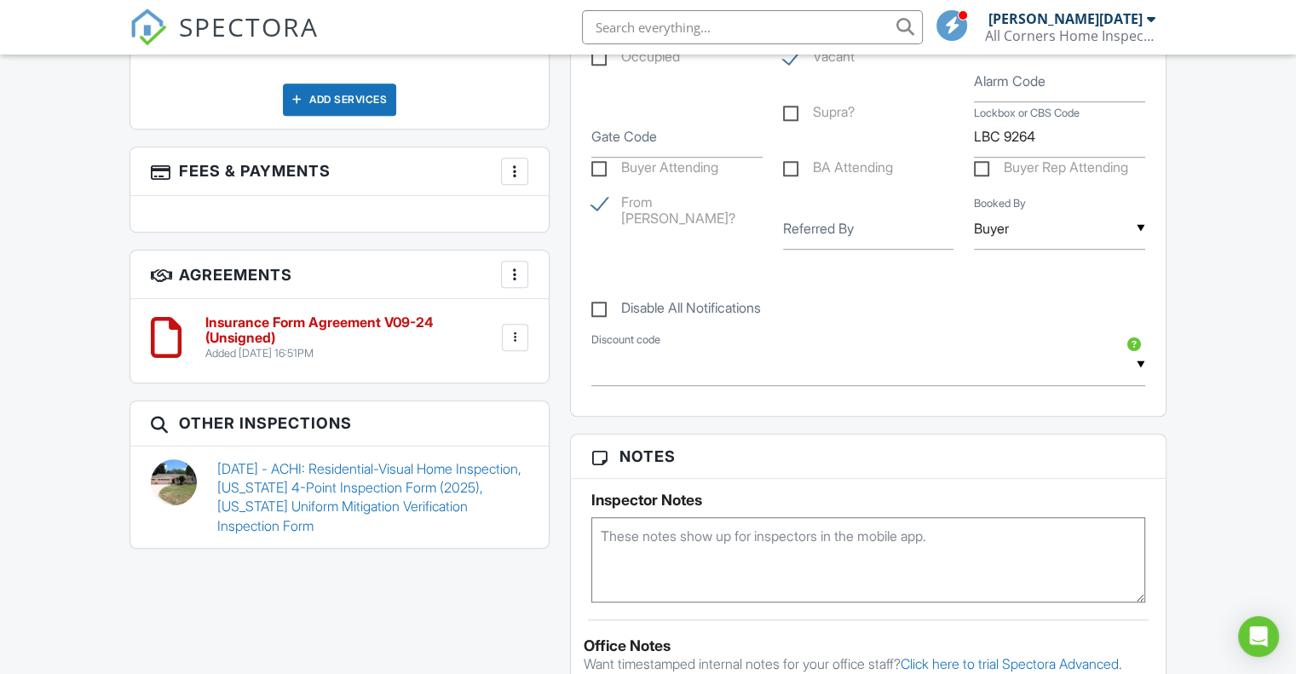
click at [517, 346] on div at bounding box center [515, 337] width 17 height 17
click at [470, 475] on li "Delete" at bounding box center [469, 469] width 97 height 43
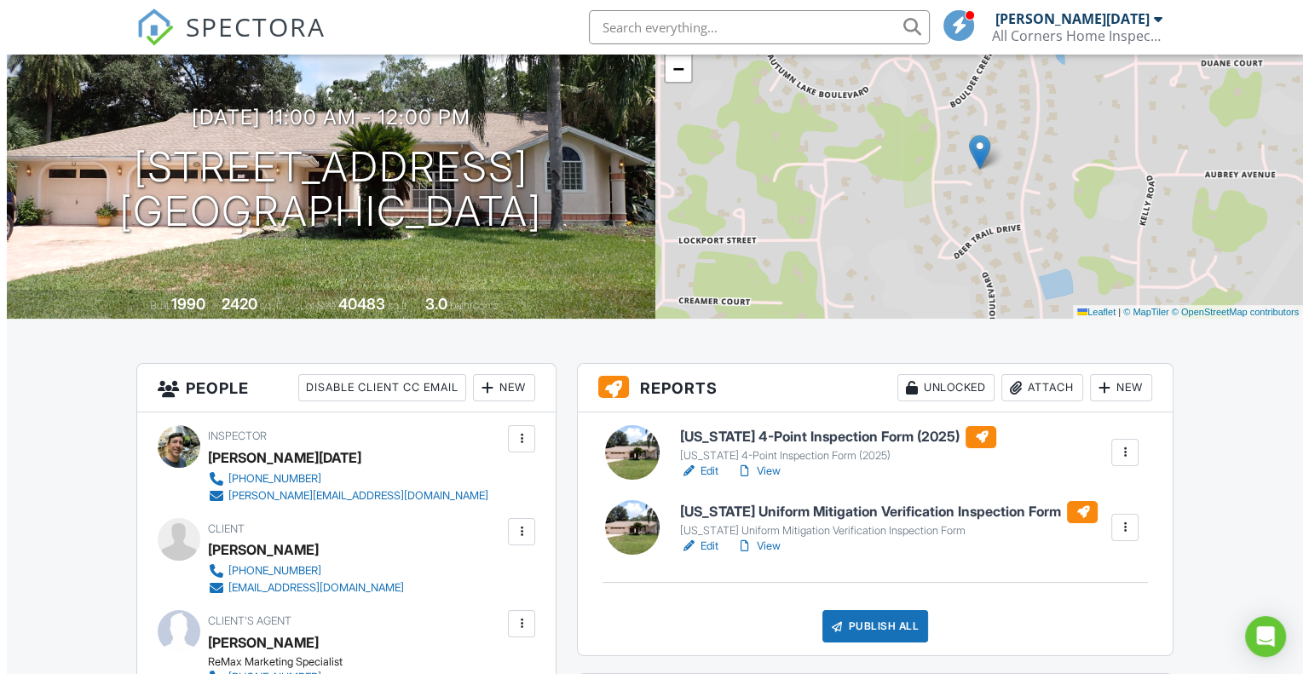
scroll to position [170, 0]
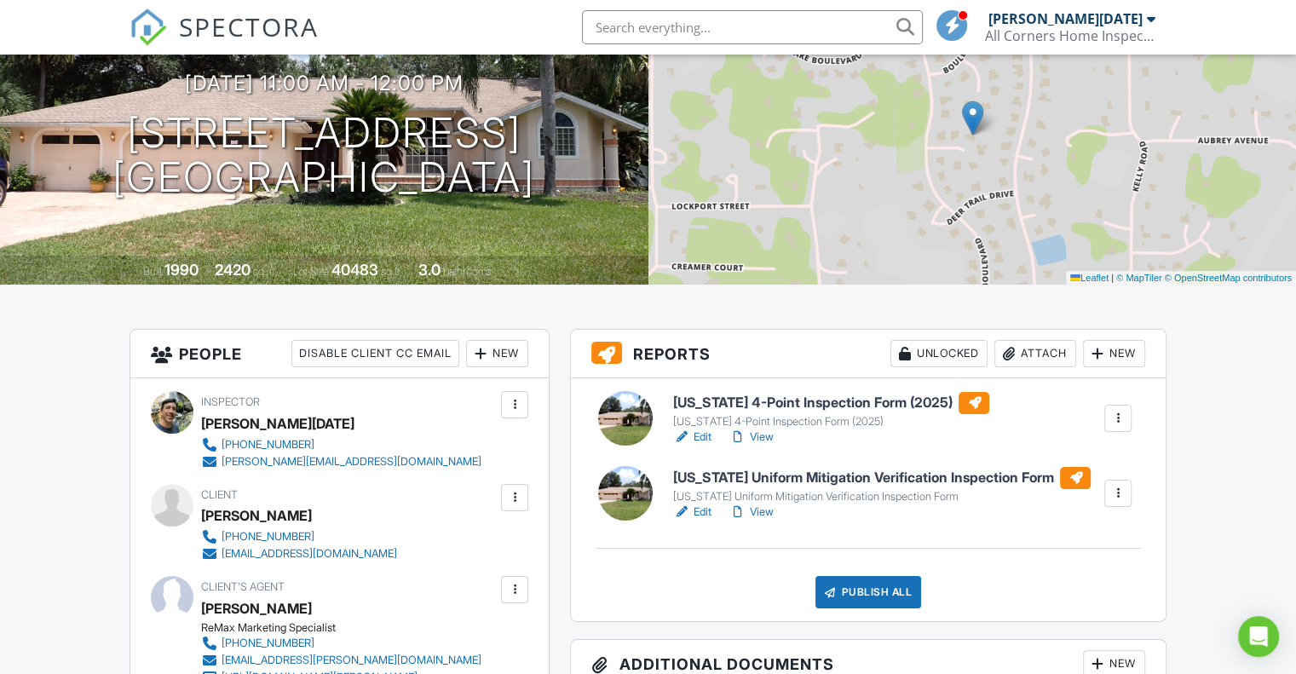
click at [1031, 354] on div "Attach" at bounding box center [1035, 353] width 82 height 27
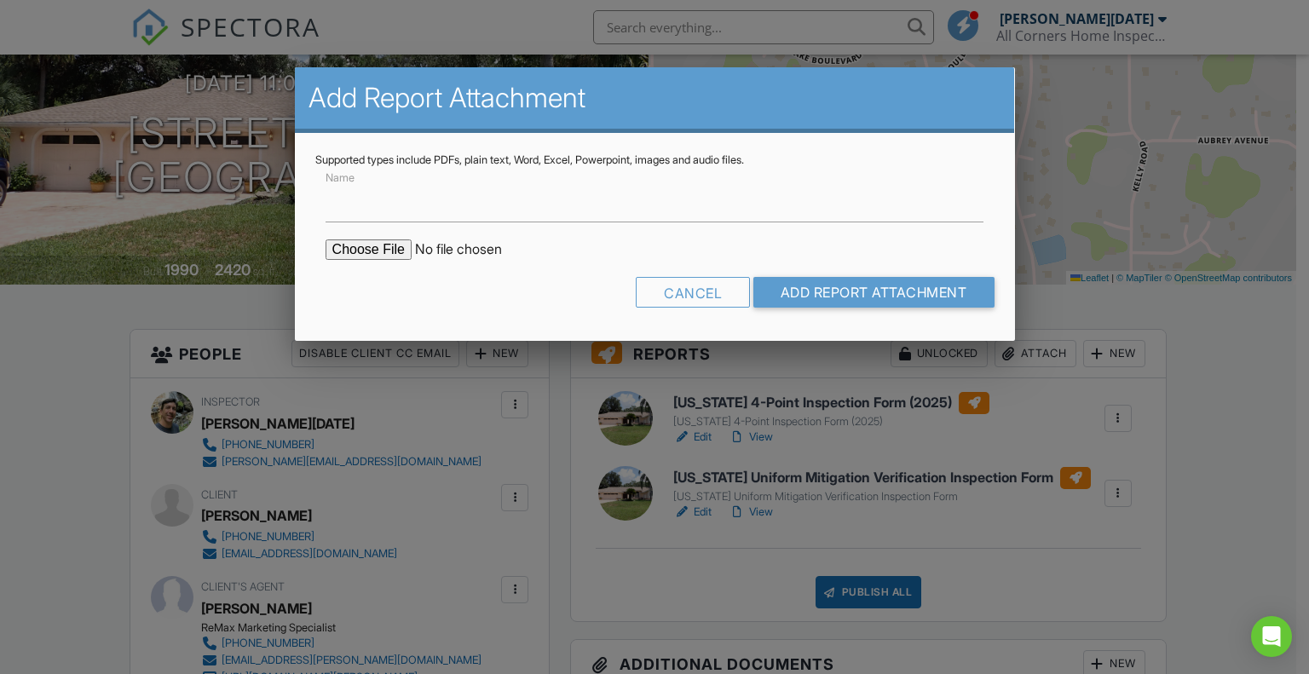
click at [371, 248] on input "file" at bounding box center [470, 249] width 290 height 20
type input "C:\fakepath\14101 beechtree 2025 roof.jpg"
click at [855, 294] on input "Add Report Attachment" at bounding box center [873, 292] width 241 height 31
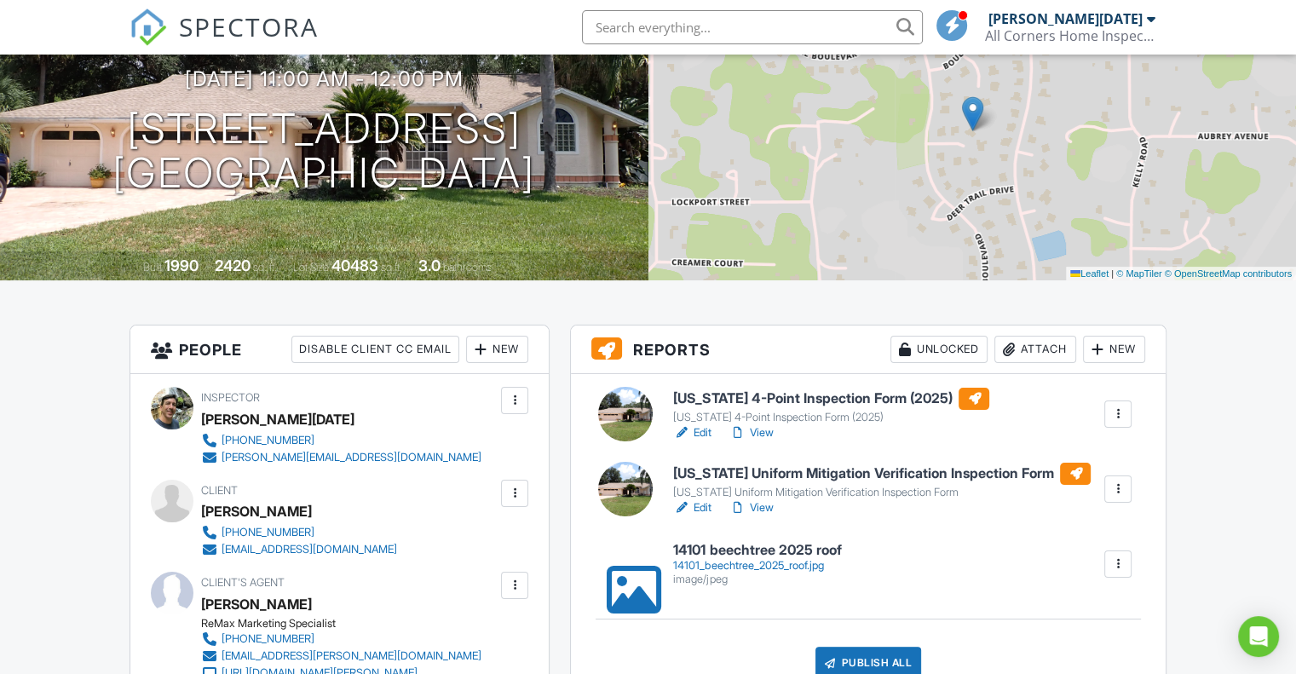
scroll to position [170, 0]
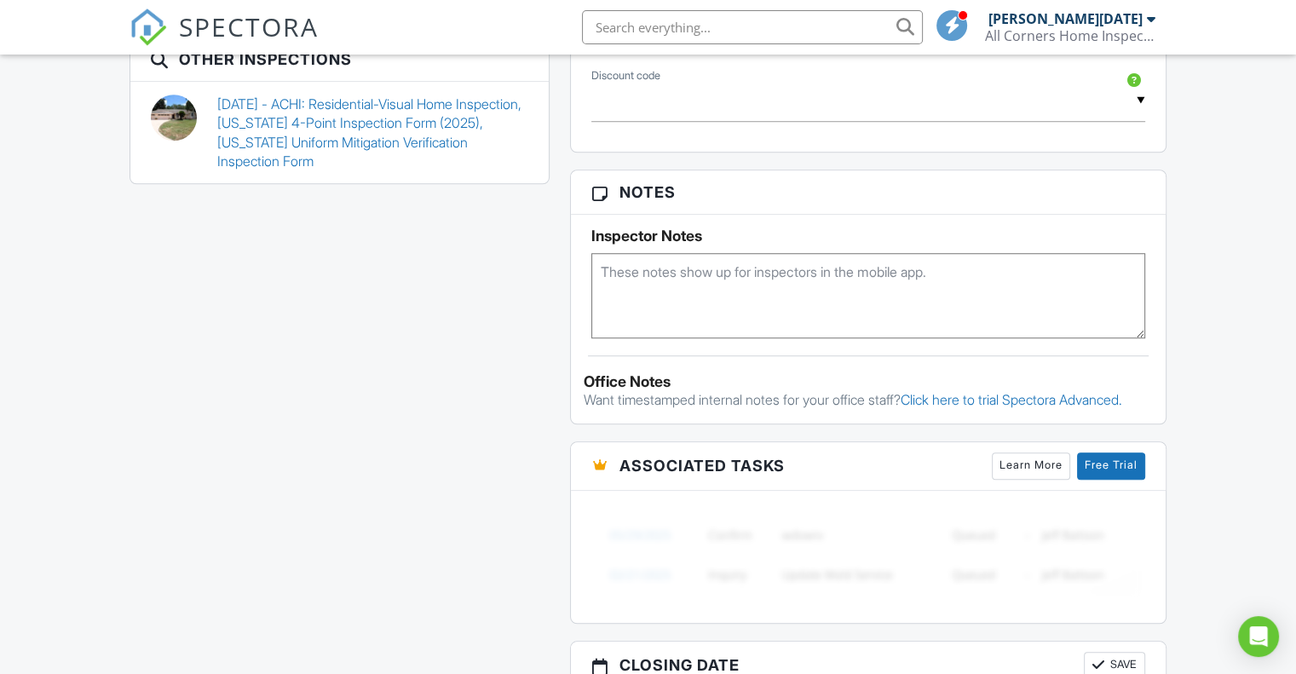
scroll to position [1363, 0]
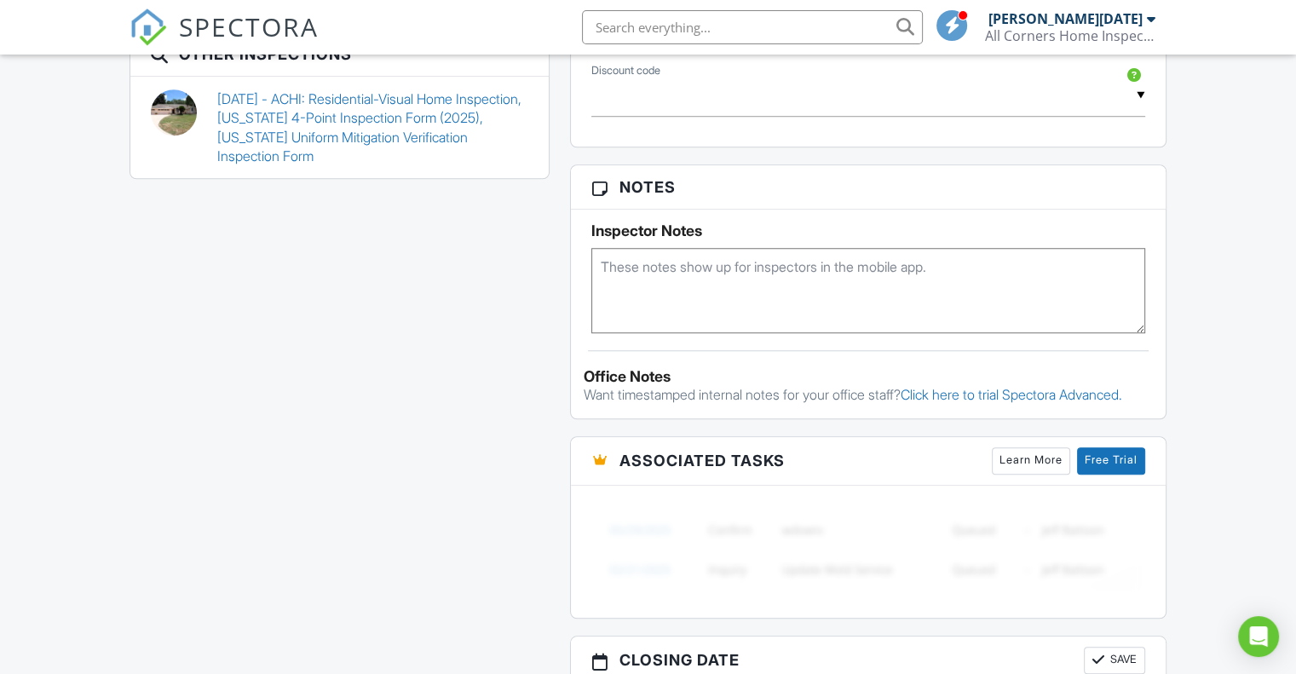
click at [261, 379] on div "All emails and texts are disabled for this inspection! All emails and texts hav…" at bounding box center [647, 20] width 1057 height 1768
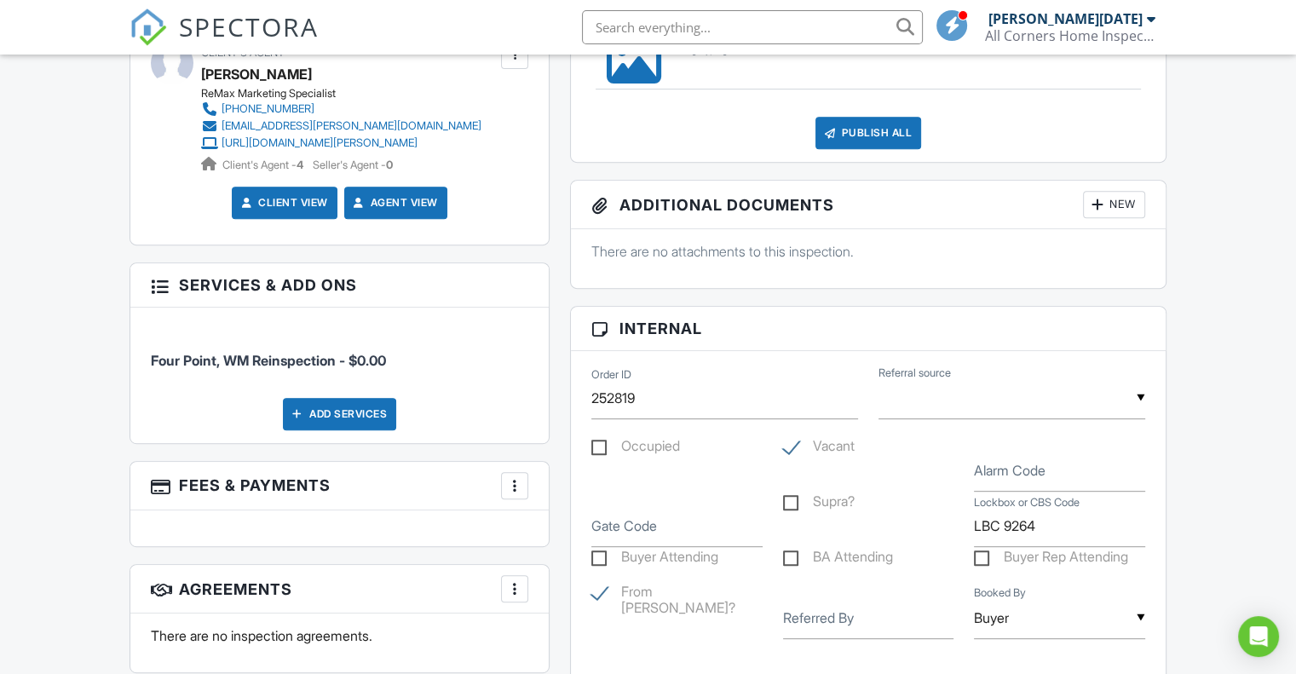
scroll to position [0, 0]
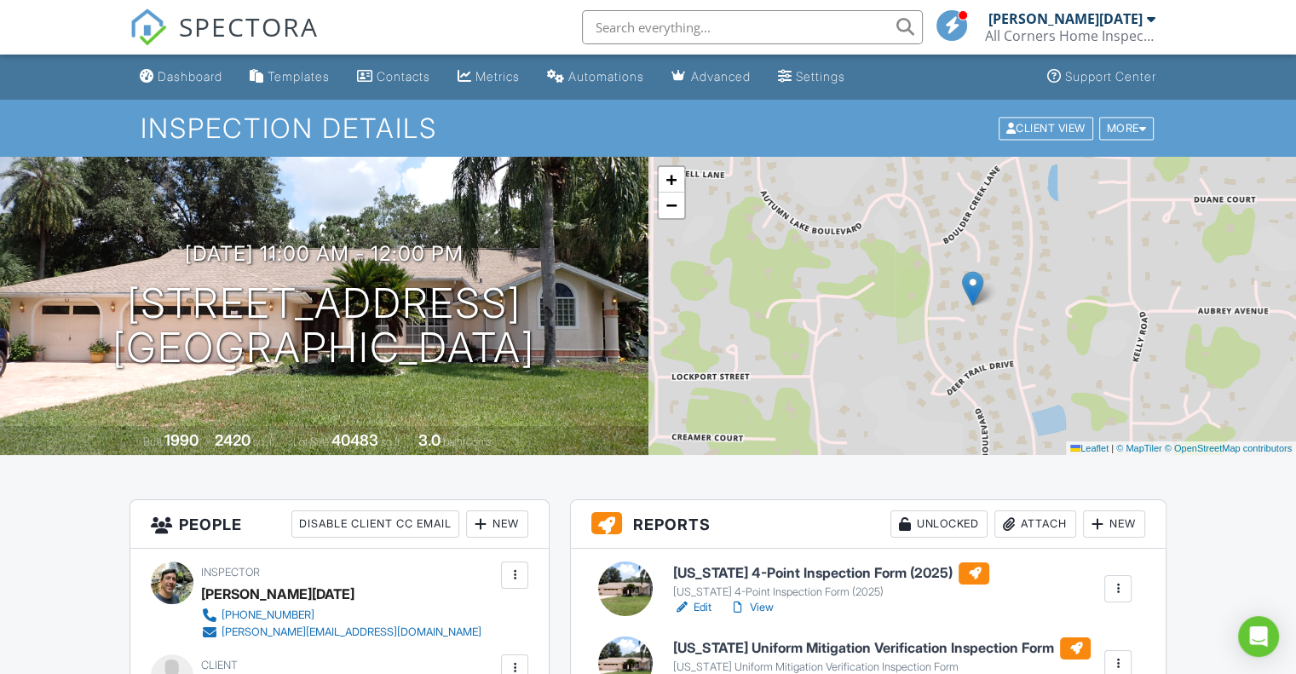
click at [216, 25] on span "SPECTORA" at bounding box center [249, 27] width 140 height 36
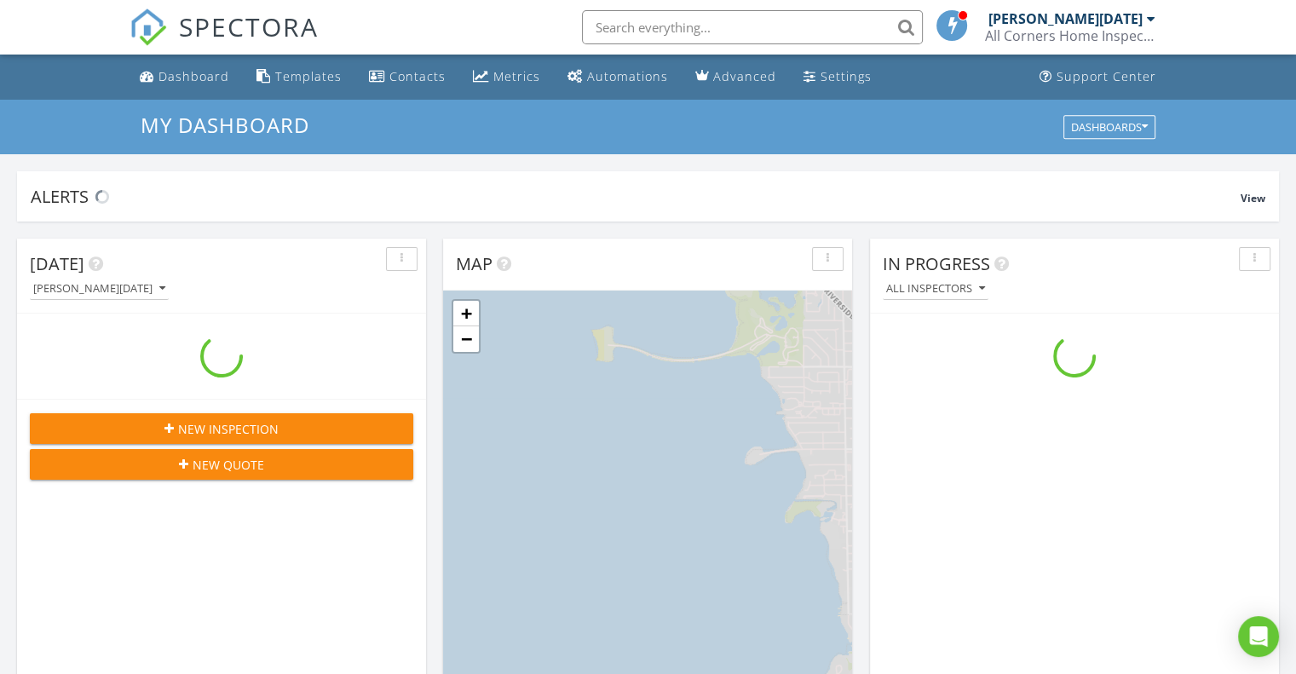
scroll to position [1576, 1321]
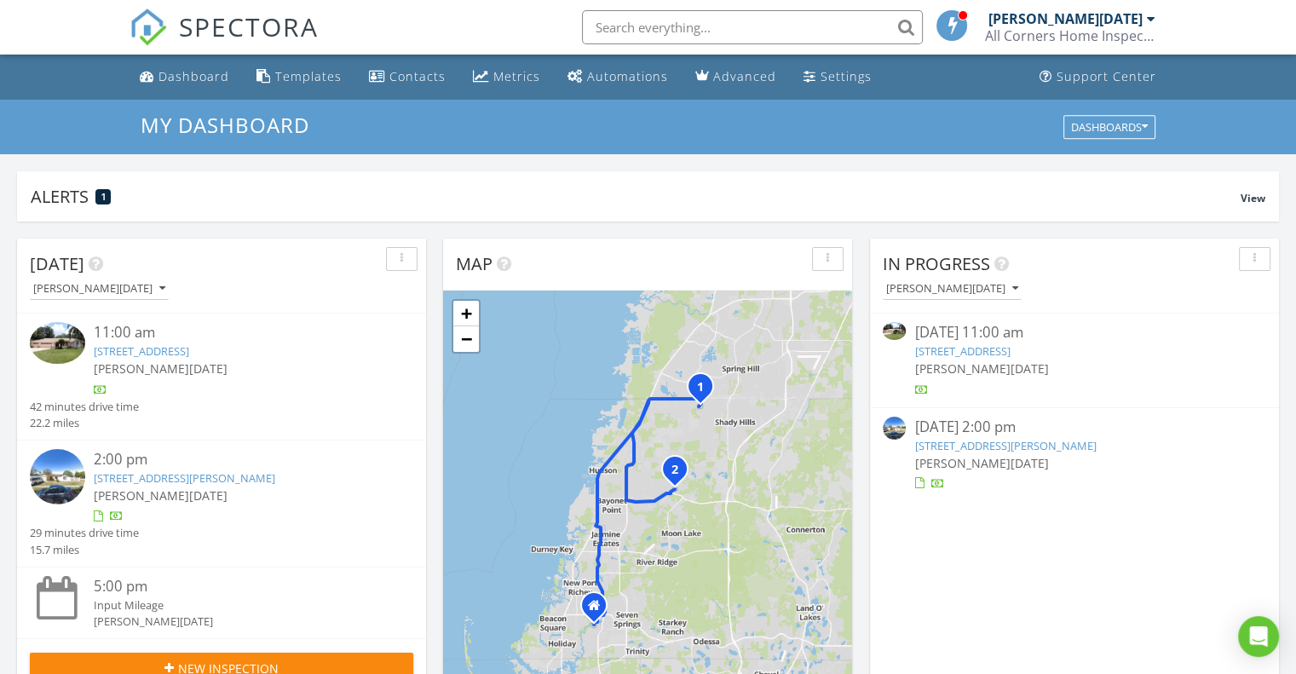
click at [170, 477] on link "[STREET_ADDRESS][PERSON_NAME]" at bounding box center [184, 477] width 181 height 15
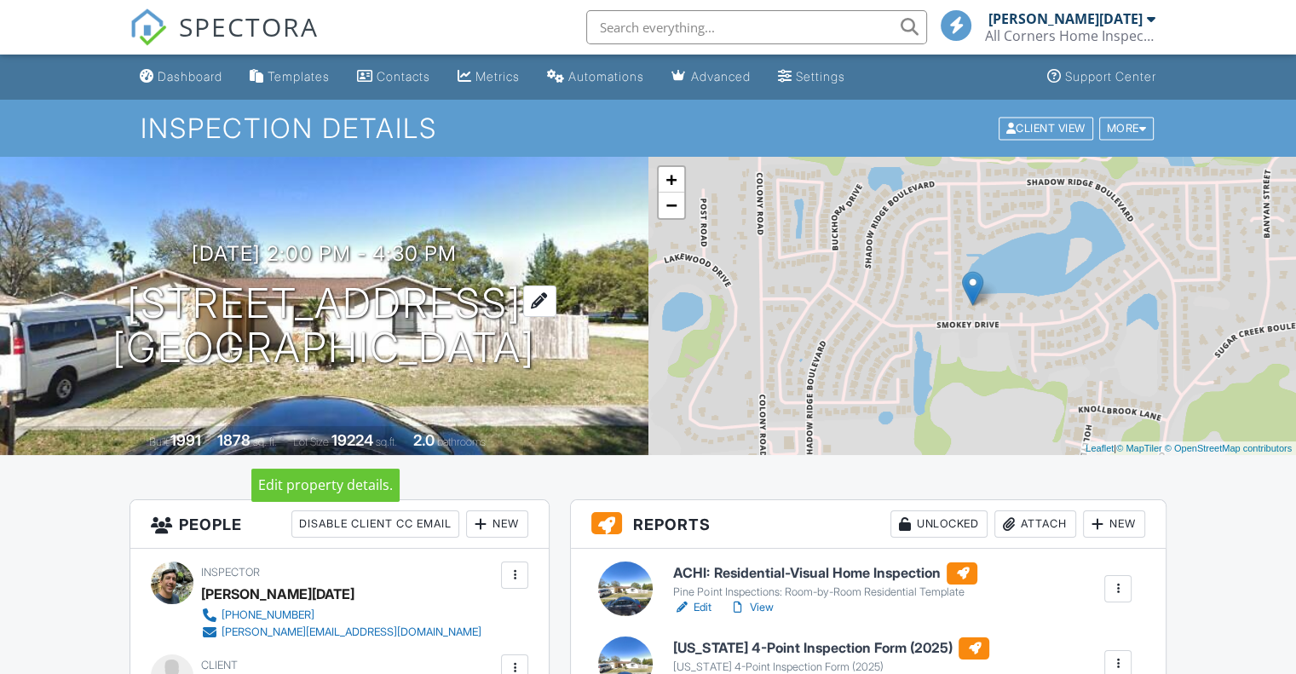
scroll to position [170, 0]
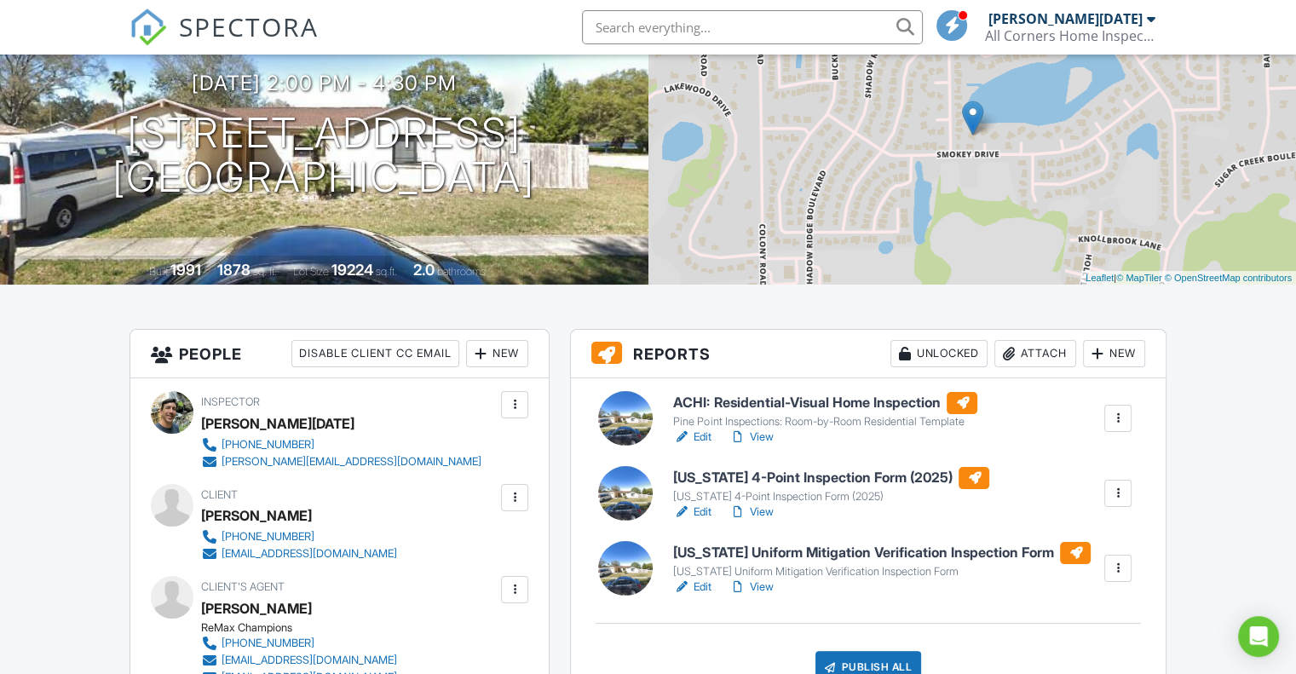
click at [229, 33] on span "SPECTORA" at bounding box center [249, 27] width 140 height 36
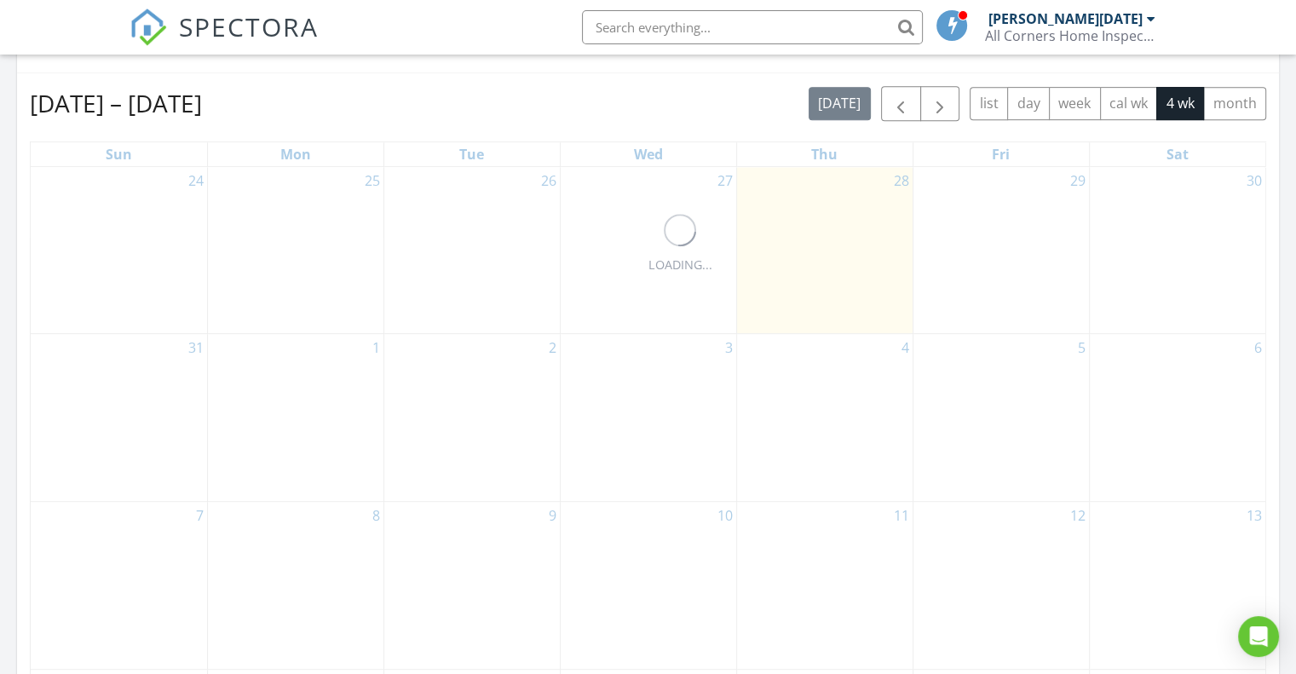
scroll to position [767, 0]
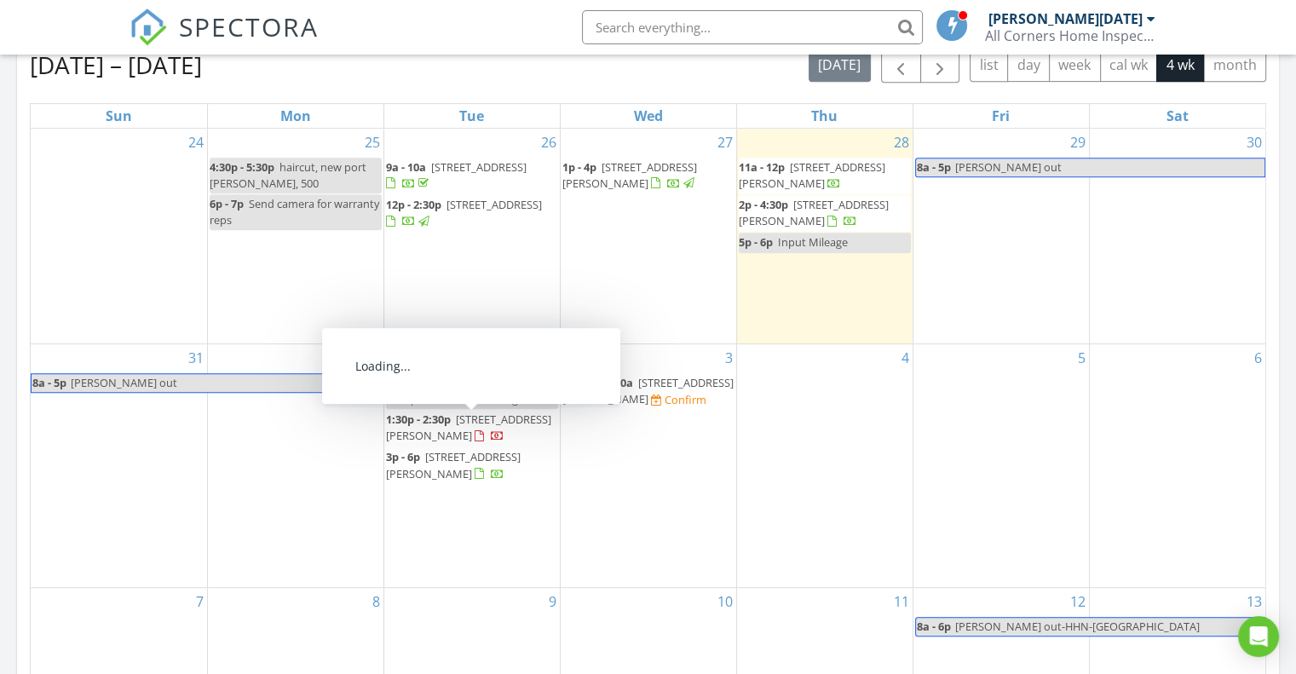
click at [496, 420] on span "7426 Candlelight Ct, New Port Richey 34652" at bounding box center [468, 428] width 165 height 32
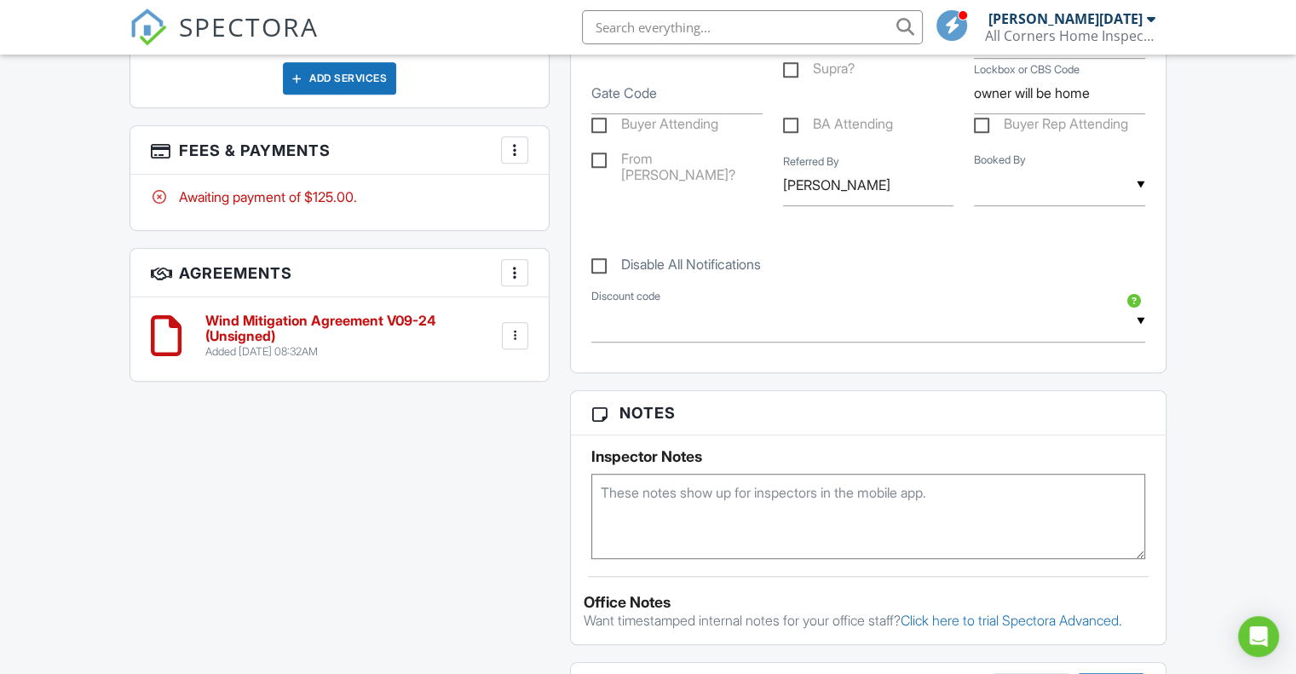
scroll to position [1002, 0]
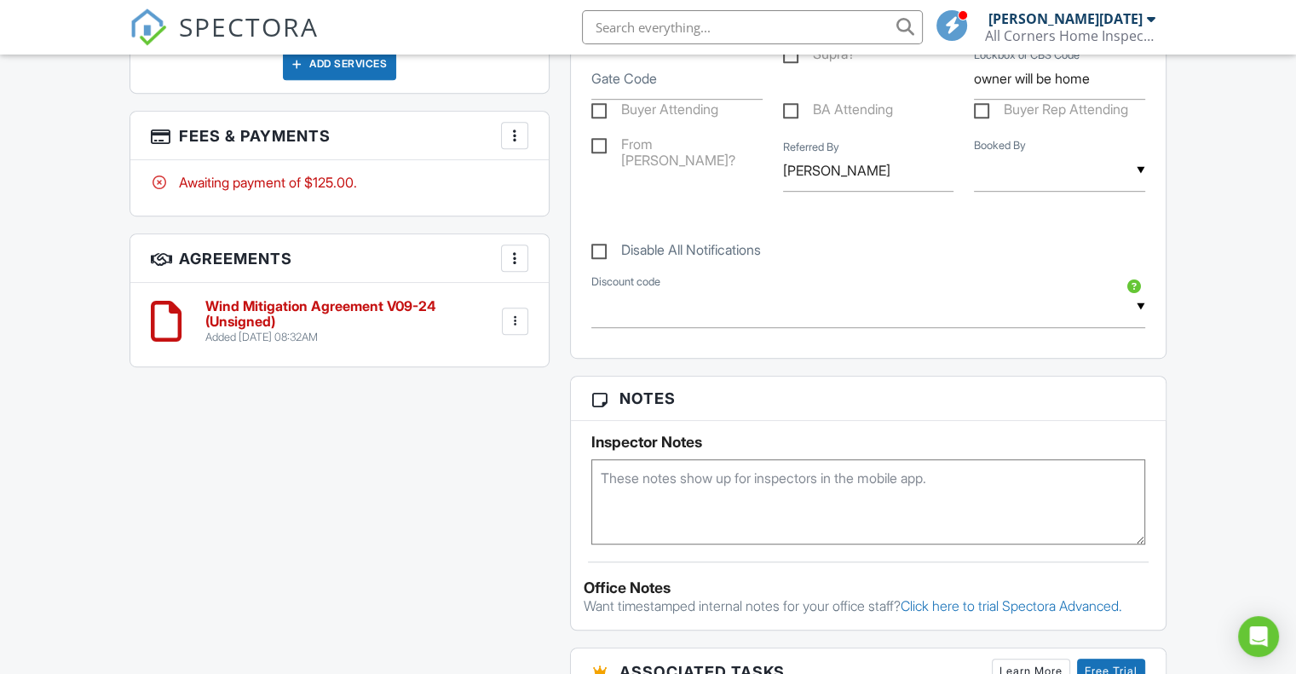
click at [630, 478] on textarea at bounding box center [868, 501] width 554 height 85
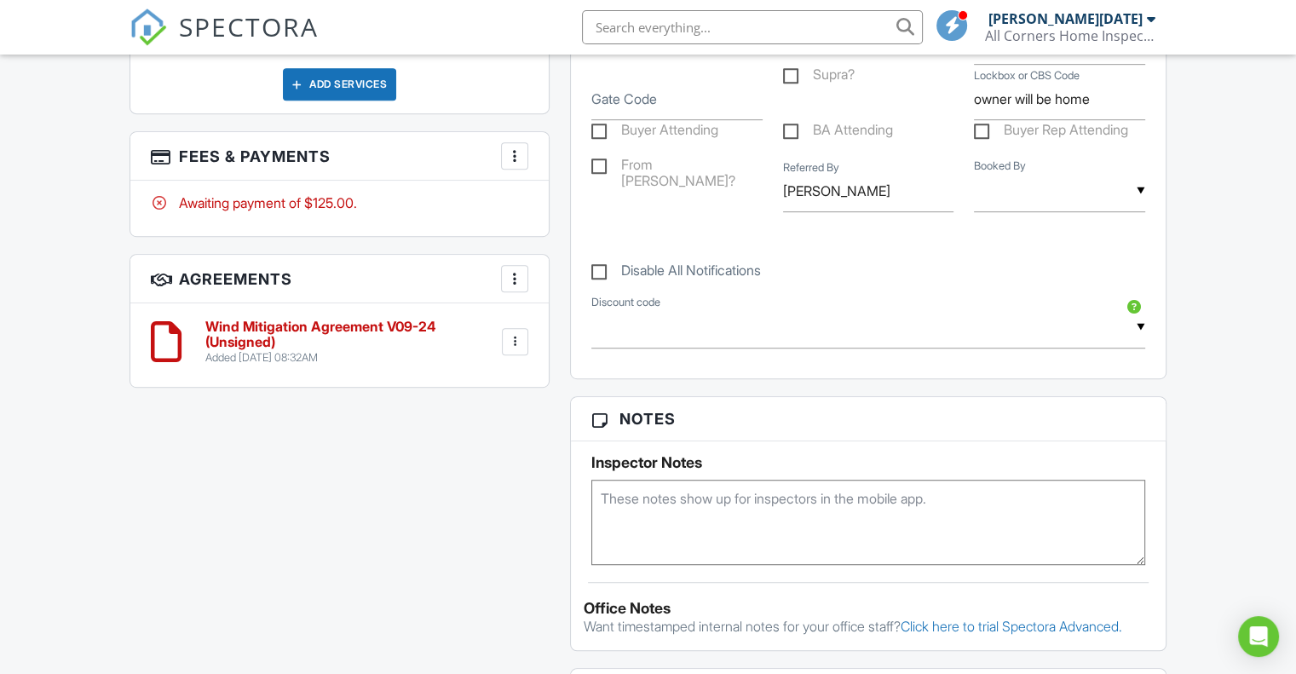
scroll to position [1087, 0]
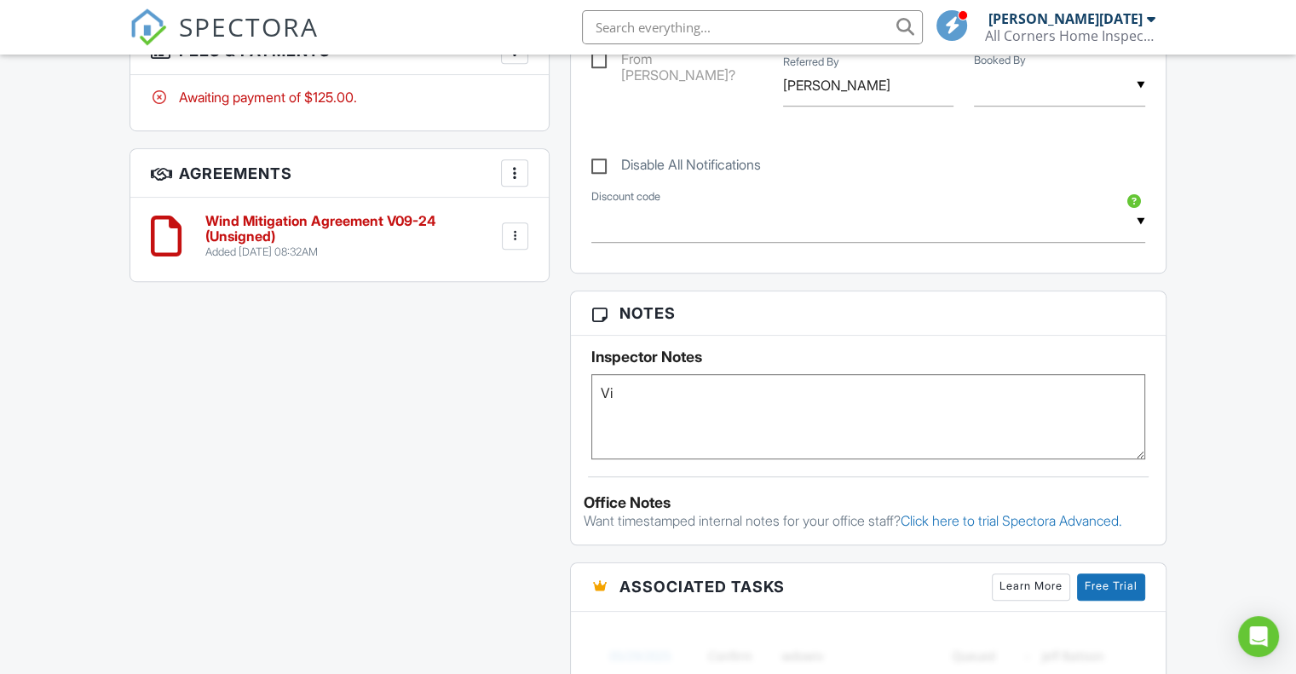
type textarea "V"
type textarea "VIA [PERSON_NAME]"
click at [896, 89] on input "Amber Laakes" at bounding box center [868, 86] width 171 height 42
type input "Amber Laake"
click at [757, 423] on textarea "VIA LAAKE" at bounding box center [868, 416] width 554 height 85
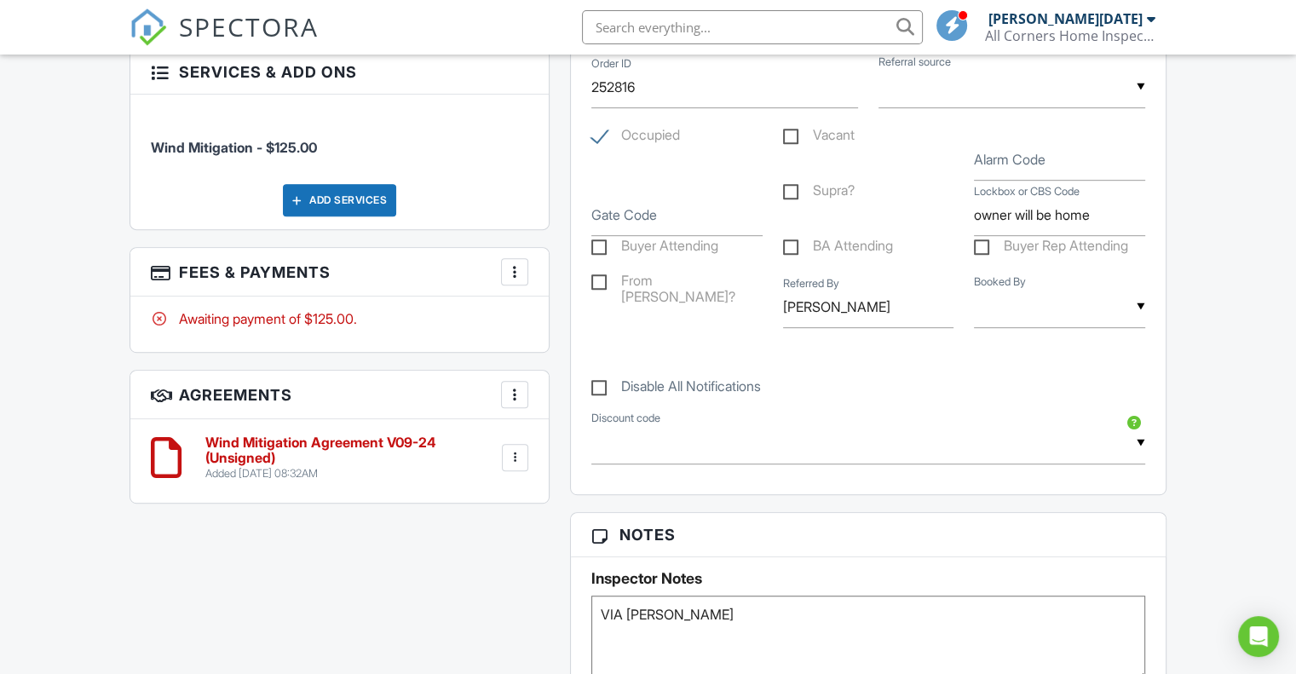
scroll to position [1002, 0]
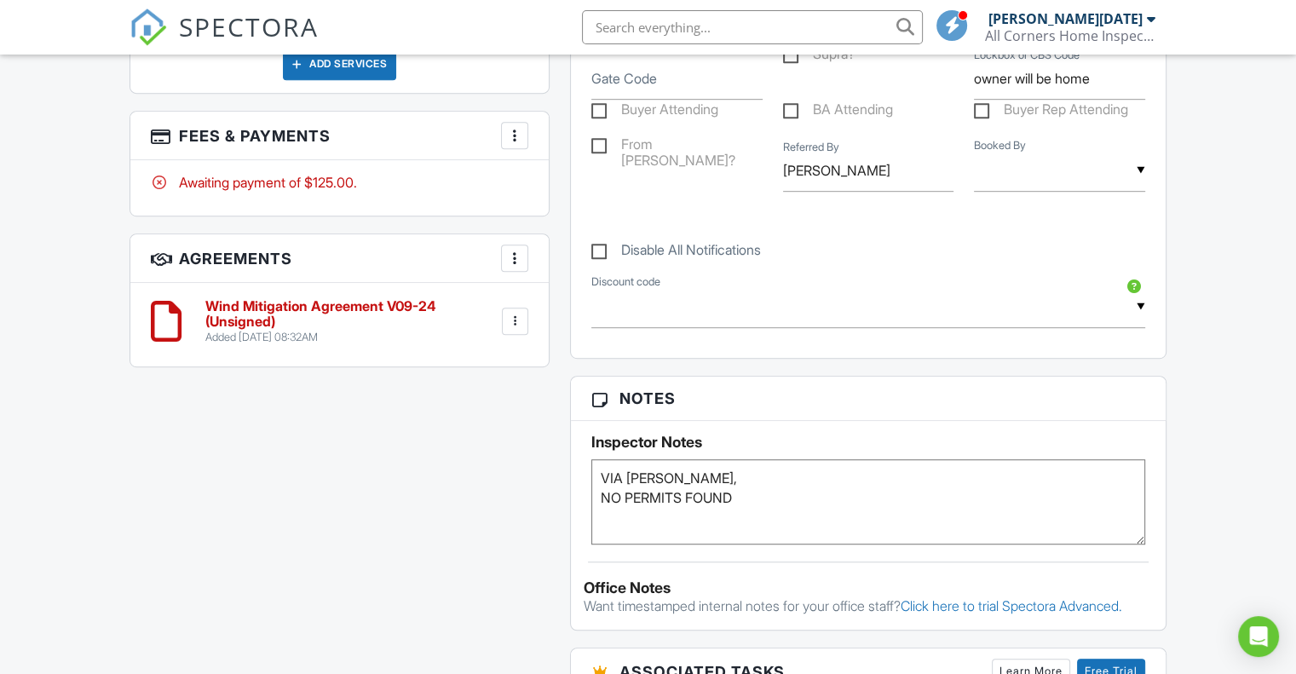
type textarea "VIA LAAKE NW, NO PERMITS FOUND"
click at [453, 529] on div "All emails and texts are disabled for this inspection! All emails and texts hav…" at bounding box center [647, 306] width 1057 height 1618
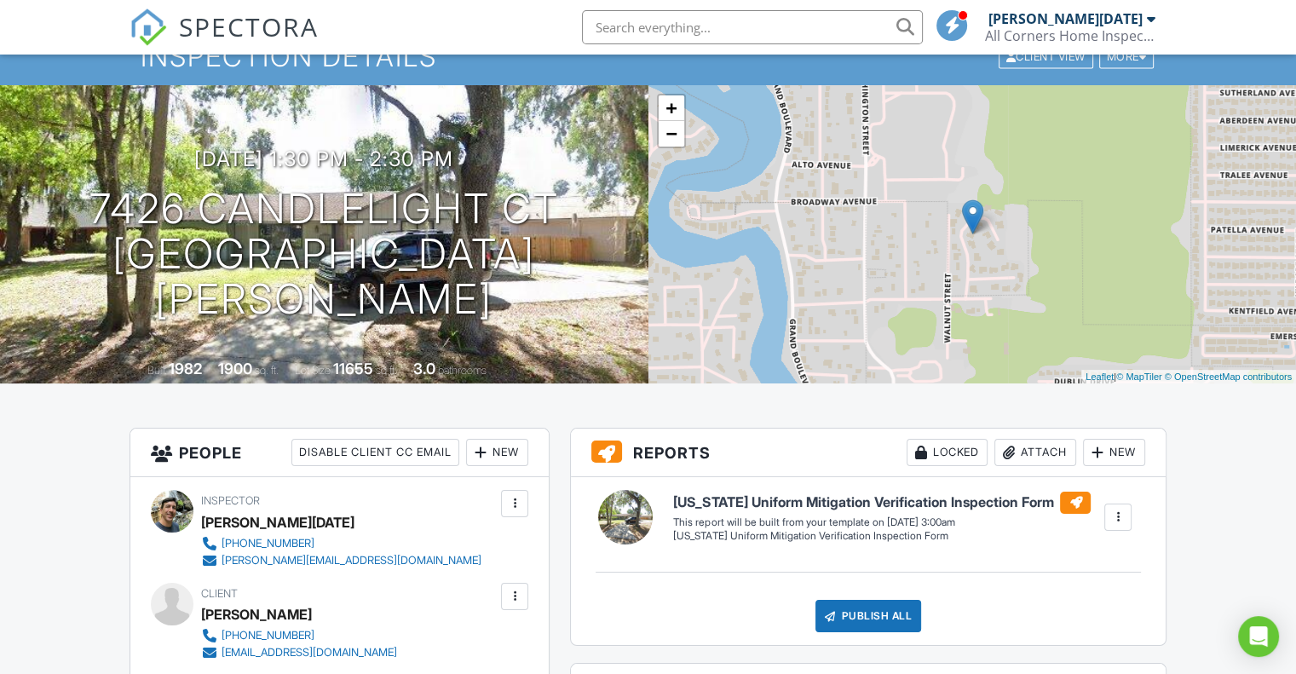
scroll to position [0, 0]
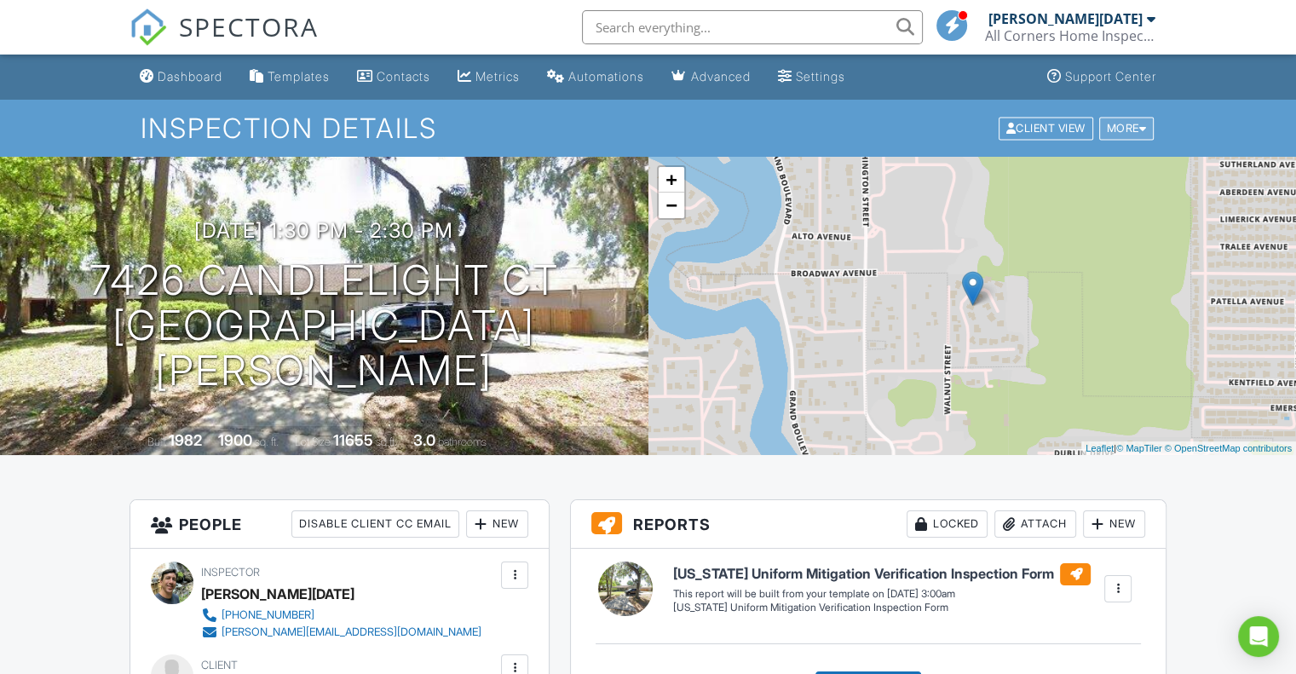
click at [1149, 132] on div "More" at bounding box center [1126, 128] width 55 height 23
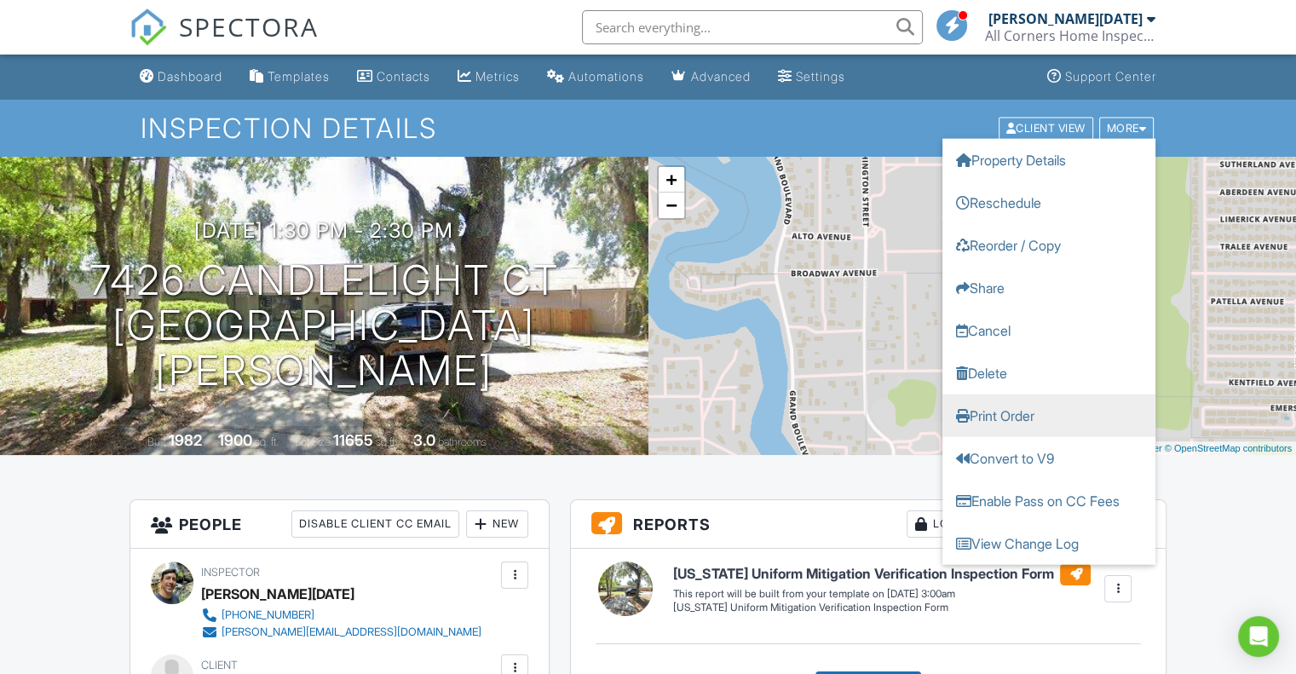
click at [1033, 413] on link "Print Order" at bounding box center [1048, 415] width 213 height 43
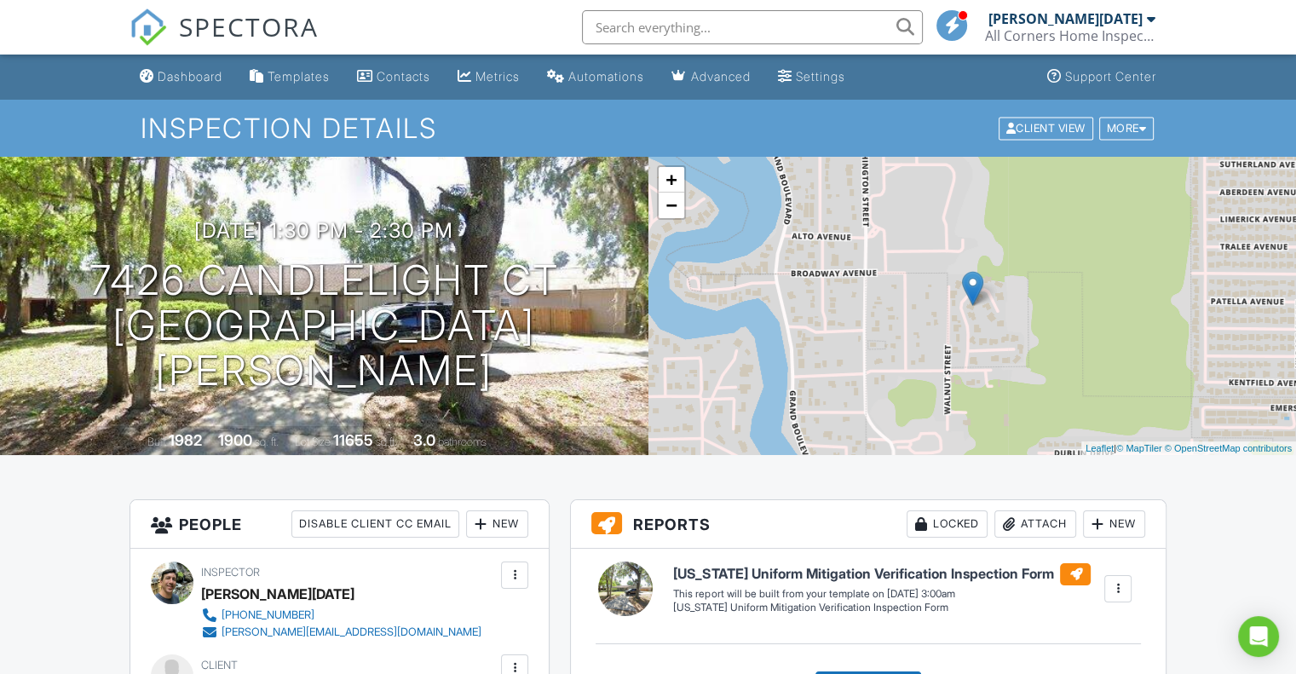
click at [238, 37] on span "SPECTORA" at bounding box center [249, 27] width 140 height 36
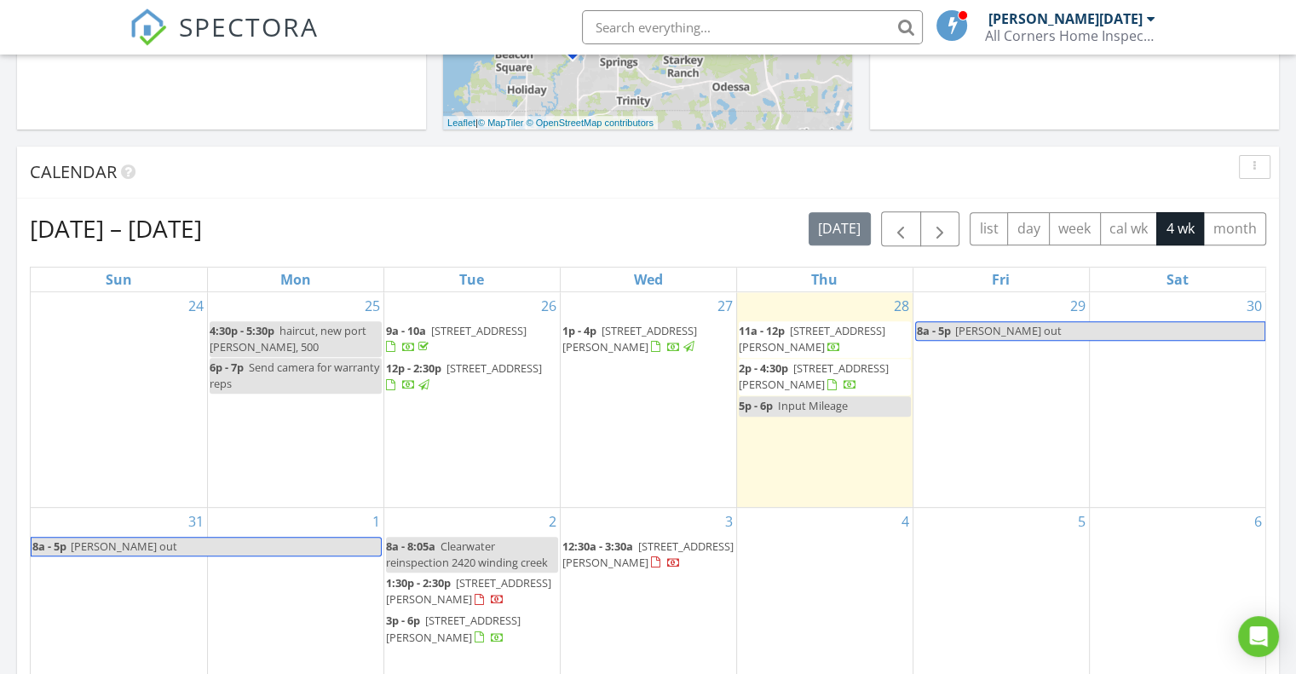
scroll to position [682, 0]
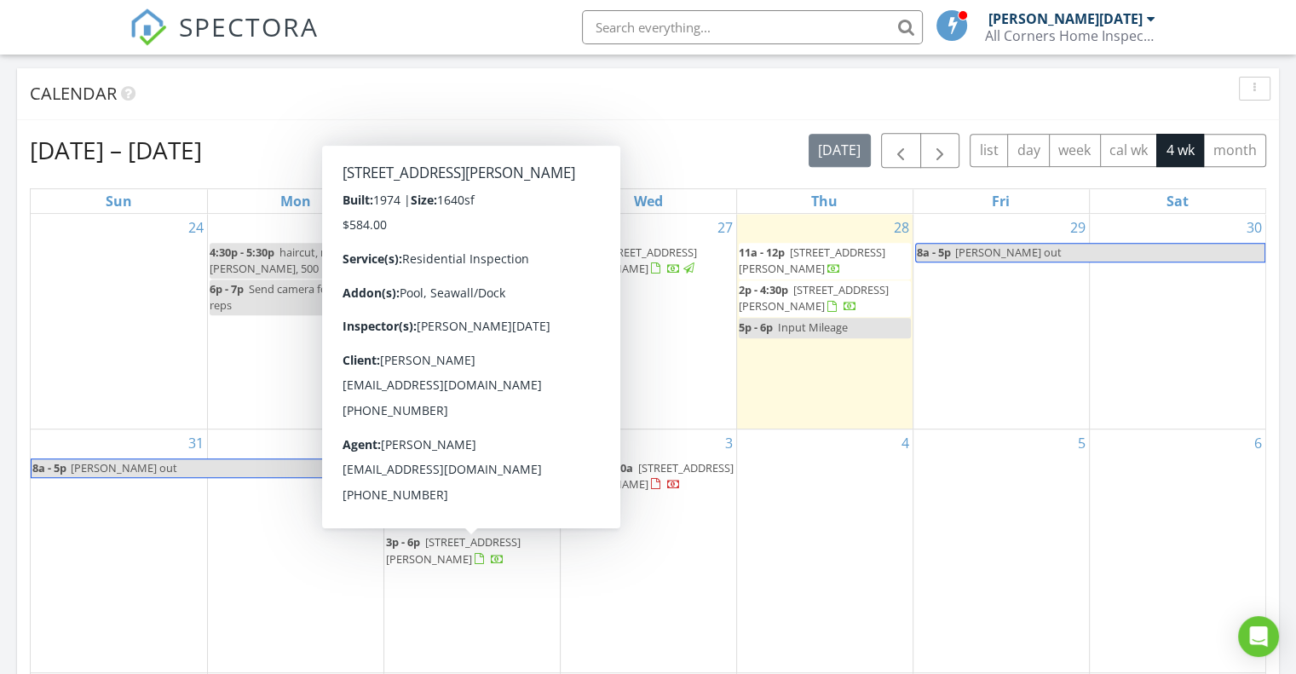
click at [459, 546] on span "[STREET_ADDRESS][PERSON_NAME]" at bounding box center [453, 550] width 135 height 32
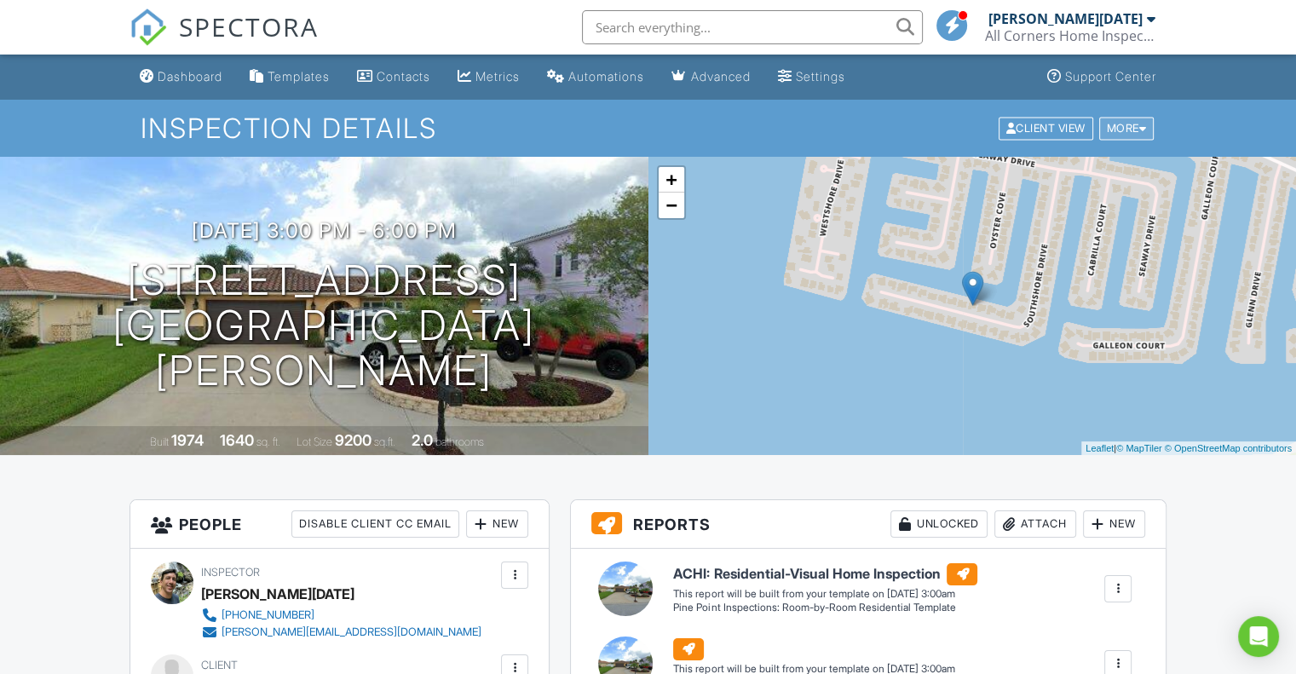
click at [1131, 124] on div "More" at bounding box center [1126, 128] width 55 height 23
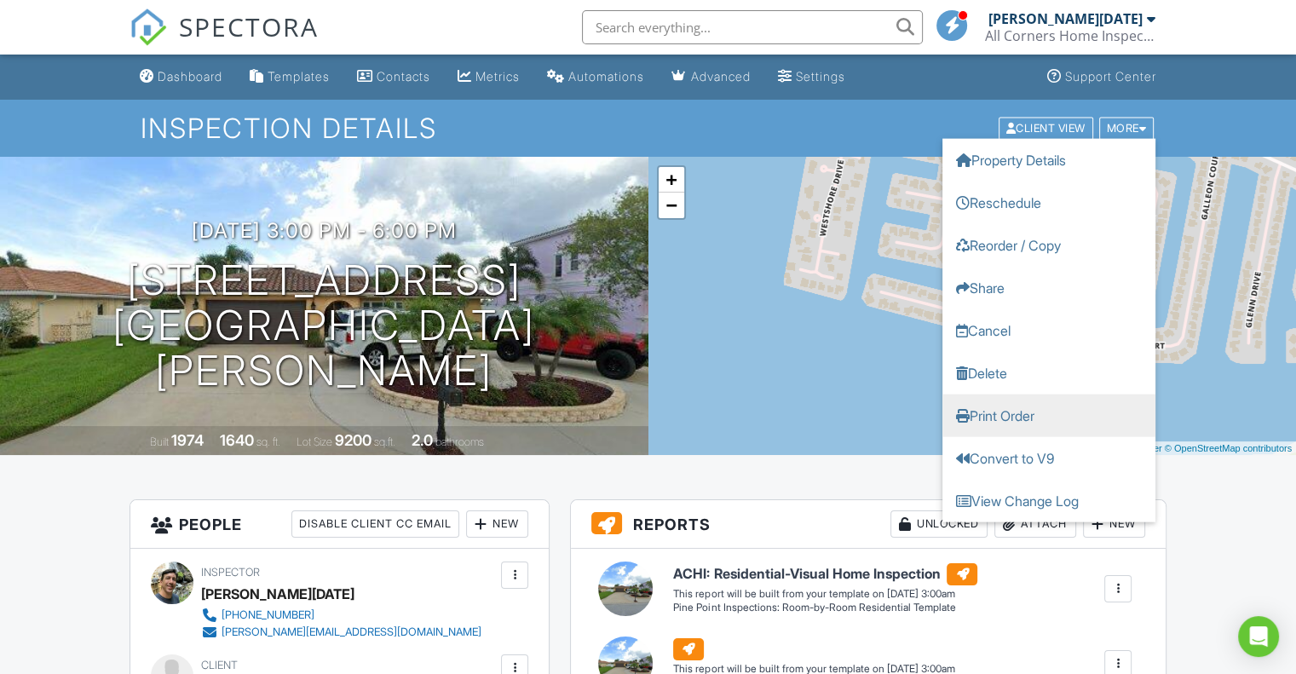
click at [1039, 405] on link "Print Order" at bounding box center [1048, 415] width 213 height 43
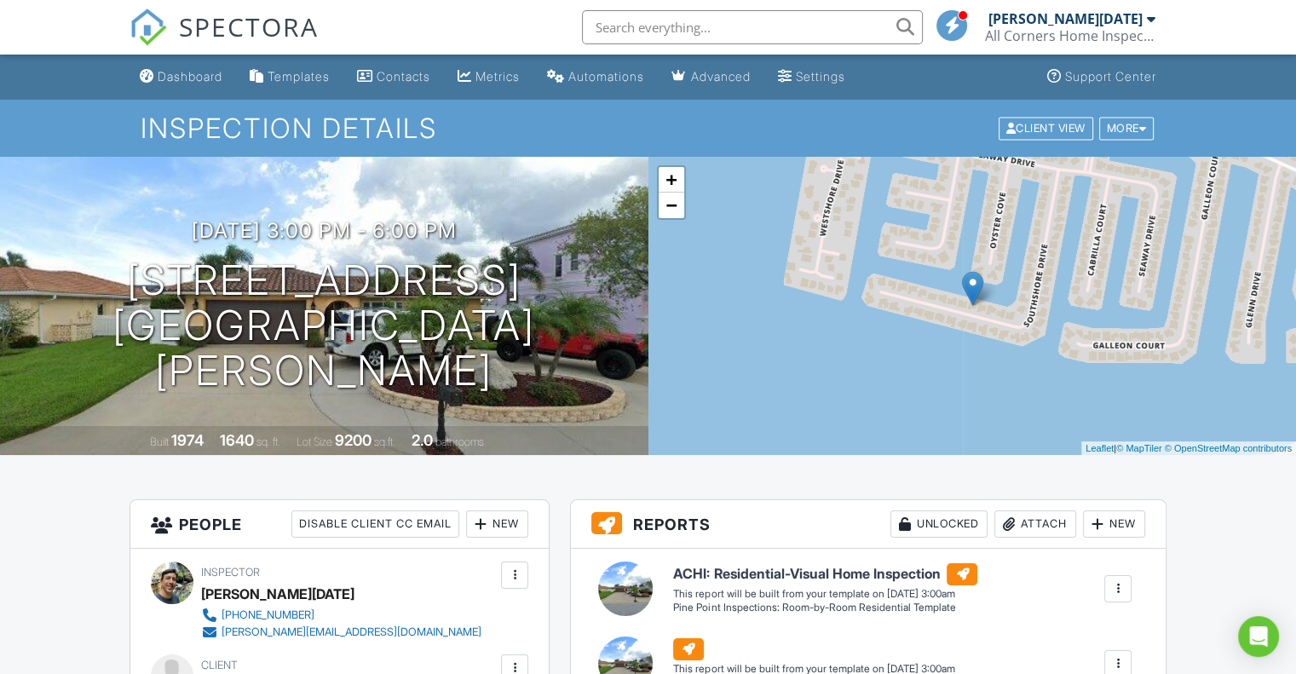
click at [222, 28] on span "SPECTORA" at bounding box center [249, 27] width 140 height 36
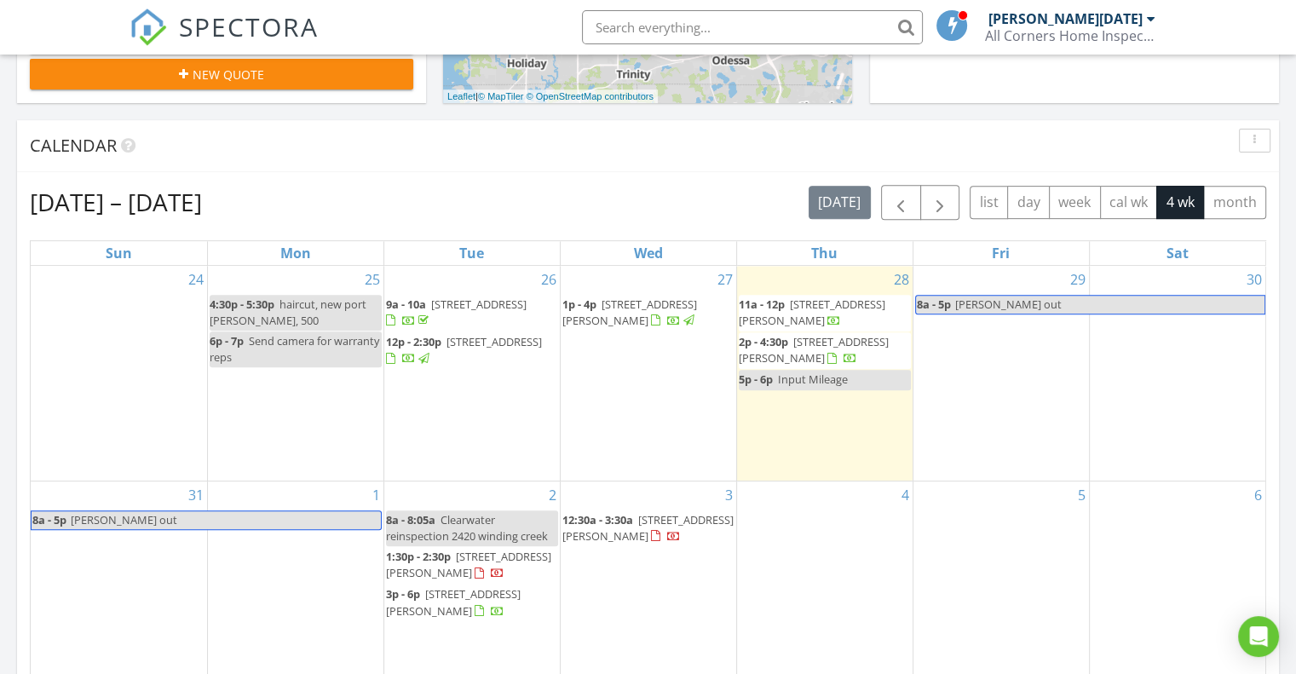
scroll to position [682, 0]
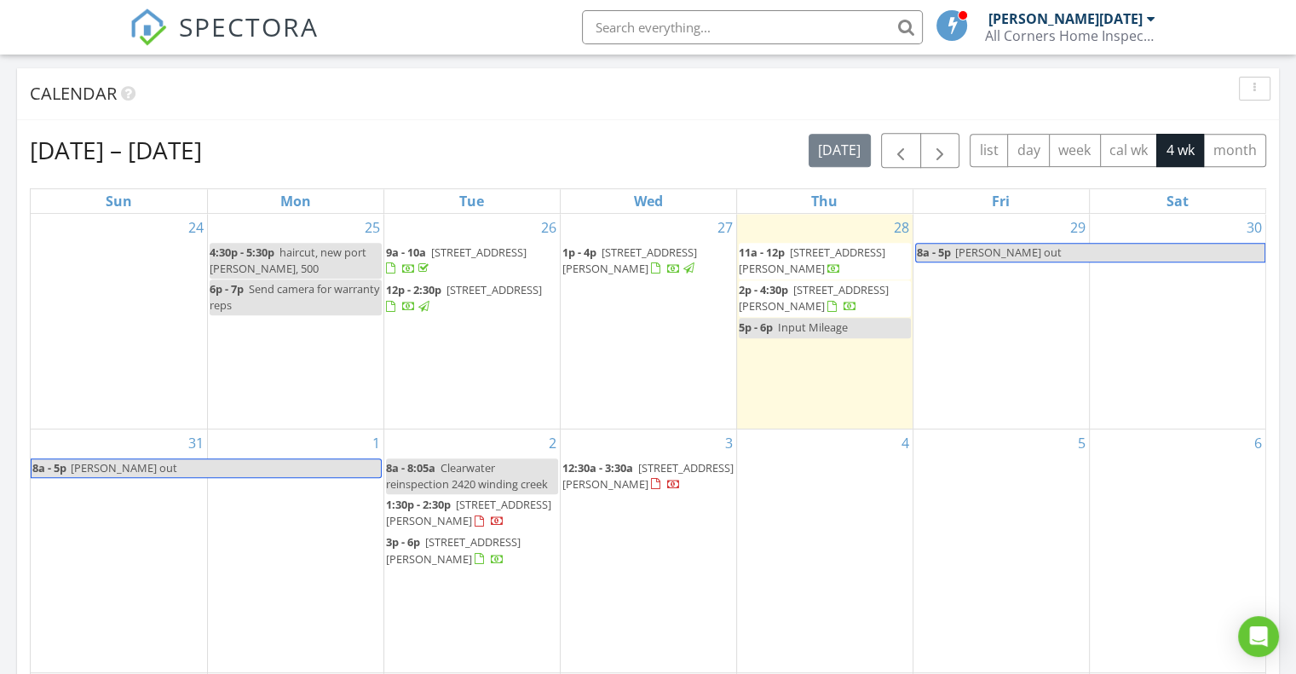
click at [851, 292] on span "[STREET_ADDRESS][PERSON_NAME]" at bounding box center [814, 298] width 150 height 32
